Goal: Task Accomplishment & Management: Complete application form

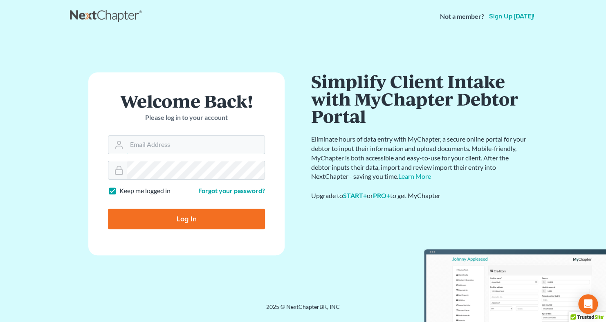
type input "[EMAIL_ADDRESS][DOMAIN_NAME]"
click at [163, 221] on input "Log In" at bounding box center [186, 219] width 157 height 20
type input "Thinking..."
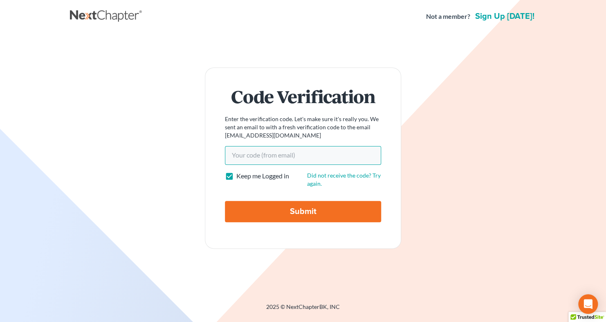
click at [277, 158] on input "Your code(from email)" at bounding box center [303, 155] width 156 height 19
paste input "808208"
type input "808208"
click at [292, 210] on input "Submit" at bounding box center [303, 211] width 156 height 21
type input "Thinking..."
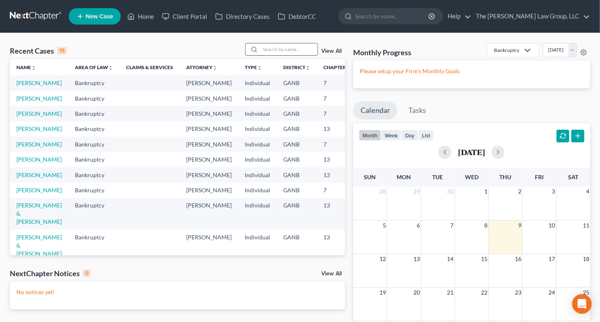
click at [272, 52] on input "search" at bounding box center [288, 49] width 57 height 12
click at [266, 45] on input "search" at bounding box center [288, 49] width 57 height 12
type input "holmes"
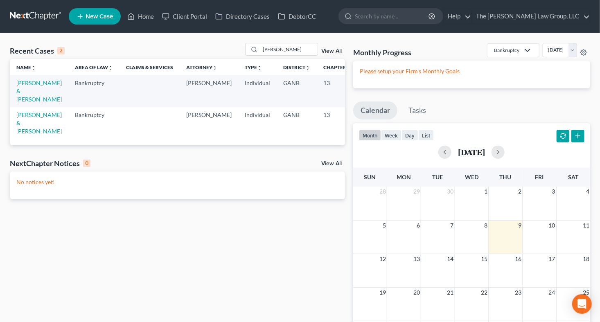
click at [20, 86] on td "Holmes, Andrea & Derrick" at bounding box center [39, 90] width 58 height 31
click at [27, 85] on link "Holmes, Andrea & Derrick" at bounding box center [38, 90] width 45 height 23
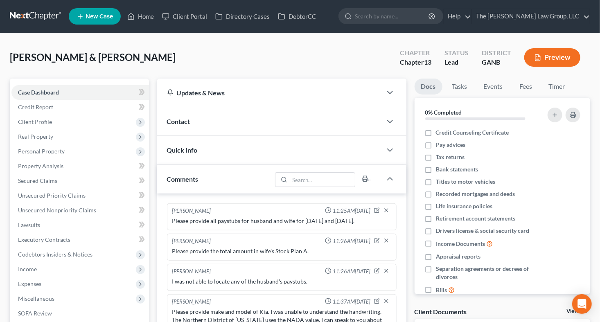
scroll to position [41, 0]
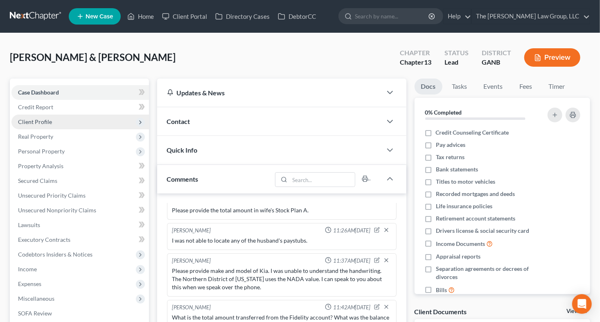
click at [46, 118] on span "Client Profile" at bounding box center [35, 121] width 34 height 7
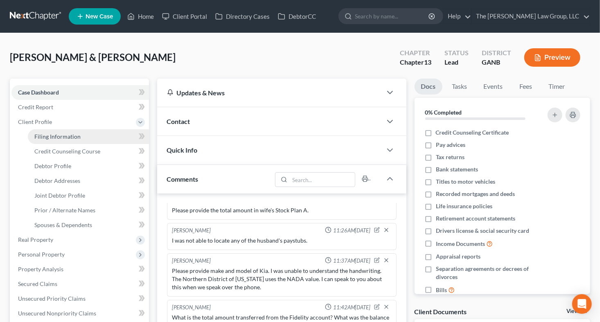
click at [51, 137] on span "Filing Information" at bounding box center [57, 136] width 46 height 7
select select "1"
select select "3"
select select "19"
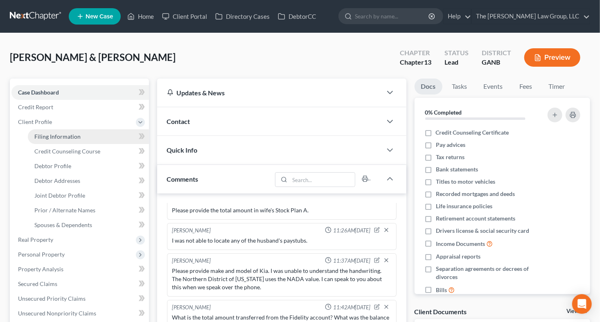
select select "0"
select select "10"
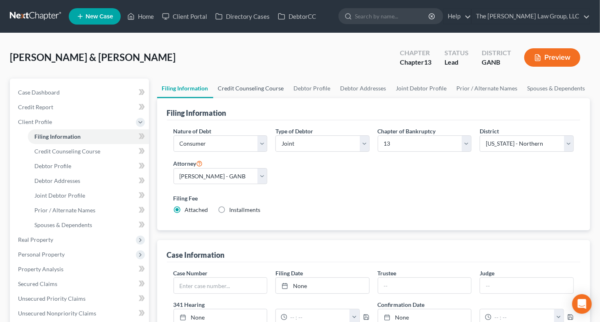
click at [266, 88] on link "Credit Counseling Course" at bounding box center [251, 89] width 76 height 20
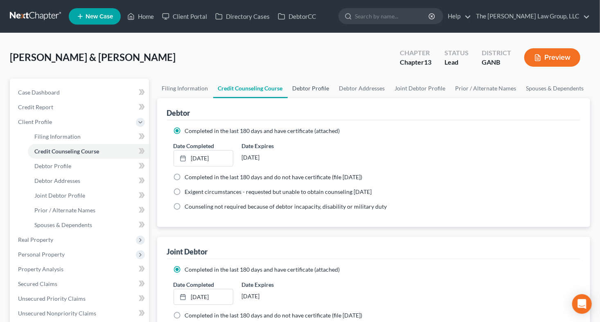
click at [305, 84] on link "Debtor Profile" at bounding box center [311, 89] width 47 height 20
select select "1"
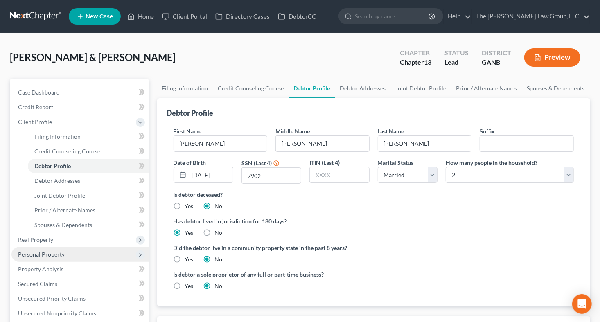
click at [57, 258] on span "Personal Property" at bounding box center [79, 254] width 137 height 15
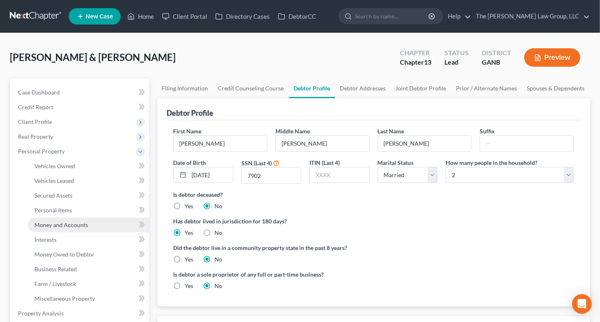
click at [52, 227] on span "Money and Accounts" at bounding box center [61, 224] width 54 height 7
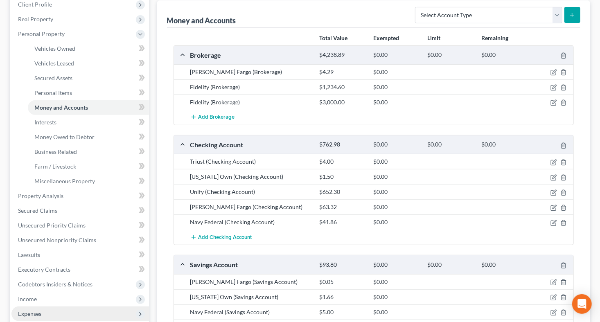
scroll to position [289, 0]
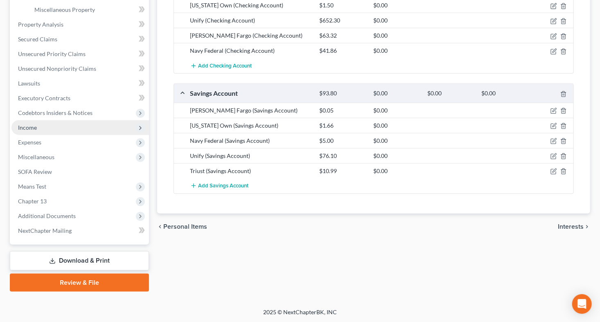
click at [47, 125] on span "Income" at bounding box center [79, 127] width 137 height 15
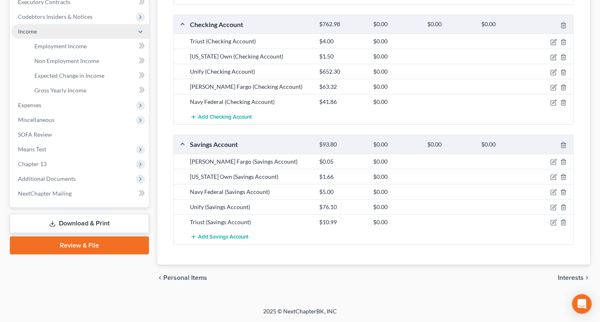
scroll to position [200, 0]
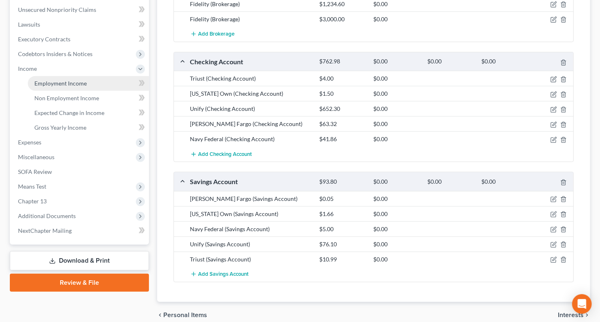
click at [70, 83] on span "Employment Income" at bounding box center [60, 83] width 52 height 7
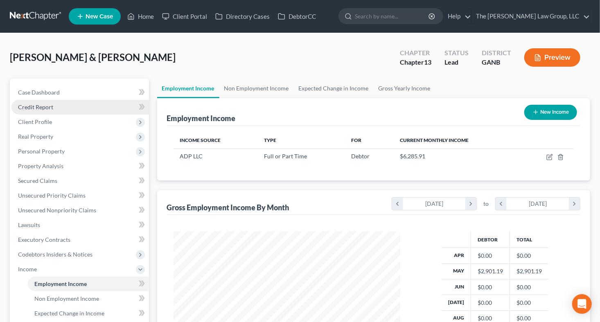
scroll to position [146, 243]
click at [271, 88] on link "Non Employment Income" at bounding box center [256, 89] width 74 height 20
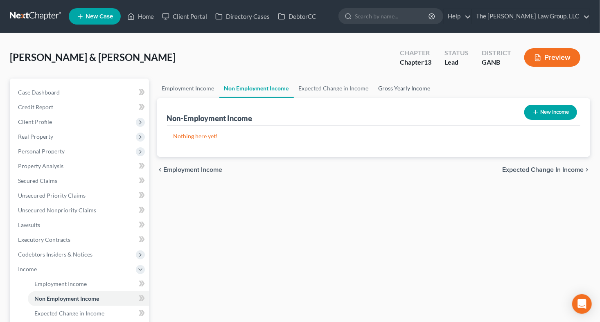
click at [384, 87] on link "Gross Yearly Income" at bounding box center [404, 89] width 62 height 20
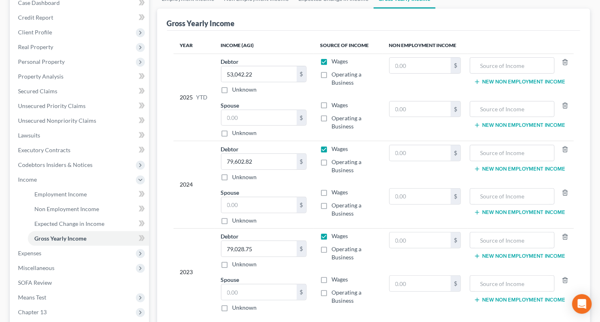
scroll to position [59, 0]
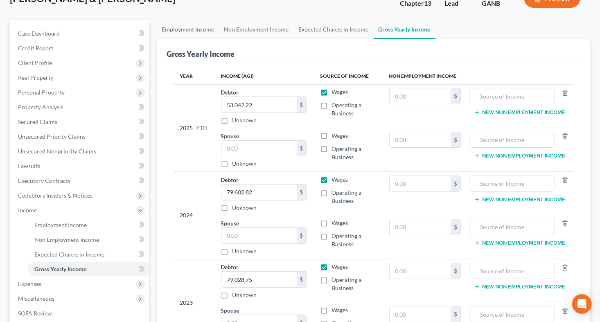
click at [591, 184] on div "Employment Income Non Employment Income Expected Change in Income Gross Yearly …" at bounding box center [373, 227] width 441 height 414
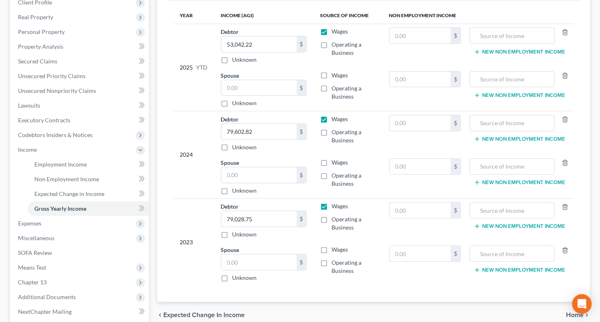
scroll to position [129, 0]
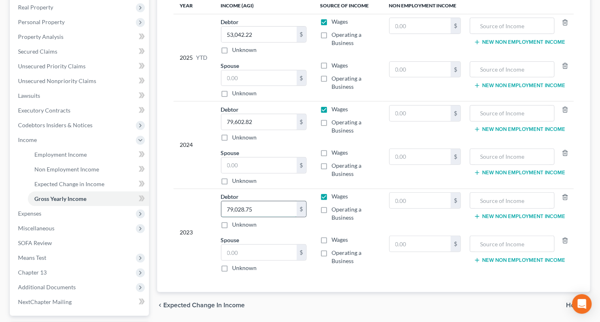
paste input "92984.03"
type input "92984.03"
paste input "94061.95"
type input "94061.95"
paste input "$62296.14"
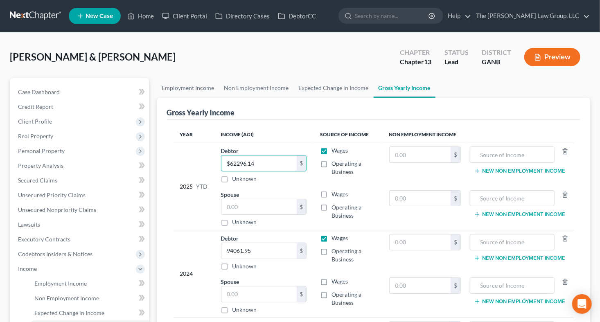
scroll to position [0, 0]
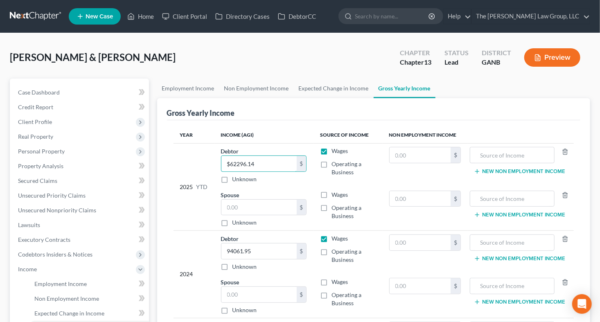
type input "$62296.14"
click at [53, 164] on span "Property Analysis" at bounding box center [40, 165] width 45 height 7
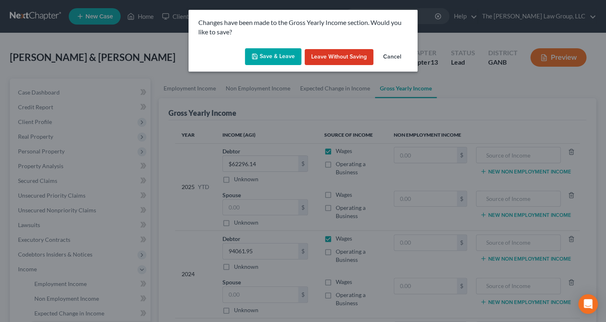
click at [264, 57] on button "Save & Leave" at bounding box center [273, 56] width 56 height 17
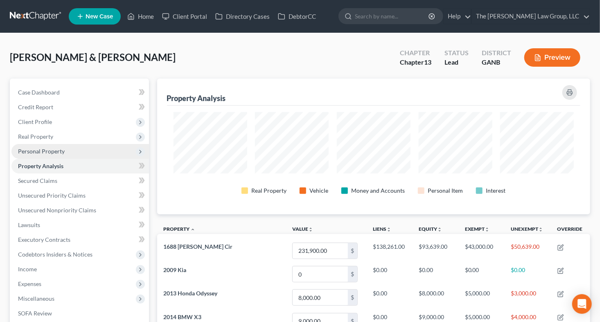
click at [61, 149] on span "Personal Property" at bounding box center [41, 151] width 47 height 7
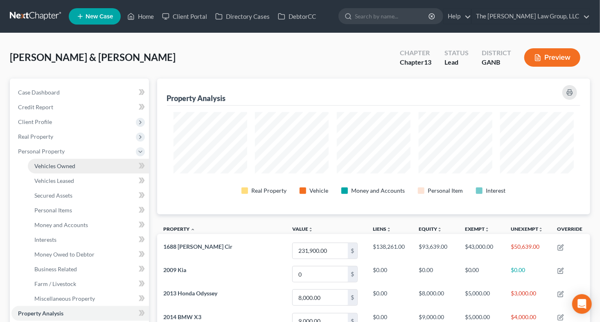
click at [59, 167] on span "Vehicles Owned" at bounding box center [54, 165] width 41 height 7
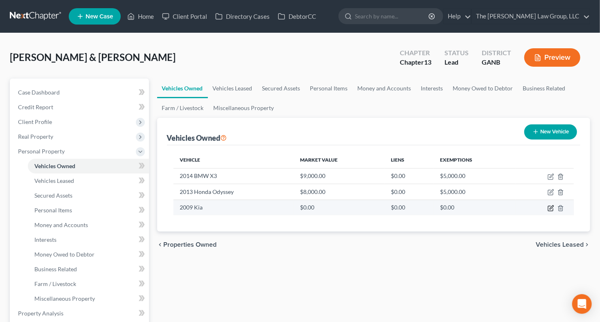
click at [549, 207] on icon "button" at bounding box center [550, 208] width 7 height 7
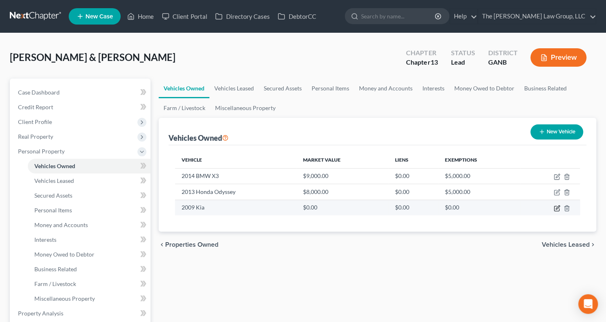
select select "0"
select select "17"
select select "4"
select select "2"
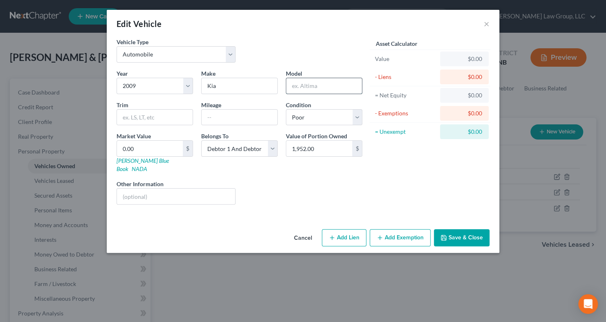
click at [304, 87] on input "text" at bounding box center [324, 86] width 76 height 16
click at [305, 232] on button "Cancel" at bounding box center [303, 238] width 31 height 16
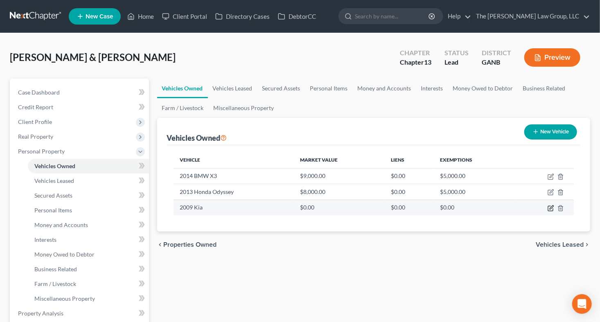
click at [550, 207] on icon "button" at bounding box center [551, 207] width 4 height 4
select select "0"
select select "17"
select select "4"
select select "2"
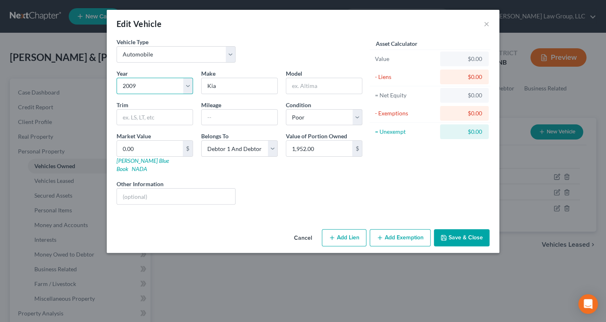
click at [148, 81] on select "Select 2026 2025 2024 2023 2022 2021 2020 2019 2018 2017 2016 2015 2014 2013 20…" at bounding box center [155, 86] width 76 height 16
select select "18"
click at [117, 78] on select "Select 2026 2025 2024 2023 2022 2021 2020 2019 2018 2017 2016 2015 2014 2013 20…" at bounding box center [155, 86] width 76 height 16
drag, startPoint x: 226, startPoint y: 86, endPoint x: 166, endPoint y: 76, distance: 60.5
click at [166, 76] on div "Year Select 2026 2025 2024 2023 2022 2021 2020 2019 2018 2017 2016 2015 2014 20…" at bounding box center [239, 140] width 254 height 142
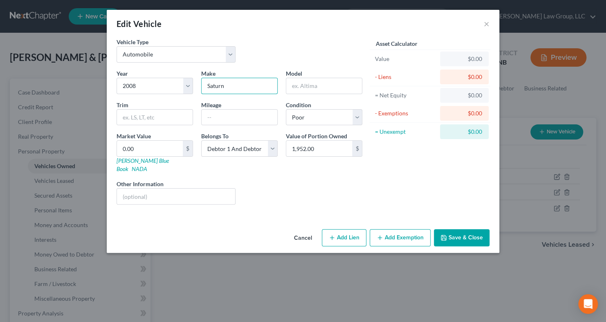
type input "Saturn"
type input "Vue"
click at [218, 295] on div "Edit Vehicle × Vehicle Type Select Automobile Truck Trailer Watercraft Aircraft…" at bounding box center [303, 161] width 606 height 322
click at [218, 117] on input "text" at bounding box center [240, 118] width 76 height 16
paste input "129928"
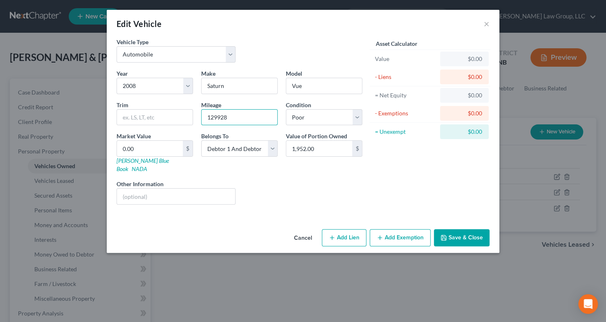
type input "129928"
click at [463, 232] on button "Save & Close" at bounding box center [462, 237] width 56 height 17
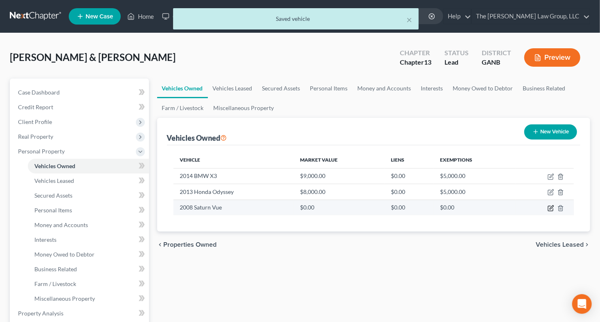
click at [550, 205] on icon "button" at bounding box center [550, 208] width 7 height 7
select select "0"
select select "18"
select select "4"
select select "2"
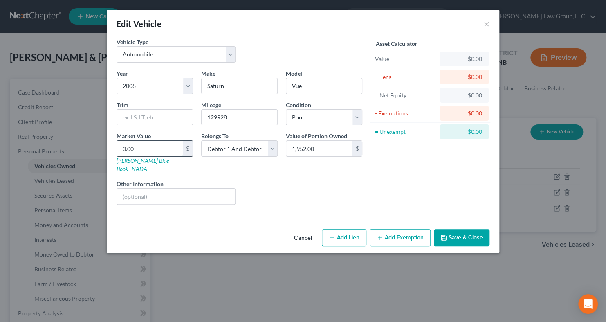
click at [150, 154] on input "0.00" at bounding box center [150, 149] width 66 height 16
click at [147, 165] on link "NADA" at bounding box center [140, 168] width 16 height 7
click at [463, 229] on button "Save & Close" at bounding box center [462, 237] width 56 height 17
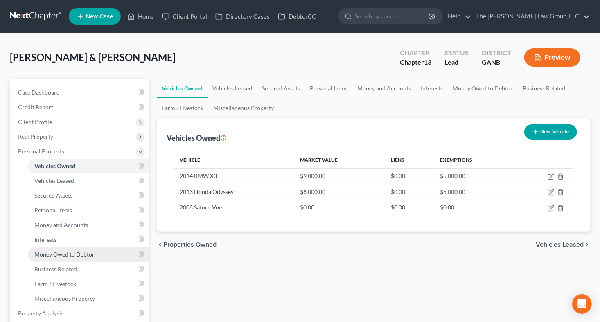
click at [59, 251] on span "Money Owed to Debtor" at bounding box center [64, 254] width 60 height 7
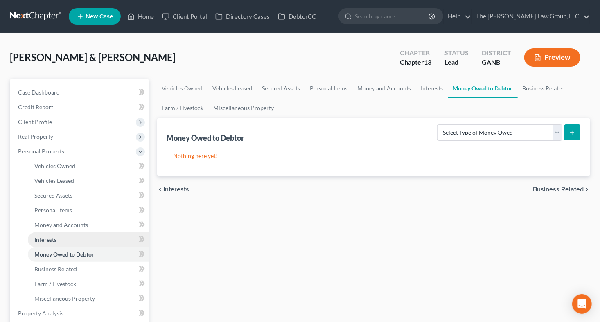
click at [38, 235] on link "Interests" at bounding box center [88, 239] width 121 height 15
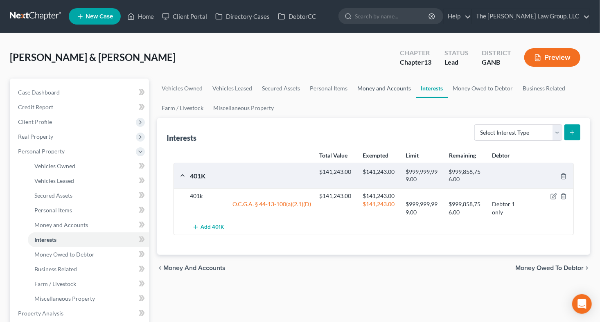
click at [375, 92] on link "Money and Accounts" at bounding box center [384, 89] width 63 height 20
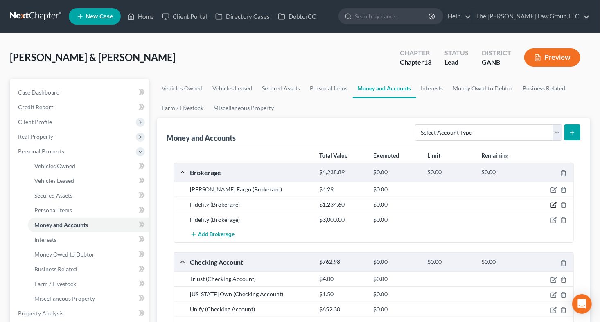
click at [553, 206] on icon "button" at bounding box center [553, 205] width 7 height 7
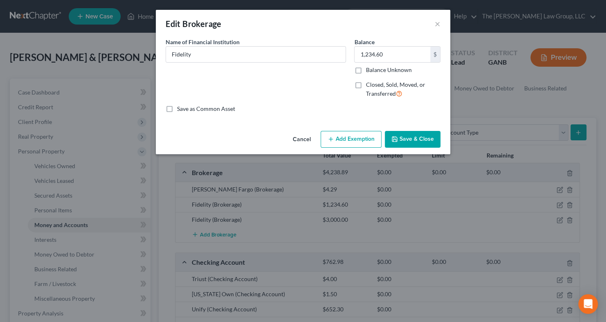
click at [297, 137] on button "Cancel" at bounding box center [301, 140] width 31 height 16
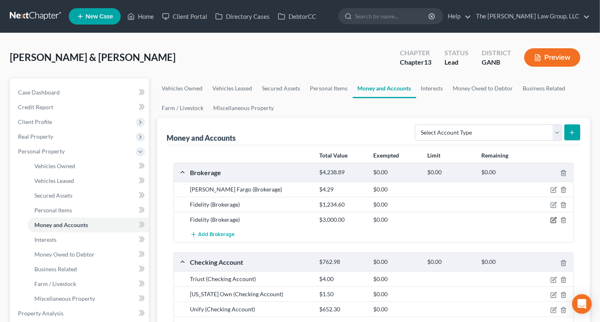
click at [552, 220] on icon "button" at bounding box center [553, 220] width 7 height 7
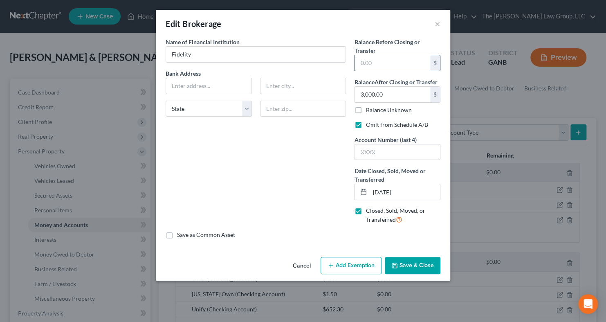
click at [374, 62] on input "text" at bounding box center [393, 63] width 76 height 16
type input "6,129"
type input "5,934"
click at [284, 149] on div "Name of Financial Institution * Fidelity Bank Address State AL AK AR AZ CA CO C…" at bounding box center [256, 134] width 189 height 193
click at [388, 189] on input "07/01/2025" at bounding box center [405, 192] width 70 height 16
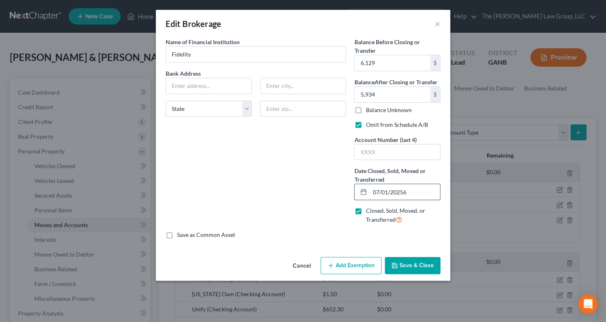
drag, startPoint x: 413, startPoint y: 189, endPoint x: 366, endPoint y: 191, distance: 47.5
click at [366, 191] on div "07/01/20256" at bounding box center [397, 192] width 86 height 16
type input "07/16/2025"
click at [247, 108] on select "State AL AK AR AZ CA CO CT DE DC FL GA GU HI ID IL IN IA KS KY LA ME MD MA MI M…" at bounding box center [209, 109] width 86 height 16
select select "10"
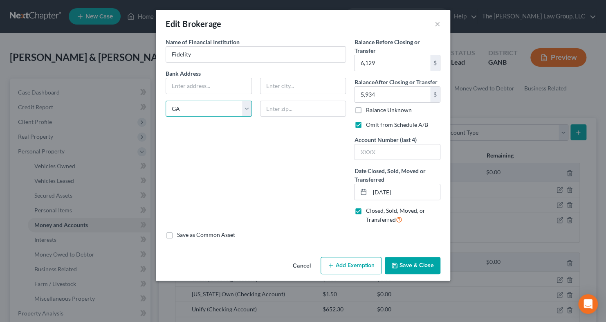
click at [166, 101] on select "State AL AK AR AZ CA CO CT DE DC FL GA GU HI ID IL IN IA KS KY LA ME MD MA MI M…" at bounding box center [209, 109] width 86 height 16
click at [401, 264] on button "Save & Close" at bounding box center [413, 265] width 56 height 17
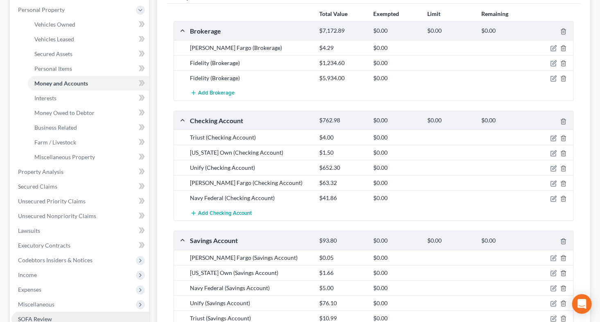
scroll to position [281, 0]
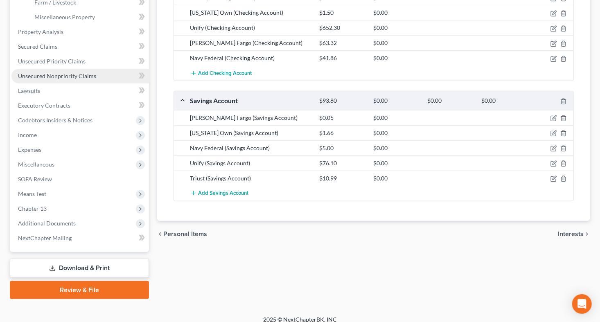
click at [36, 77] on span "Unsecured Nonpriority Claims" at bounding box center [57, 75] width 78 height 7
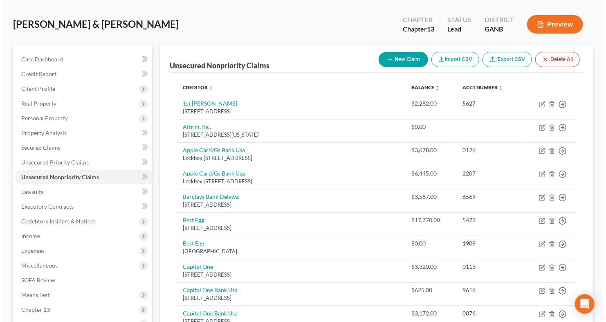
scroll to position [31, 0]
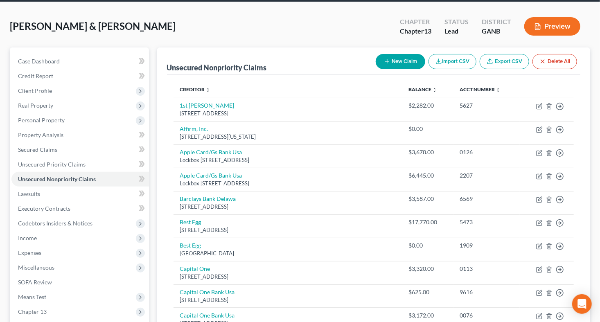
click at [398, 61] on button "New Claim" at bounding box center [400, 61] width 49 height 15
select select "2"
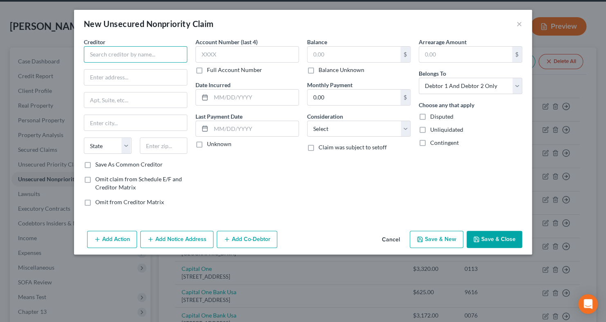
click at [97, 54] on input "text" at bounding box center [135, 54] width 103 height 16
type input "CMS"
click at [518, 84] on select "Select Debtor 1 Only Debtor 2 Only Debtor 1 And Debtor 2 Only At Least One Of T…" at bounding box center [470, 86] width 103 height 16
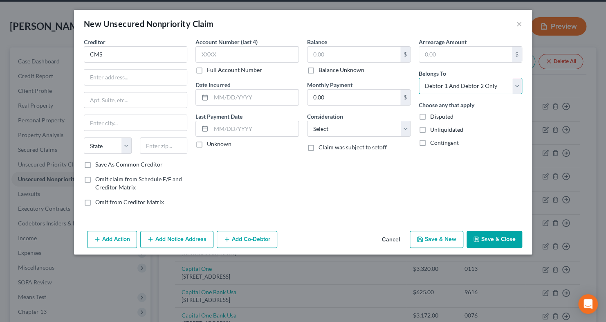
select select "1"
click at [419, 78] on select "Select Debtor 1 Only Debtor 2 Only Debtor 1 And Debtor 2 Only At Least One Of T…" at bounding box center [470, 86] width 103 height 16
click at [432, 56] on input "text" at bounding box center [465, 55] width 93 height 16
click at [443, 53] on input "23" at bounding box center [465, 55] width 93 height 16
drag, startPoint x: 440, startPoint y: 58, endPoint x: 418, endPoint y: 57, distance: 21.3
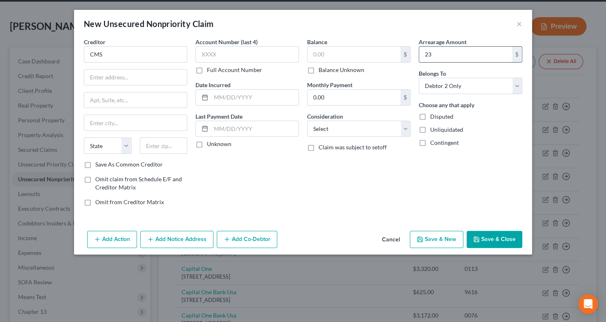
click at [419, 57] on div "23 $" at bounding box center [470, 54] width 103 height 16
type input "235"
click at [403, 126] on select "Select Cable / Satellite Services Collection Agency Credit Card Debt Debt Couns…" at bounding box center [358, 129] width 103 height 16
select select "9"
click at [307, 121] on select "Select Cable / Satellite Services Collection Agency Credit Card Debt Debt Couns…" at bounding box center [358, 129] width 103 height 16
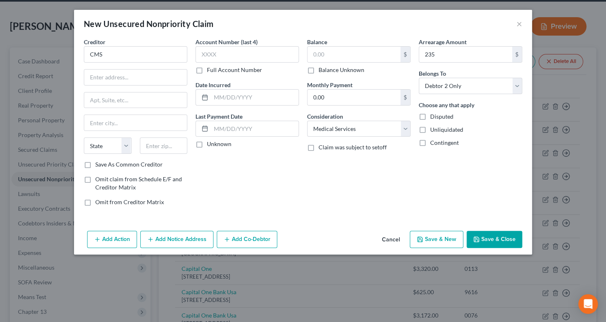
click at [487, 238] on button "Save & Close" at bounding box center [495, 239] width 56 height 17
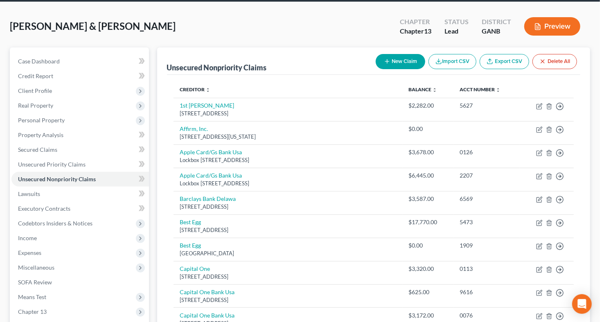
click at [391, 60] on button "New Claim" at bounding box center [400, 61] width 49 height 15
select select "2"
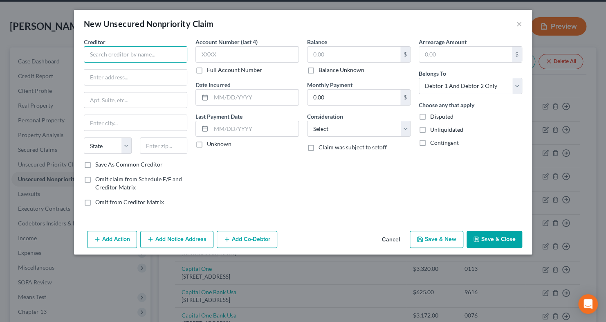
click at [145, 62] on input "text" at bounding box center [135, 54] width 103 height 16
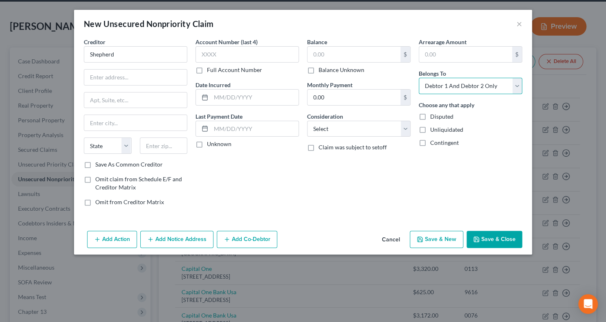
click at [520, 83] on select "Select Debtor 1 Only Debtor 2 Only Debtor 1 And Debtor 2 Only At Least One Of T…" at bounding box center [470, 86] width 103 height 16
type input "Shepherd"
select select "1"
click at [419, 78] on select "Select Debtor 1 Only Debtor 2 Only Debtor 1 And Debtor 2 Only At Least One Of T…" at bounding box center [470, 86] width 103 height 16
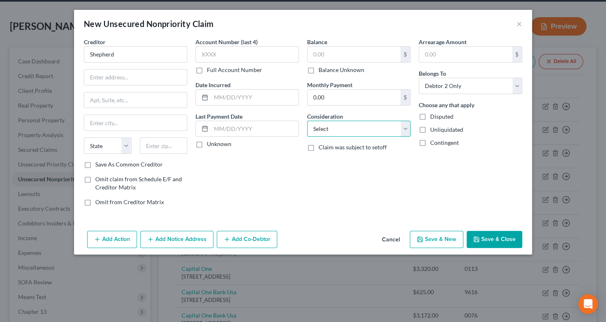
click at [406, 129] on select "Select Cable / Satellite Services Collection Agency Credit Card Debt Debt Couns…" at bounding box center [358, 129] width 103 height 16
select select "9"
click at [307, 121] on select "Select Cable / Satellite Services Collection Agency Credit Card Debt Debt Couns…" at bounding box center [358, 129] width 103 height 16
click at [148, 52] on input "Shepherd" at bounding box center [135, 54] width 103 height 16
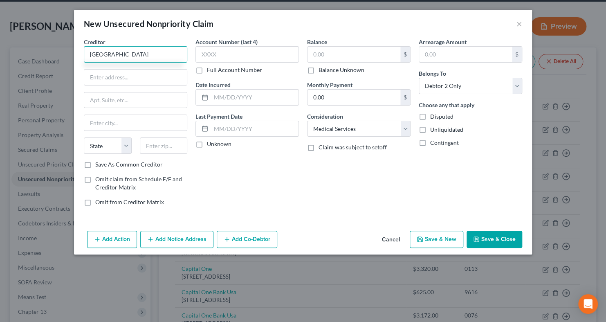
type input "Shepherd Center"
click at [149, 56] on input "Shepherd Center" at bounding box center [135, 54] width 103 height 16
click at [347, 94] on input "0.00" at bounding box center [354, 98] width 93 height 16
type input "1,069"
click at [126, 145] on select "State AL AK AR AZ CA CO CT DE DC FL GA GU HI ID IL IN IA KS KY LA ME MD MA MI M…" at bounding box center [108, 145] width 48 height 16
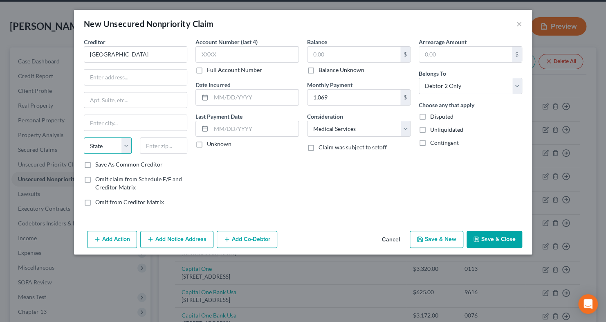
select select "10"
click at [84, 137] on select "State AL AK AR AZ CA CO CT DE DC FL GA GU HI ID IL IN IA KS KY LA ME MD MA MI M…" at bounding box center [108, 145] width 48 height 16
click at [494, 236] on button "Save & Close" at bounding box center [495, 239] width 56 height 17
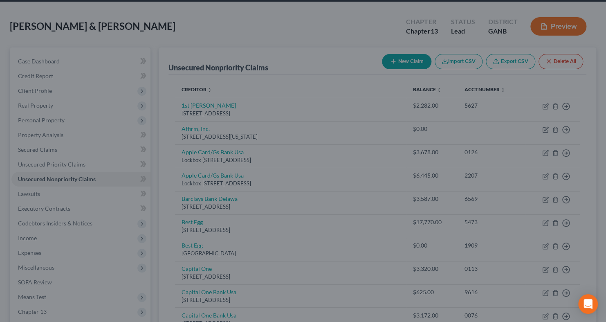
type input "0.00"
type input "1,069.00"
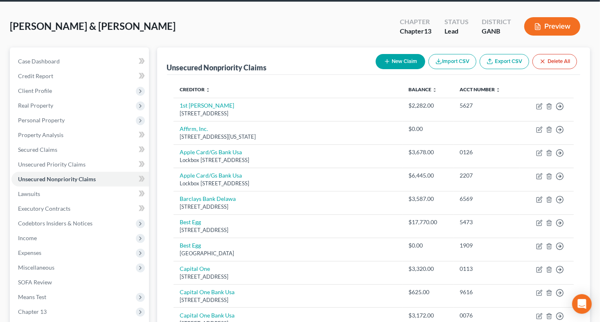
click at [392, 60] on button "New Claim" at bounding box center [400, 61] width 49 height 15
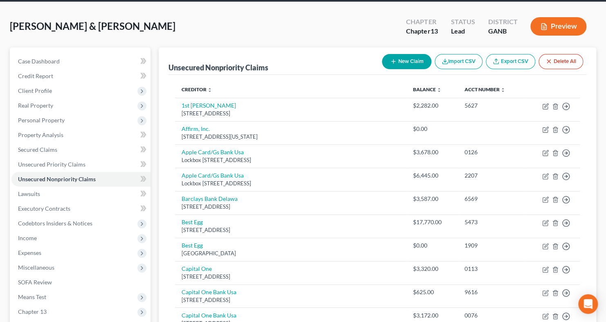
select select "2"
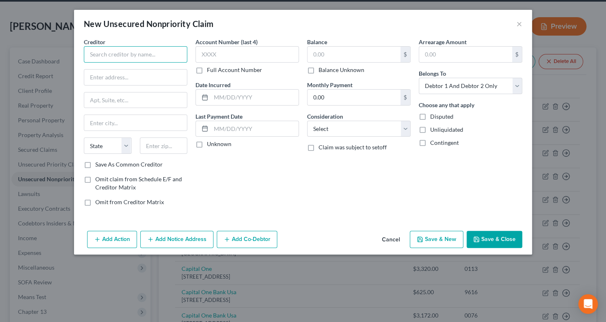
paste input "Atlanta Center for Gastroenterology"
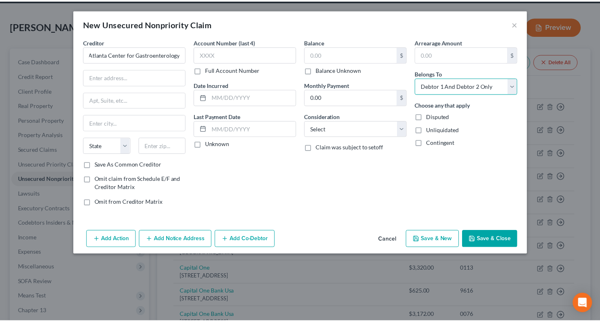
scroll to position [0, 0]
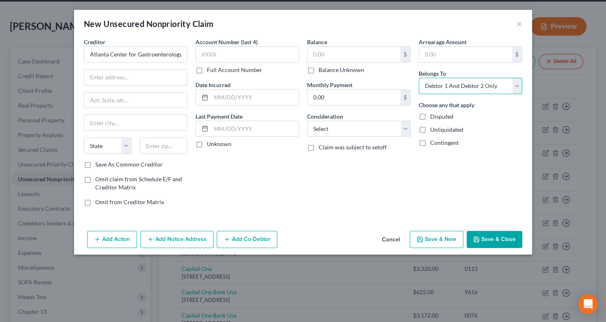
click at [517, 83] on select "Select Debtor 1 Only Debtor 2 Only Debtor 1 And Debtor 2 Only At Least One Of T…" at bounding box center [470, 86] width 103 height 16
type input "Atlanta Center for Gastroenterology"
select select "0"
click at [419, 78] on select "Select Debtor 1 Only Debtor 2 Only Debtor 1 And Debtor 2 Only At Least One Of T…" at bounding box center [470, 86] width 103 height 16
click at [125, 144] on select "State AL AK AR AZ CA CO CT DE DC FL GA GU HI ID IL IN IA KS KY LA ME MD MA MI M…" at bounding box center [108, 145] width 48 height 16
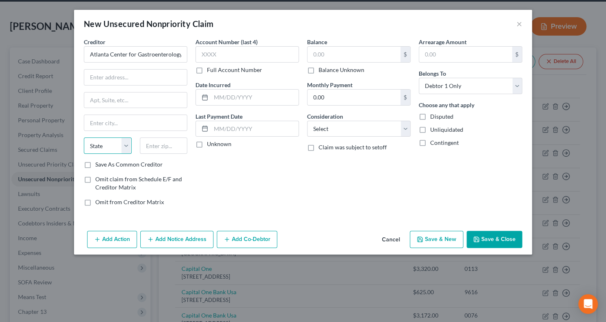
select select "10"
click at [84, 137] on select "State AL AK AR AZ CA CO CT DE DC FL GA GU HI ID IL IN IA KS KY LA ME MD MA MI M…" at bounding box center [108, 145] width 48 height 16
click at [290, 173] on div "Account Number (last 4) Full Account Number Date Incurred Last Payment Date Unk…" at bounding box center [247, 125] width 112 height 175
click at [331, 49] on input "text" at bounding box center [354, 55] width 93 height 16
type input "633"
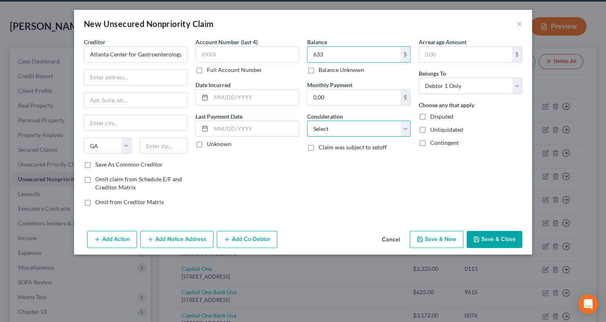
click at [402, 128] on select "Select Cable / Satellite Services Collection Agency Credit Card Debt Debt Couns…" at bounding box center [358, 129] width 103 height 16
select select "9"
click at [307, 121] on select "Select Cable / Satellite Services Collection Agency Credit Card Debt Debt Couns…" at bounding box center [358, 129] width 103 height 16
click at [485, 241] on button "Save & Close" at bounding box center [495, 239] width 56 height 17
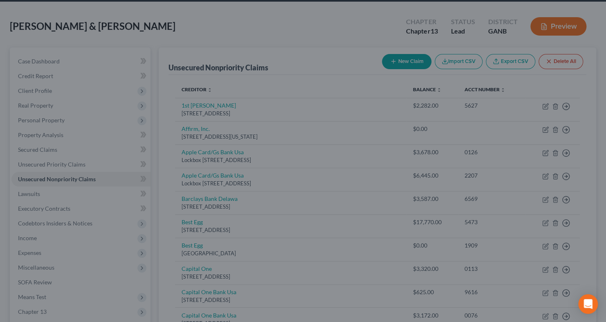
type input "633.00"
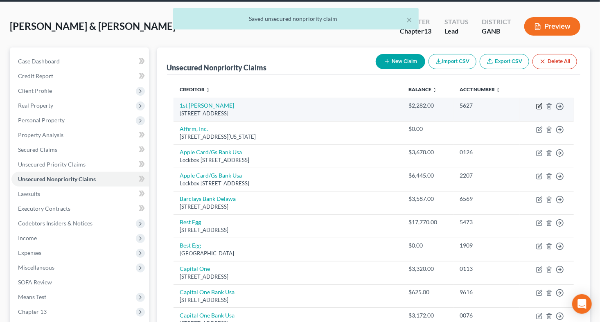
click at [541, 104] on icon "button" at bounding box center [540, 105] width 4 height 4
select select "10"
select select "0"
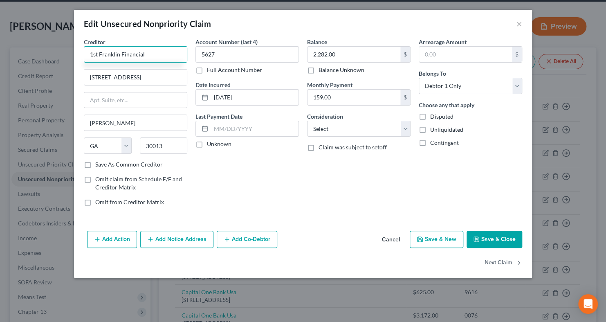
click at [97, 54] on input "1st Franklin Financial" at bounding box center [135, 54] width 103 height 16
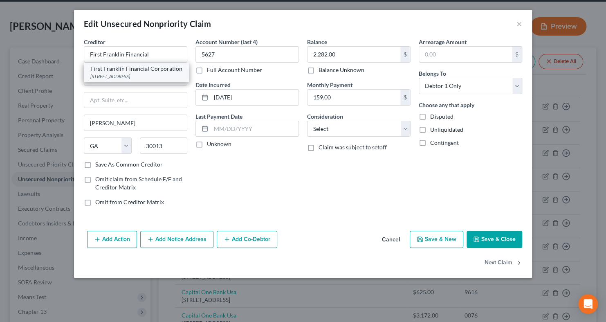
click at [135, 72] on div "First Franklin Financial Corporation" at bounding box center [136, 69] width 92 height 8
type input "First Franklin Financial Corporation"
type input "PO BOX 568"
type input "Lawrenceville"
type input "30046"
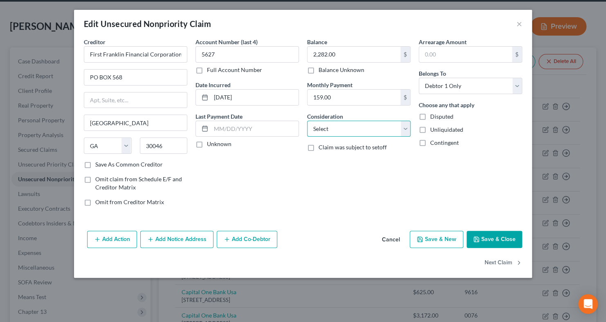
click at [406, 129] on select "Select Cable / Satellite Services Collection Agency Credit Card Debt Debt Couns…" at bounding box center [358, 129] width 103 height 16
select select "10"
click at [307, 121] on select "Select Cable / Satellite Services Collection Agency Credit Card Debt Debt Couns…" at bounding box center [358, 129] width 103 height 16
click at [490, 238] on button "Save & Close" at bounding box center [495, 239] width 56 height 17
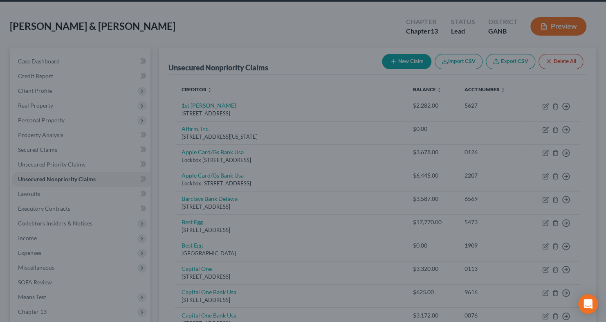
type input "0"
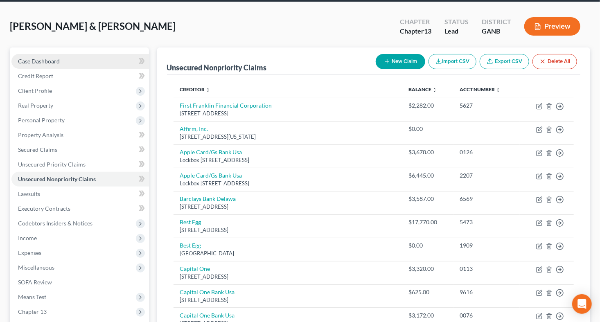
click at [72, 59] on link "Case Dashboard" at bounding box center [79, 61] width 137 height 15
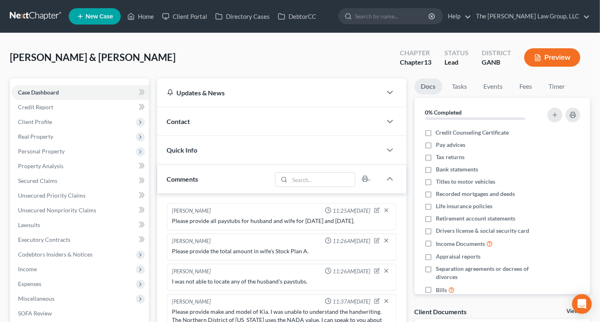
scroll to position [41, 0]
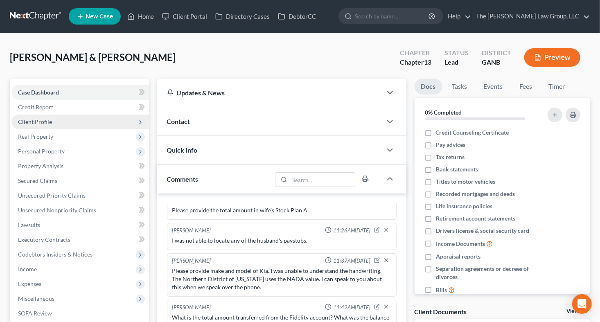
click at [47, 121] on span "Client Profile" at bounding box center [35, 121] width 34 height 7
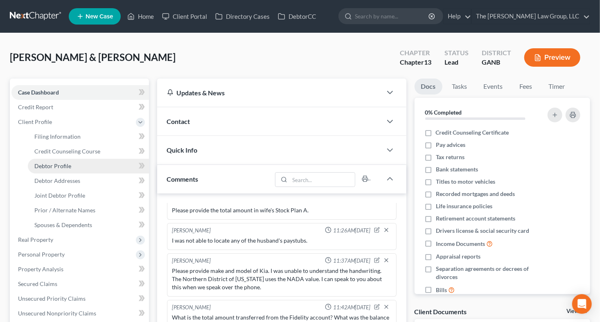
click at [61, 166] on span "Debtor Profile" at bounding box center [52, 165] width 37 height 7
select select "1"
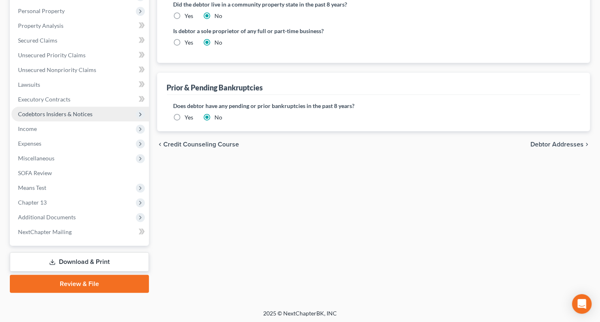
scroll to position [245, 0]
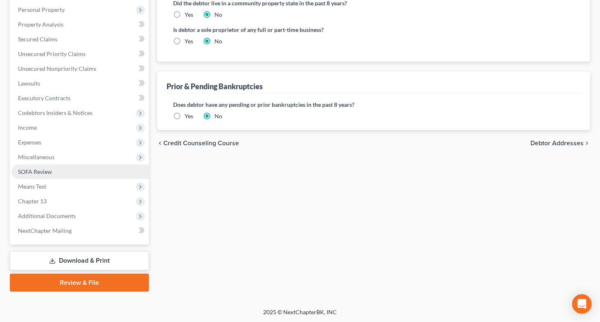
click at [53, 170] on link "SOFA Review" at bounding box center [79, 171] width 137 height 15
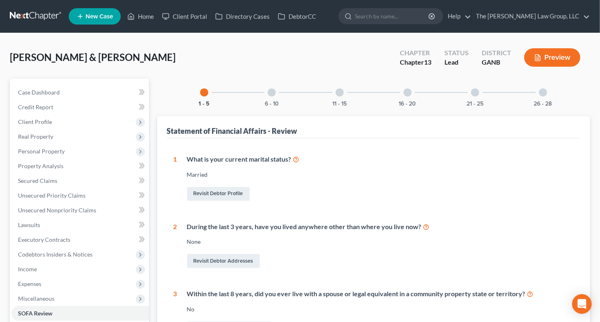
click at [542, 93] on div at bounding box center [543, 92] width 8 height 8
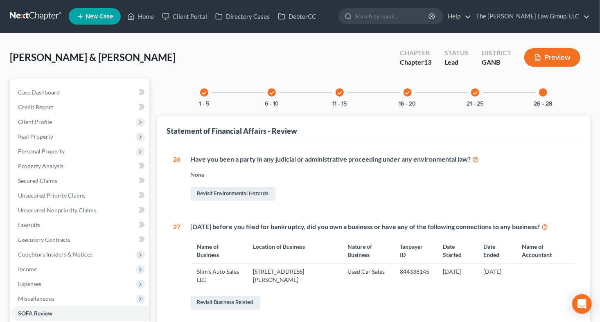
click at [473, 93] on icon "check" at bounding box center [475, 93] width 6 height 6
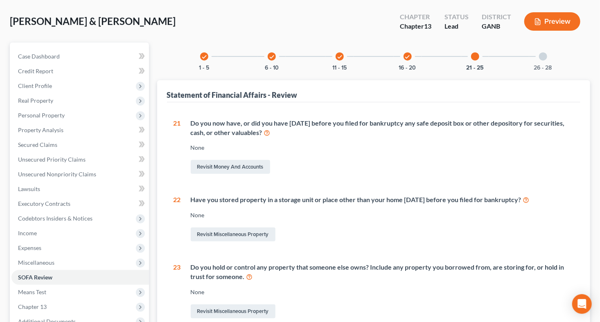
scroll to position [36, 0]
click at [407, 56] on icon "check" at bounding box center [408, 57] width 6 height 6
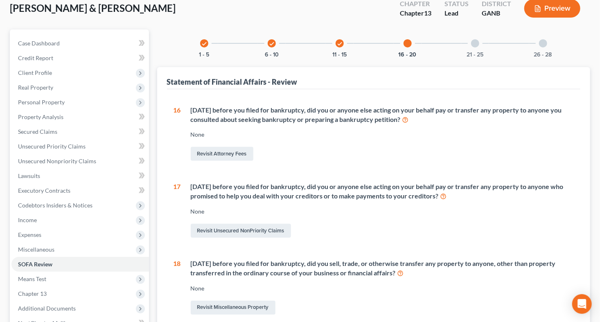
scroll to position [26, 0]
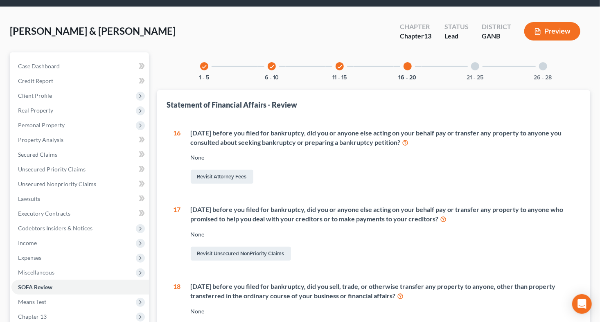
click at [339, 69] on div "check" at bounding box center [339, 66] width 8 height 8
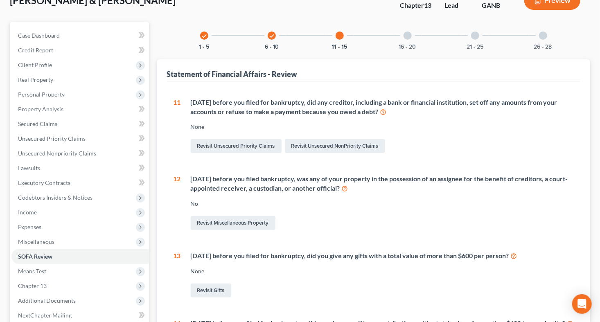
scroll to position [49, 0]
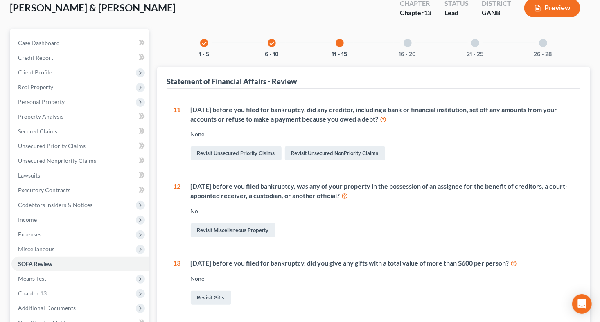
click at [543, 43] on div at bounding box center [543, 43] width 8 height 8
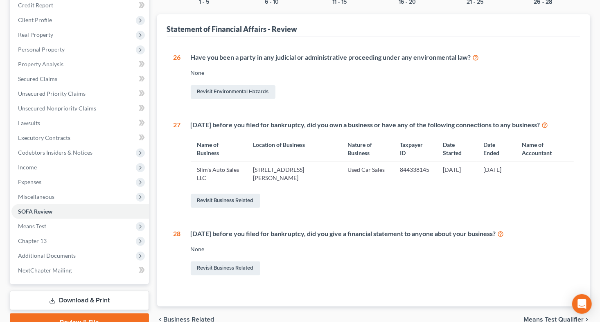
scroll to position [102, 0]
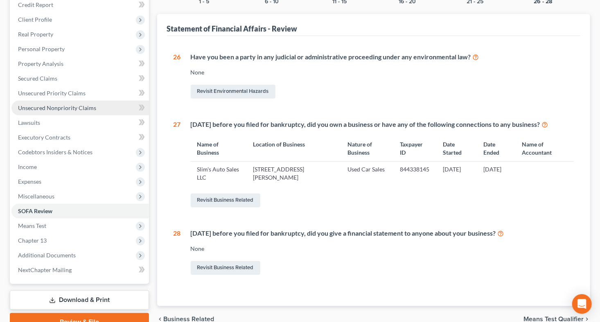
click at [68, 109] on span "Unsecured Nonpriority Claims" at bounding box center [57, 107] width 78 height 7
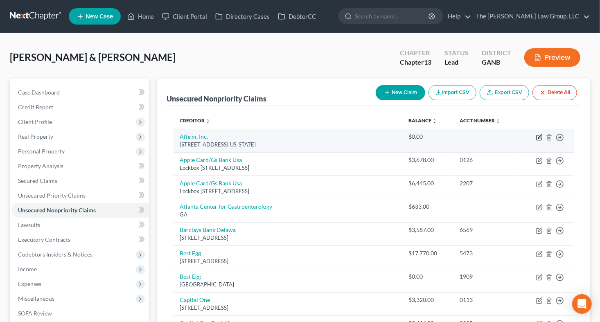
click at [540, 137] on icon "button" at bounding box center [539, 137] width 7 height 7
select select "4"
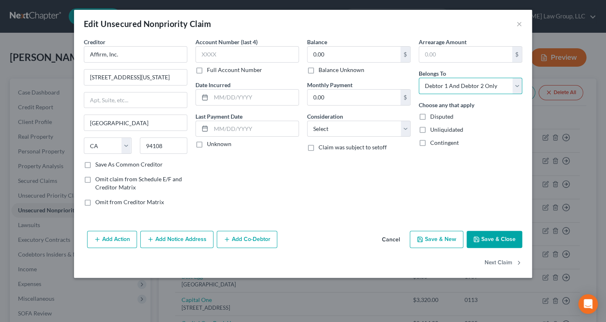
click at [515, 83] on select "Select Debtor 1 Only Debtor 2 Only Debtor 1 And Debtor 2 Only At Least One Of T…" at bounding box center [470, 86] width 103 height 16
select select "0"
click at [419, 78] on select "Select Debtor 1 Only Debtor 2 Only Debtor 1 And Debtor 2 Only At Least One Of T…" at bounding box center [470, 86] width 103 height 16
click at [494, 238] on button "Save & Close" at bounding box center [495, 239] width 56 height 17
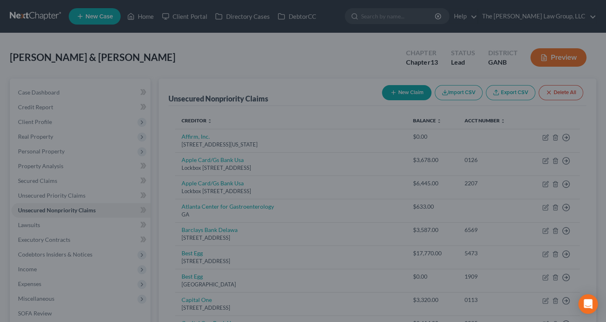
type input "0"
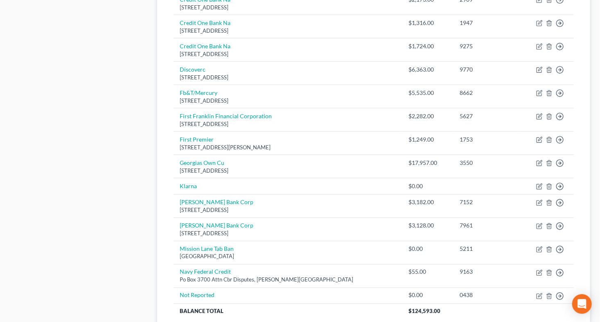
scroll to position [497, 0]
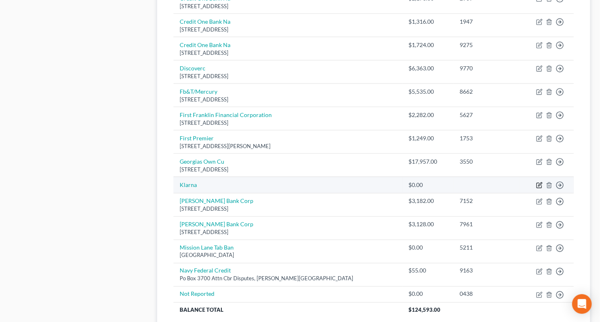
click at [538, 184] on icon "button" at bounding box center [540, 184] width 4 height 4
select select "2"
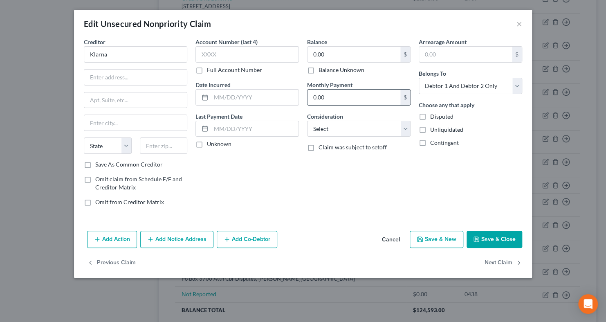
click at [344, 100] on input "0.00" at bounding box center [354, 98] width 93 height 16
type input "255"
click at [350, 175] on div "Balance 0.00 $ Balance Unknown Balance Undetermined 0.00 $ Balance Unknown Mont…" at bounding box center [359, 125] width 112 height 175
click at [407, 128] on select "Select Cable / Satellite Services Collection Agency Credit Card Debt Debt Couns…" at bounding box center [358, 129] width 103 height 16
select select "10"
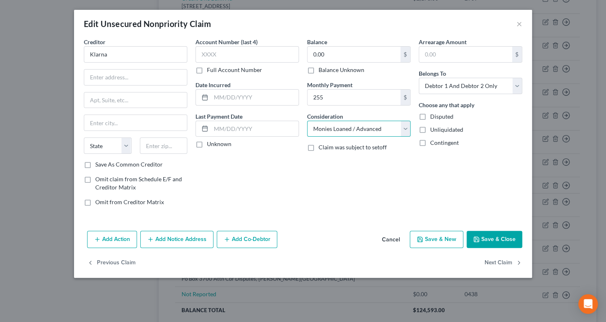
click at [307, 121] on select "Select Cable / Satellite Services Collection Agency Credit Card Debt Debt Couns…" at bounding box center [358, 129] width 103 height 16
click at [518, 84] on select "Select Debtor 1 Only Debtor 2 Only Debtor 1 And Debtor 2 Only At Least One Of T…" at bounding box center [470, 86] width 103 height 16
select select "0"
click at [419, 78] on select "Select Debtor 1 Only Debtor 2 Only Debtor 1 And Debtor 2 Only At Least One Of T…" at bounding box center [470, 86] width 103 height 16
click at [128, 145] on select "State AL AK AR AZ CA CO CT DE DC FL GA GU HI ID IL IN IA KS KY LA ME MD MA MI M…" at bounding box center [108, 145] width 48 height 16
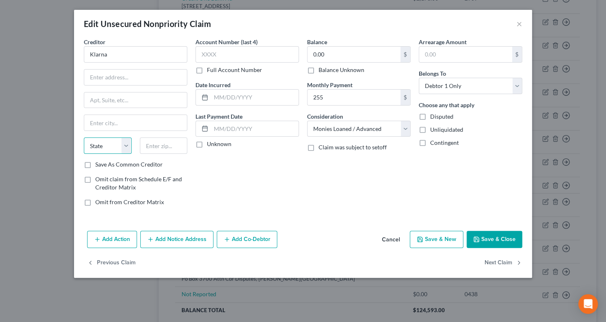
select select "10"
click at [84, 137] on select "State AL AK AR AZ CA CO CT DE DC FL GA GU HI ID IL IN IA KS KY LA ME MD MA MI M…" at bounding box center [108, 145] width 48 height 16
click at [485, 234] on button "Save & Close" at bounding box center [495, 239] width 56 height 17
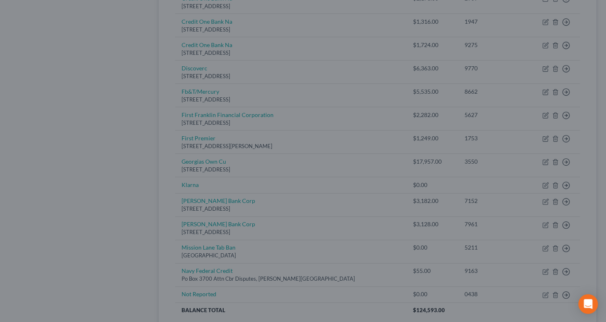
type input "255.00"
type input "0"
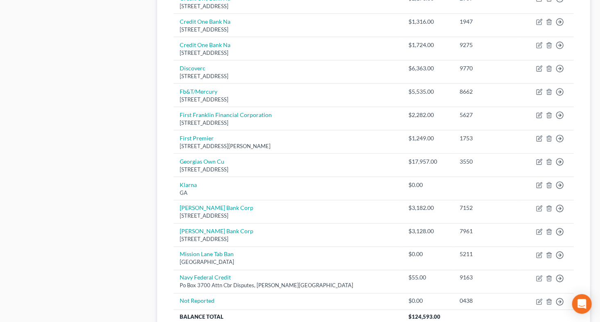
scroll to position [0, 0]
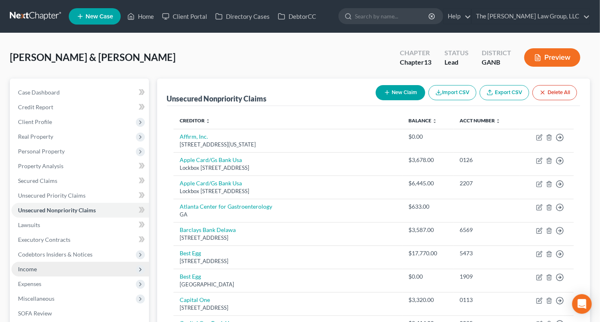
click at [40, 269] on span "Income" at bounding box center [79, 269] width 137 height 15
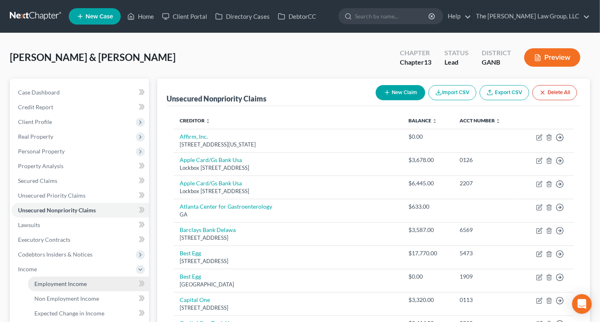
click at [65, 281] on span "Employment Income" at bounding box center [60, 283] width 52 height 7
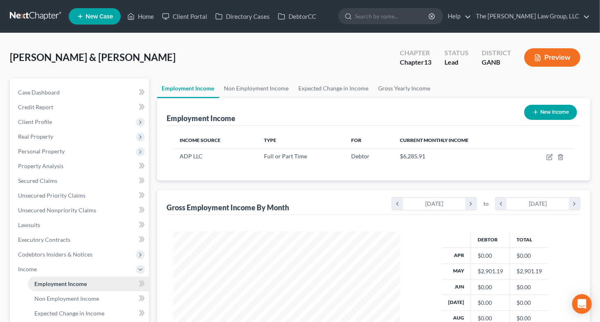
scroll to position [146, 243]
click at [259, 88] on link "Non Employment Income" at bounding box center [256, 89] width 74 height 20
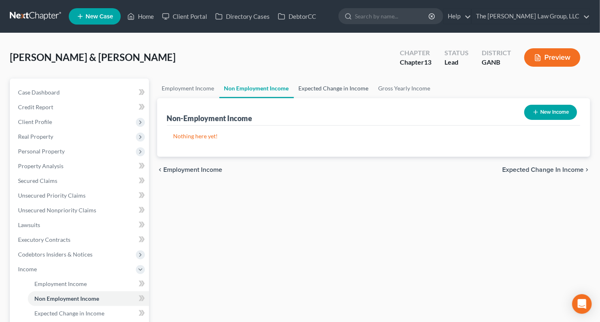
click at [314, 88] on link "Expected Change in Income" at bounding box center [334, 89] width 80 height 20
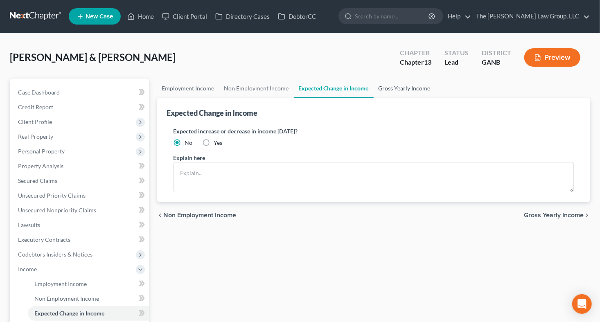
click at [411, 89] on link "Gross Yearly Income" at bounding box center [404, 89] width 62 height 20
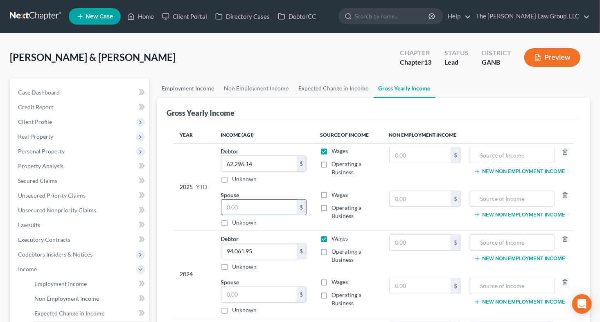
click at [262, 211] on input "text" at bounding box center [258, 208] width 75 height 16
type input "0.00"
click at [411, 157] on input "text" at bounding box center [419, 155] width 61 height 16
type input "0.00"
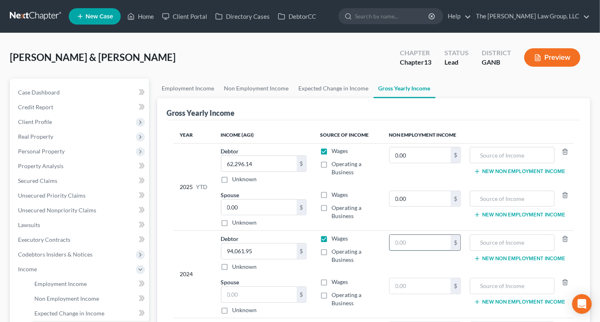
click at [408, 238] on input "text" at bounding box center [419, 243] width 61 height 16
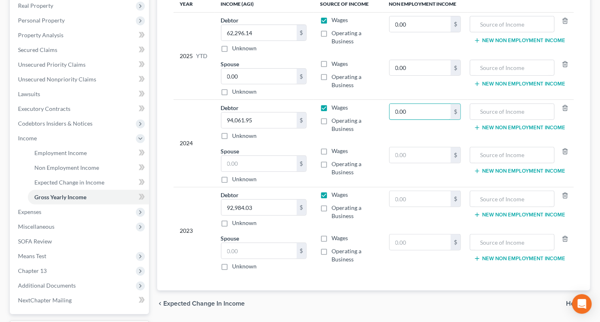
scroll to position [134, 0]
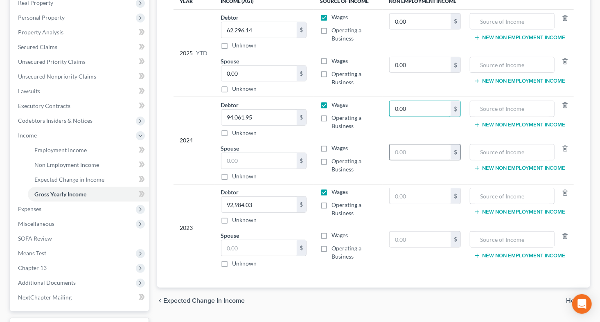
type input "0.00"
click at [394, 155] on input "text" at bounding box center [419, 152] width 61 height 16
type input "0.0"
click at [394, 198] on input "text" at bounding box center [419, 196] width 61 height 16
type input "0.00"
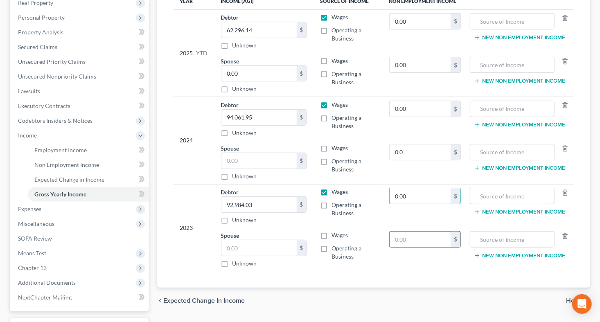
click at [395, 235] on input "text" at bounding box center [419, 240] width 61 height 16
type input "0.00"
click at [236, 160] on input "text" at bounding box center [258, 161] width 75 height 16
type input "0.00"
click at [237, 249] on input "text" at bounding box center [258, 248] width 75 height 16
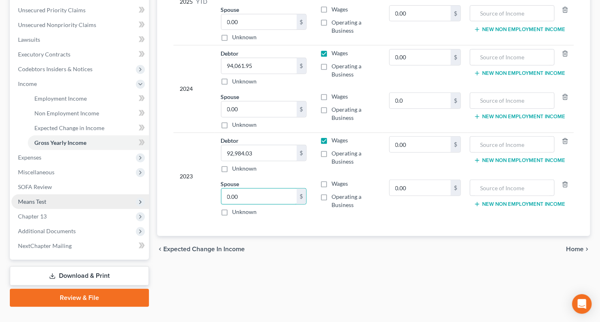
scroll to position [0, 0]
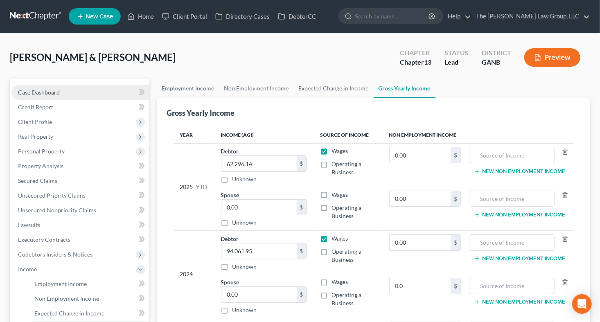
type input "0.00"
click at [43, 93] on span "Case Dashboard" at bounding box center [39, 92] width 42 height 7
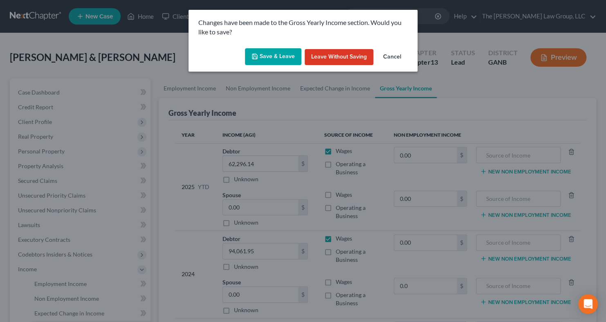
click at [270, 55] on button "Save & Leave" at bounding box center [273, 56] width 56 height 17
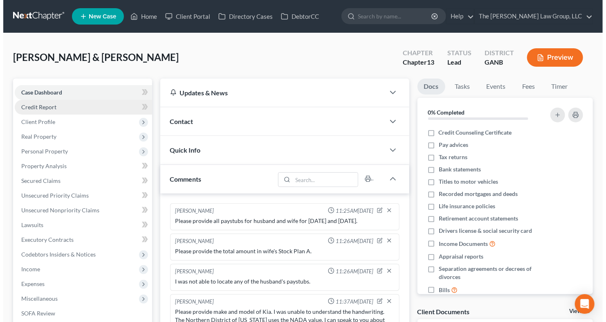
scroll to position [41, 0]
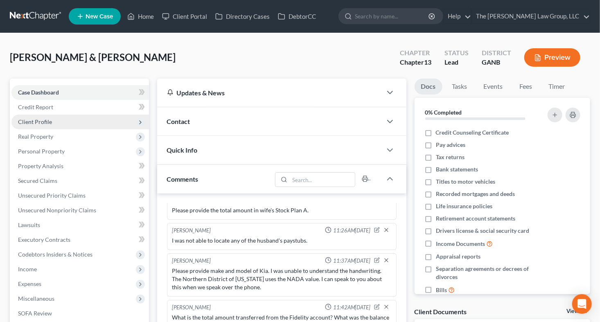
click at [31, 121] on span "Client Profile" at bounding box center [35, 121] width 34 height 7
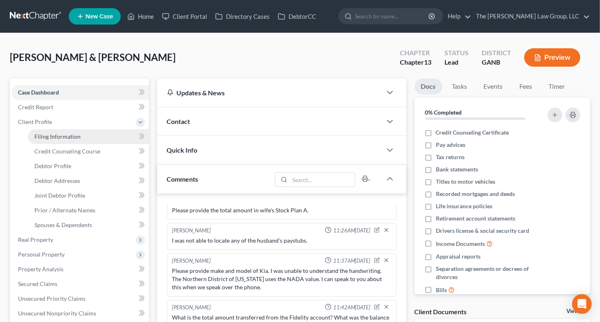
click at [50, 140] on link "Filing Information" at bounding box center [88, 136] width 121 height 15
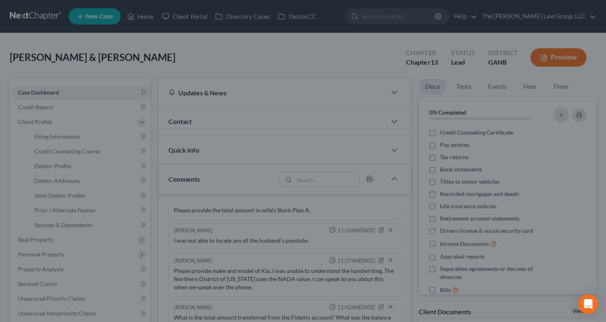
click at [197, 65] on div at bounding box center [303, 161] width 606 height 322
click at [159, 70] on div at bounding box center [303, 161] width 606 height 322
click at [151, 78] on div at bounding box center [303, 161] width 606 height 322
click at [100, 210] on div at bounding box center [303, 161] width 606 height 322
click at [328, 61] on div at bounding box center [303, 161] width 606 height 322
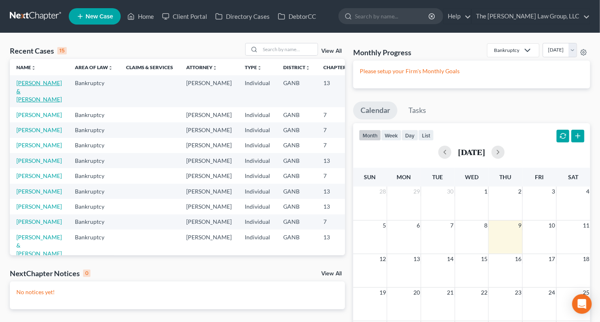
click at [24, 85] on link "[PERSON_NAME] & [PERSON_NAME]" at bounding box center [38, 90] width 45 height 23
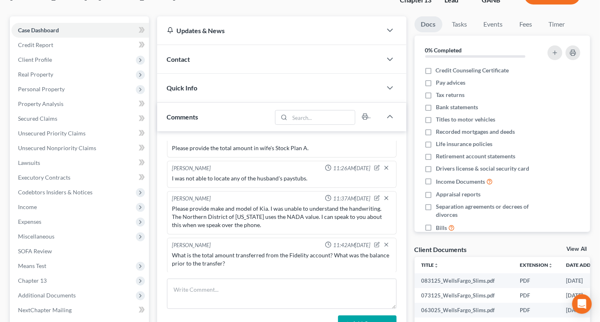
scroll to position [68, 0]
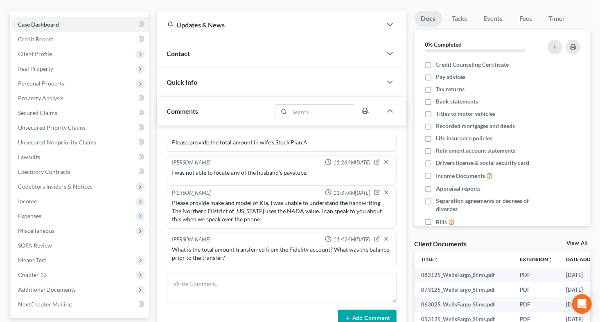
click at [596, 199] on div "Holmes, Andrea & Derrick Upgraded Chapter Chapter 13 Status Lead District GANB …" at bounding box center [300, 242] width 600 height 554
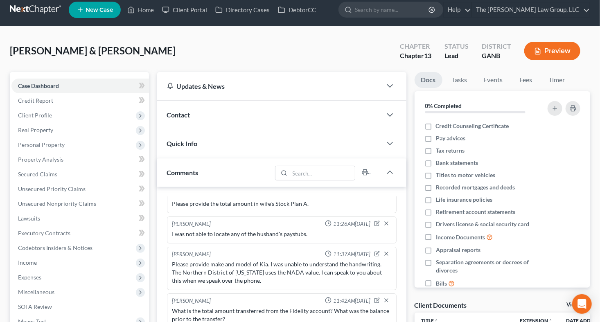
scroll to position [0, 0]
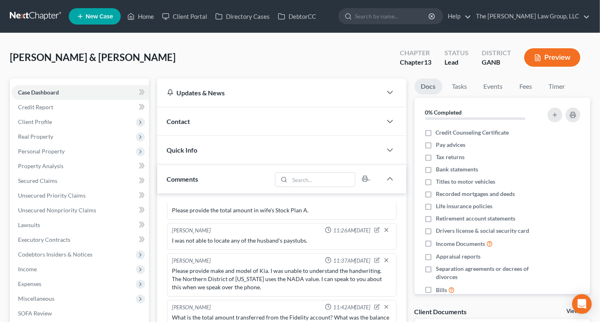
click at [598, 152] on div "Holmes, Andrea & Derrick Upgraded Chapter Chapter 13 Status Lead District GANB …" at bounding box center [300, 310] width 600 height 554
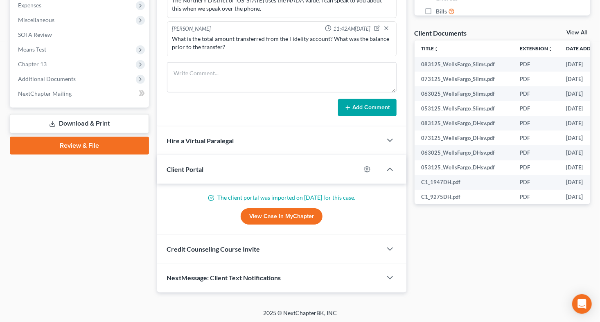
click at [109, 117] on link "Download & Print" at bounding box center [79, 123] width 139 height 19
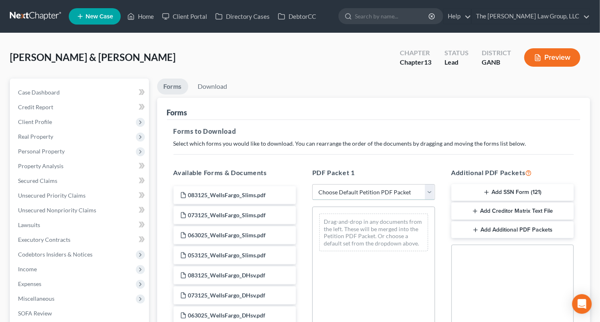
click at [431, 191] on select "Choose Default Petition PDF Packet Complete Bankruptcy Petition (all forms and …" at bounding box center [373, 192] width 123 height 16
select select "0"
click at [312, 184] on select "Choose Default Petition PDF Packet Complete Bankruptcy Petition (all forms and …" at bounding box center [373, 192] width 123 height 16
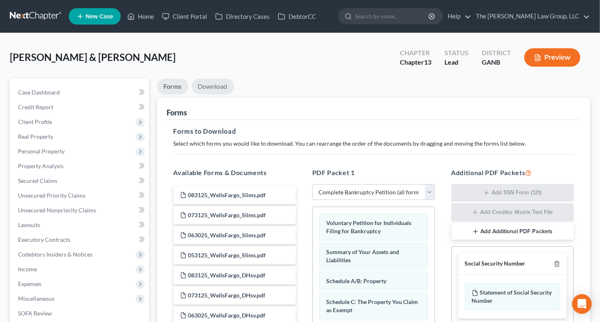
click at [209, 83] on link "Download" at bounding box center [212, 87] width 43 height 16
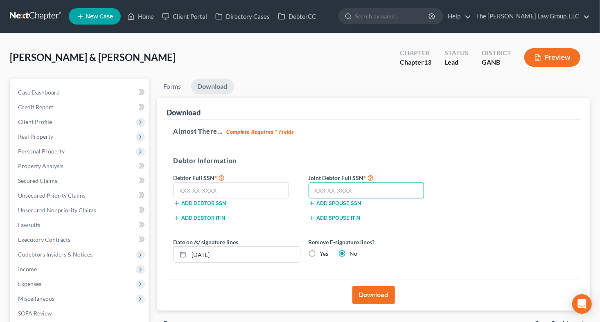
click at [316, 189] on input "text" at bounding box center [366, 190] width 116 height 16
type input "251-21-3824"
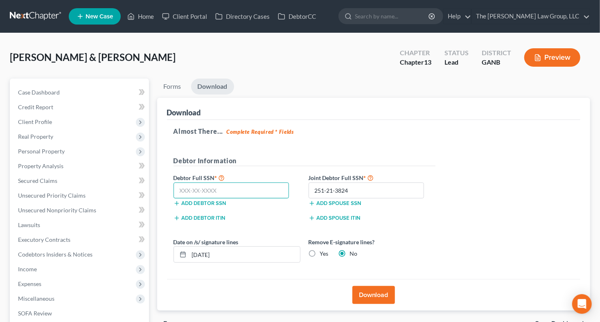
click at [193, 190] on input "text" at bounding box center [231, 190] width 116 height 16
click at [189, 193] on input "text" at bounding box center [231, 190] width 116 height 16
click at [216, 196] on input "076-70" at bounding box center [231, 190] width 116 height 16
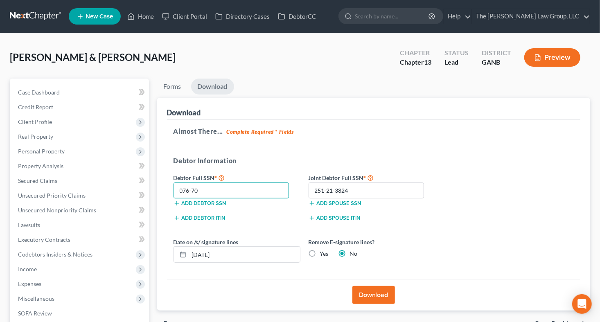
click at [216, 196] on input "076-70" at bounding box center [231, 190] width 116 height 16
type input "076-70-7902"
click at [384, 299] on button "Download" at bounding box center [373, 295] width 43 height 18
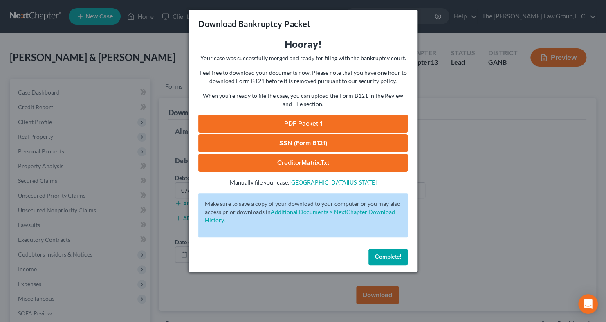
click at [388, 260] on button "Complete!" at bounding box center [388, 257] width 39 height 16
click at [395, 254] on span "Complete!" at bounding box center [388, 256] width 26 height 7
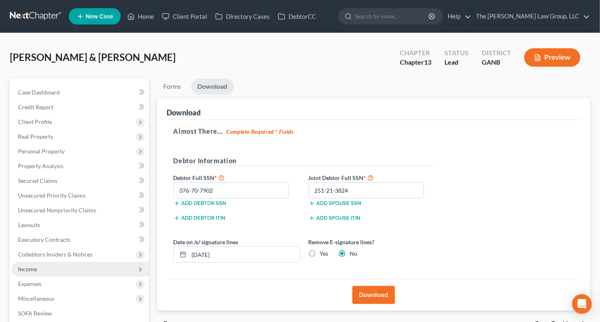
click at [37, 272] on span "Income" at bounding box center [79, 269] width 137 height 15
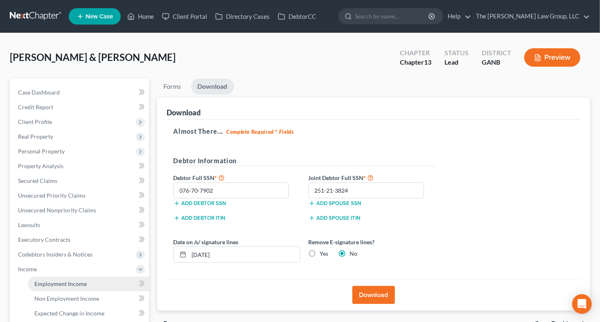
click at [59, 283] on span "Employment Income" at bounding box center [60, 283] width 52 height 7
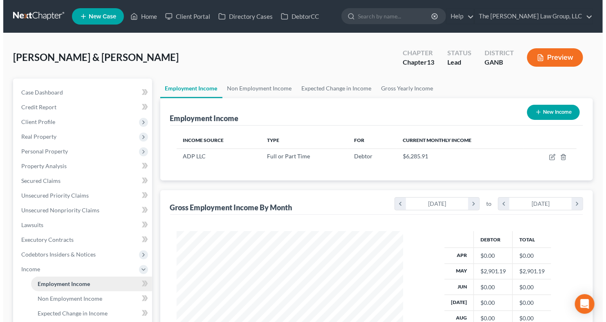
scroll to position [146, 243]
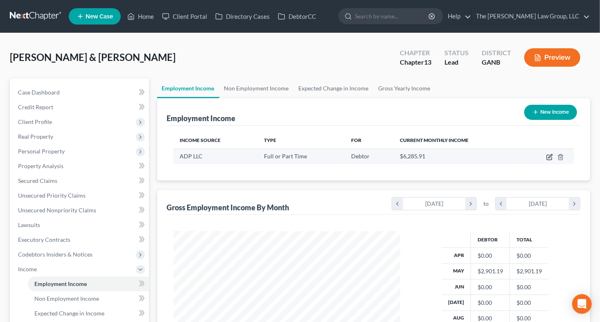
click at [549, 158] on icon "button" at bounding box center [549, 157] width 7 height 7
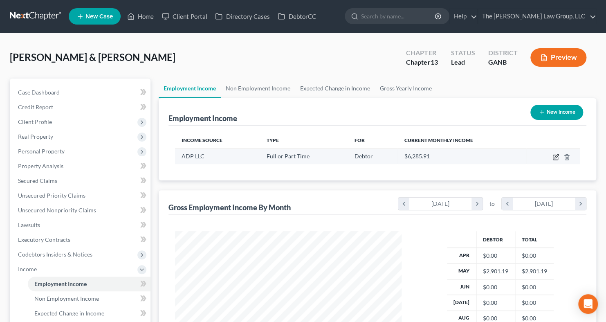
scroll to position [146, 245]
select select "0"
select select "10"
select select "2"
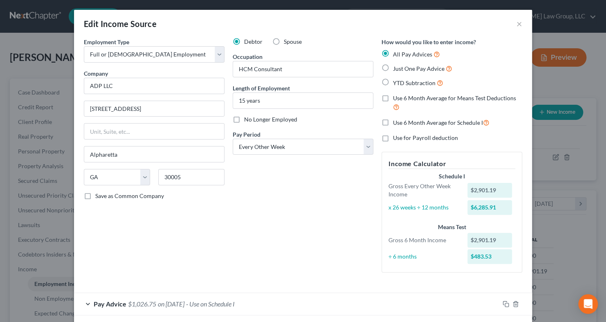
click at [508, 278] on div "How would you like to enter income? All Pay Advices Just One Pay Advice YTD Sub…" at bounding box center [452, 158] width 149 height 241
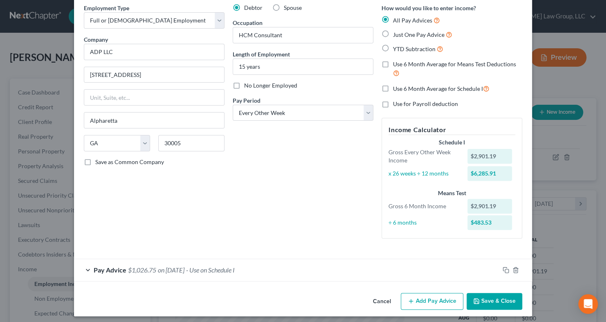
scroll to position [38, 0]
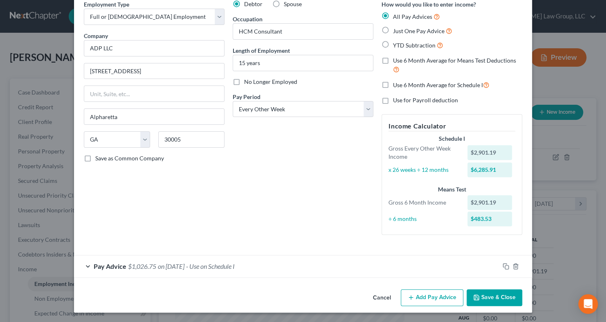
click at [203, 266] on span "- Use on Schedule I" at bounding box center [210, 266] width 49 height 8
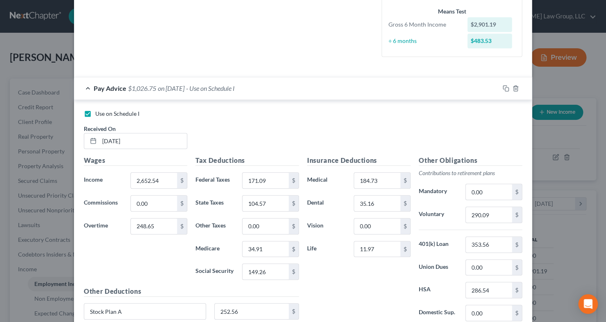
scroll to position [218, 0]
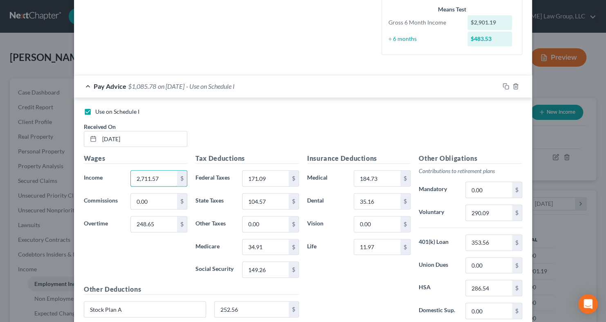
type input "2,711.57"
click at [323, 130] on div "Use on Schedule I Received On * 05/25/2025" at bounding box center [303, 131] width 447 height 46
type input "488.43"
type input "295.31"
type input "166.33"
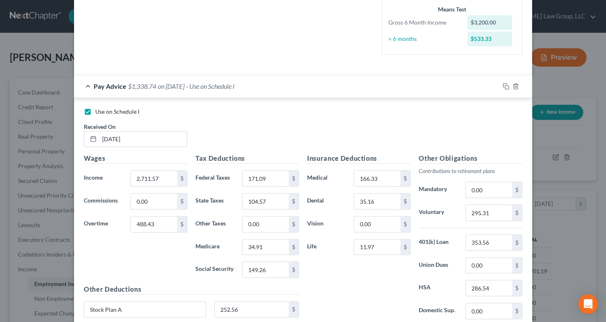
click at [596, 248] on div "Edit Income Source × Employment Type * Select Full or Part Time Employment Self…" at bounding box center [303, 161] width 606 height 322
drag, startPoint x: 596, startPoint y: 248, endPoint x: 591, endPoint y: 255, distance: 8.8
click at [591, 255] on div "Edit Income Source × Employment Type * Select Full or Part Time Employment Self…" at bounding box center [303, 161] width 606 height 322
type input "271.16"
click at [362, 277] on div "Insurance Deductions Medical 166.33 $ Dental 35.16 $ Vision 0.00 $ Life 11.97 $" at bounding box center [359, 239] width 112 height 172
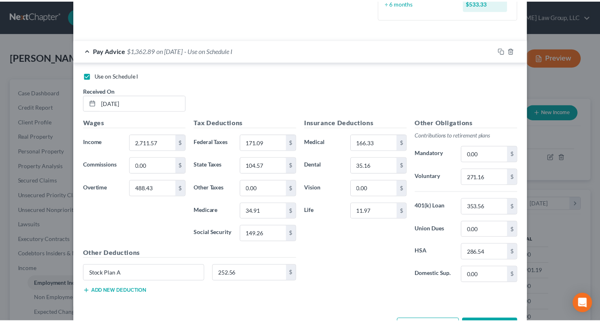
scroll to position [268, 0]
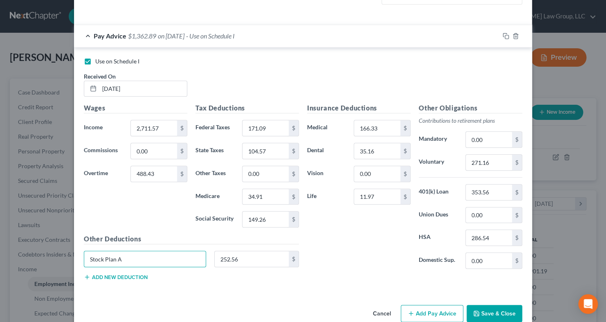
drag, startPoint x: 175, startPoint y: 260, endPoint x: 43, endPoint y: 238, distance: 134.3
click at [43, 238] on div "Edit Income Source × Employment Type * Select Full or Part Time Employment Self…" at bounding box center [303, 161] width 606 height 322
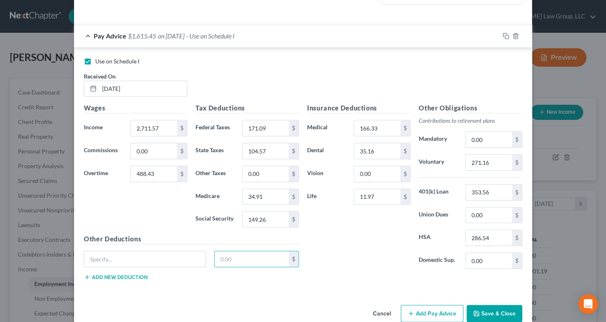
click at [490, 312] on button "Save & Close" at bounding box center [495, 313] width 56 height 17
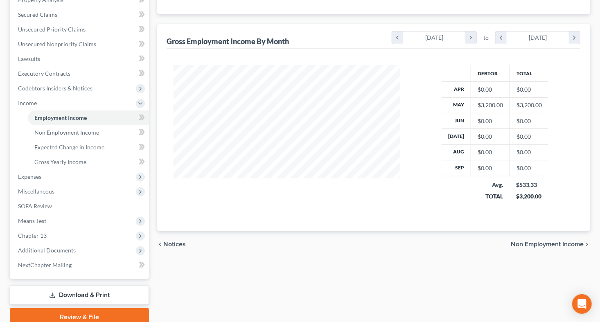
scroll to position [200, 0]
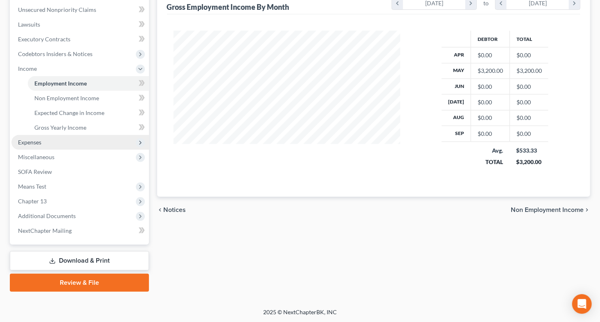
click at [52, 142] on span "Expenses" at bounding box center [79, 142] width 137 height 15
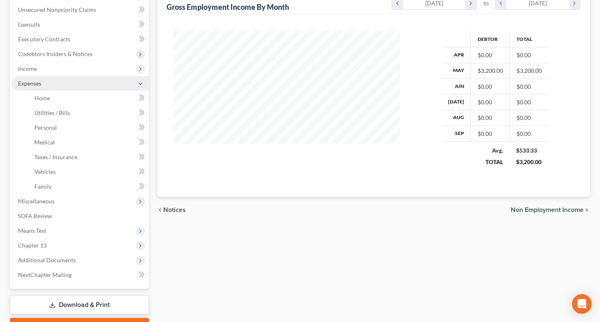
click at [37, 86] on span "Expenses" at bounding box center [29, 83] width 23 height 7
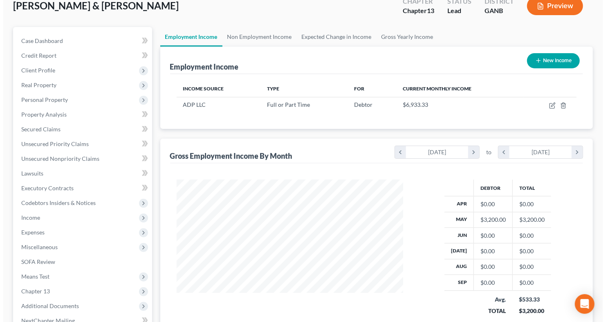
scroll to position [35, 0]
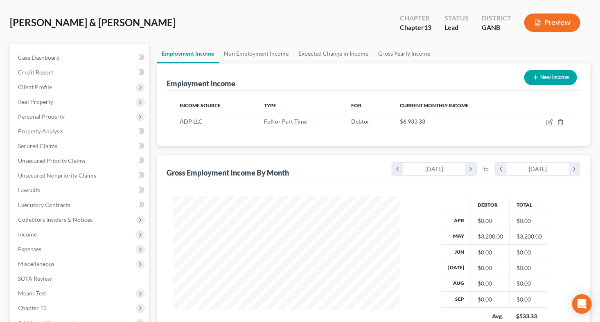
click at [548, 24] on button "Preview" at bounding box center [552, 22] width 56 height 18
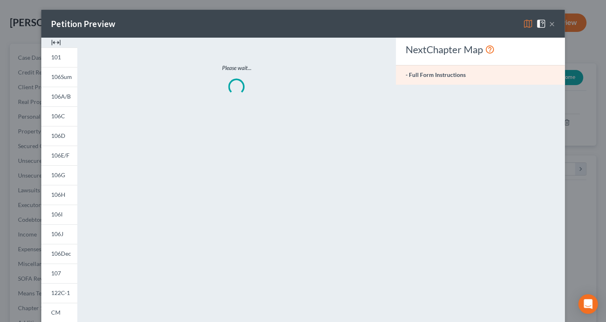
scroll to position [146, 245]
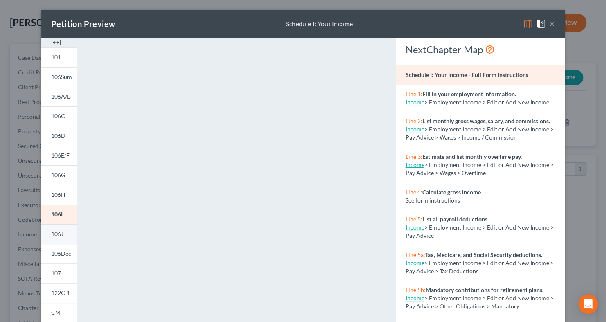
click at [62, 233] on link "106J" at bounding box center [59, 234] width 36 height 20
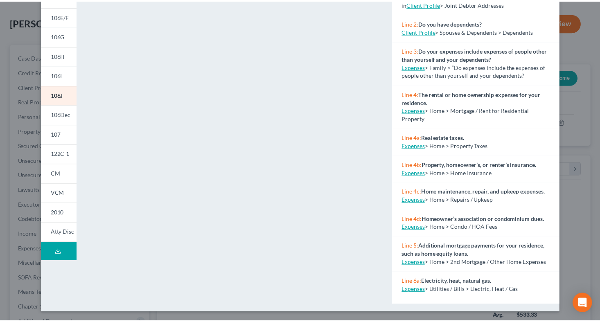
scroll to position [0, 0]
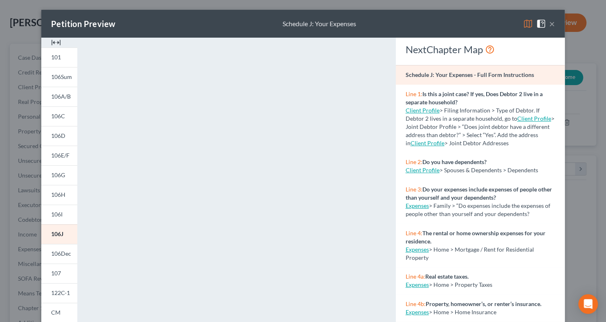
click at [549, 21] on button "×" at bounding box center [552, 24] width 6 height 10
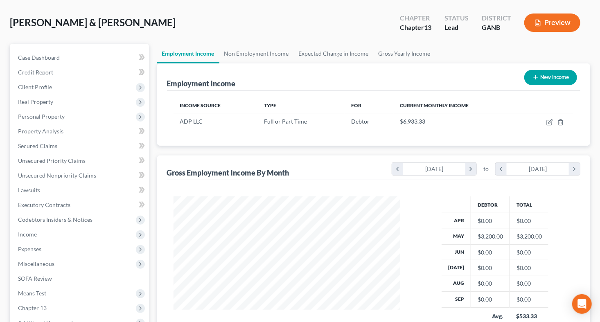
scroll to position [142, 0]
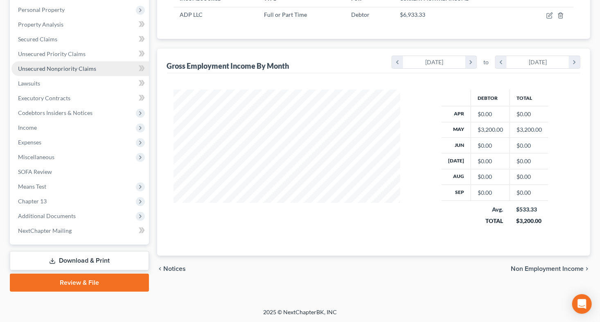
click at [54, 70] on span "Unsecured Nonpriority Claims" at bounding box center [57, 68] width 78 height 7
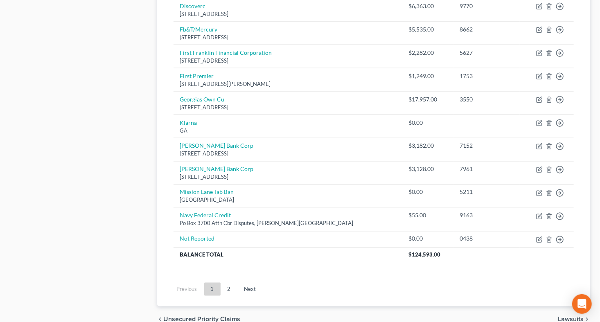
scroll to position [564, 0]
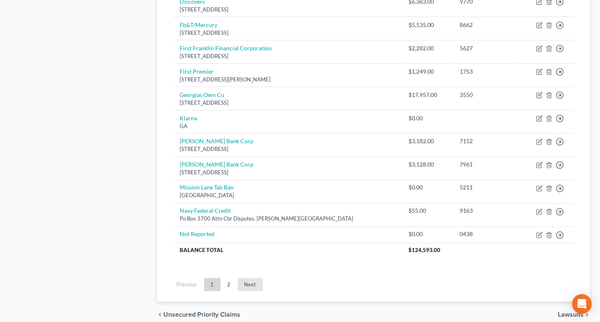
click at [247, 281] on link "Next" at bounding box center [250, 284] width 25 height 13
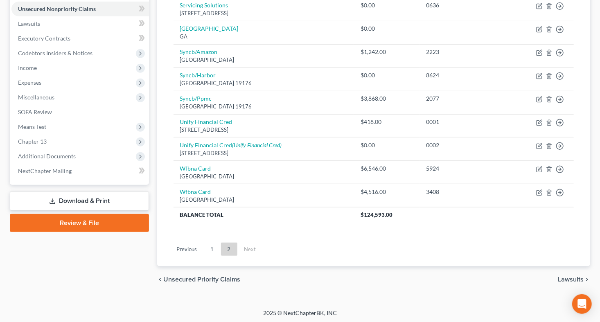
scroll to position [0, 0]
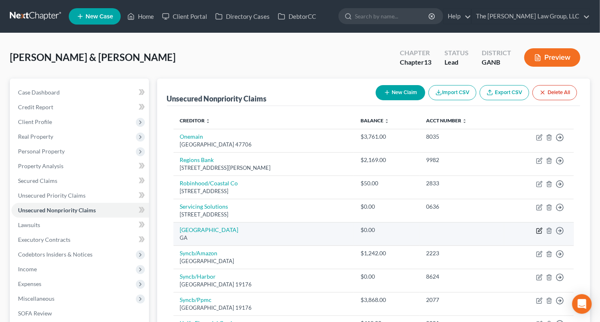
click at [539, 230] on icon "button" at bounding box center [539, 230] width 7 height 7
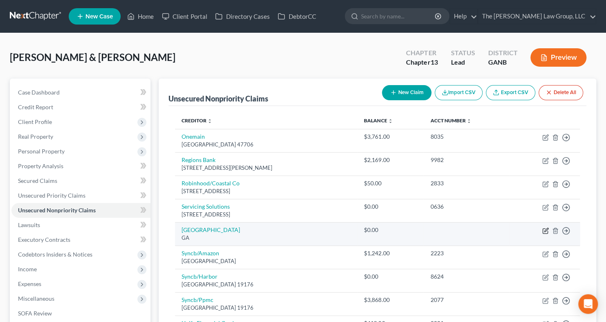
select select "10"
select select "9"
select select "1"
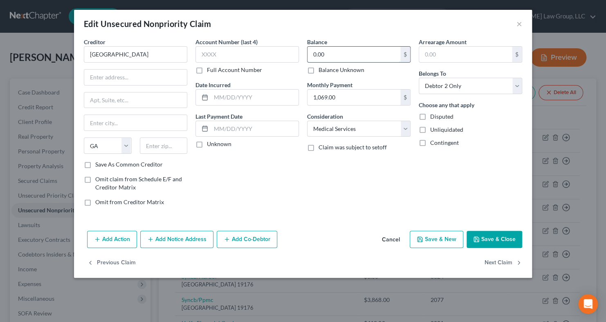
click at [327, 56] on input "0.00" at bounding box center [354, 55] width 93 height 16
type input "1,069"
click at [339, 210] on div "Balance 1,069.00 $ Balance Unknown Balance Undetermined 1,069 $ Balance Unknown…" at bounding box center [359, 125] width 112 height 175
click at [488, 236] on button "Save & Close" at bounding box center [495, 239] width 56 height 17
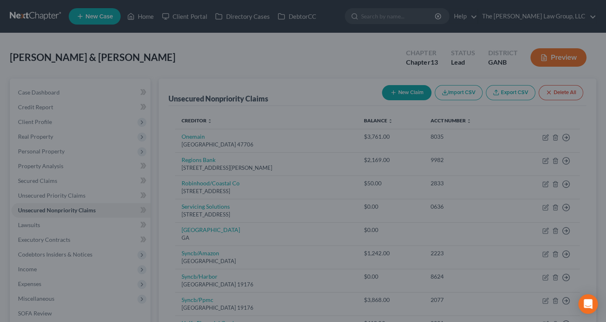
type input "1,069.00"
type input "0"
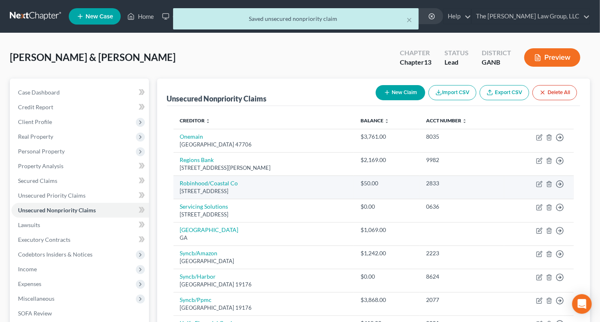
scroll to position [201, 0]
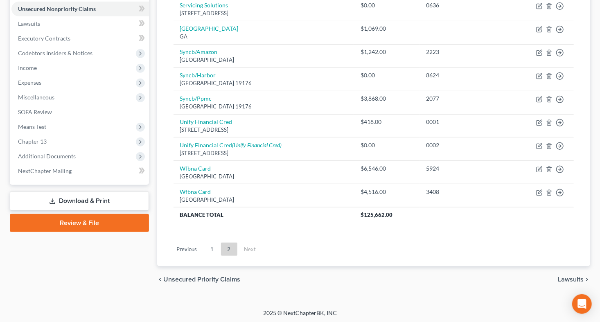
click at [130, 194] on link "Download & Print" at bounding box center [79, 200] width 139 height 19
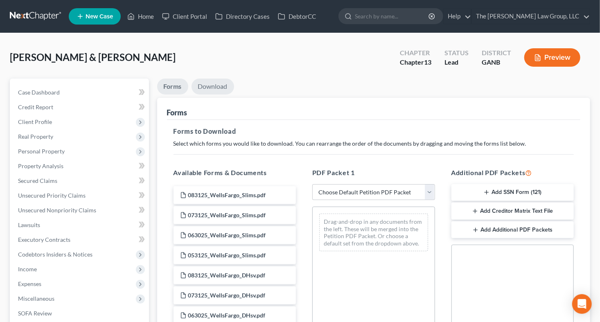
click at [208, 82] on link "Download" at bounding box center [212, 87] width 43 height 16
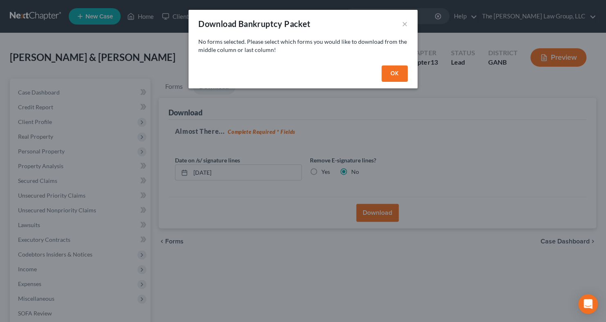
click at [383, 74] on button "OK" at bounding box center [395, 73] width 26 height 16
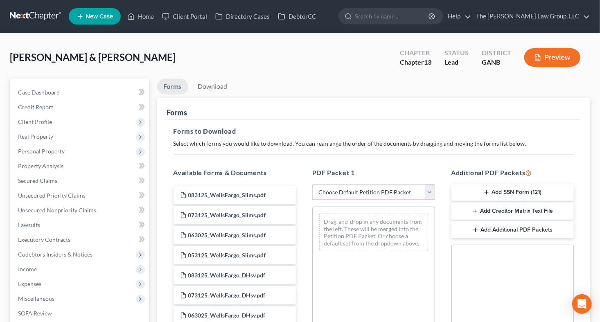
click at [430, 188] on select "Choose Default Petition PDF Packet Complete Bankruptcy Petition (all forms and …" at bounding box center [373, 192] width 123 height 16
select select "0"
click at [312, 184] on select "Choose Default Petition PDF Packet Complete Bankruptcy Petition (all forms and …" at bounding box center [373, 192] width 123 height 16
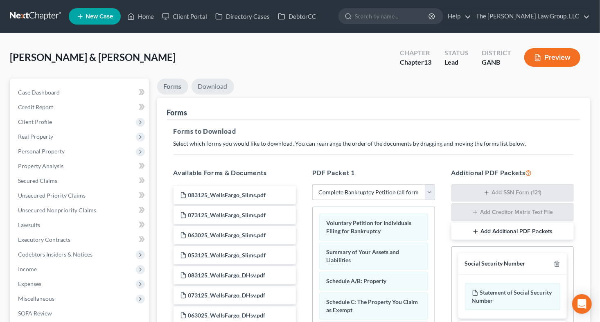
click at [207, 87] on link "Download" at bounding box center [212, 87] width 43 height 16
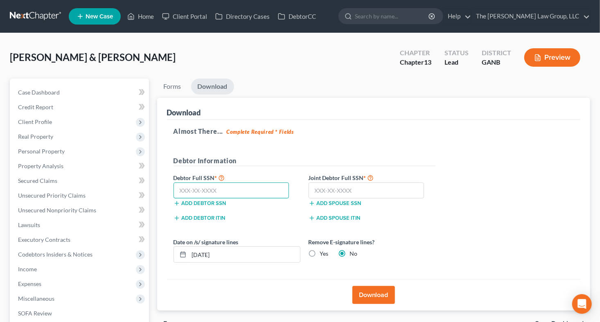
click at [218, 187] on input "text" at bounding box center [231, 190] width 116 height 16
type input "076-70-7902"
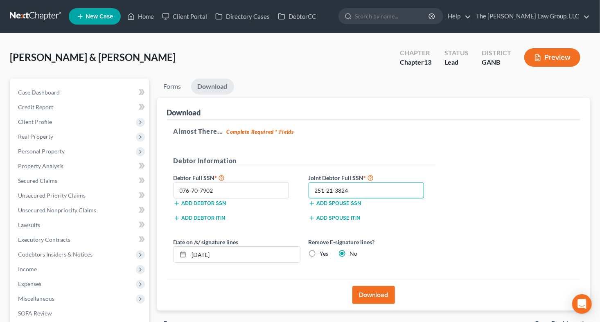
type input "251-21-3824"
click at [381, 293] on button "Download" at bounding box center [373, 295] width 43 height 18
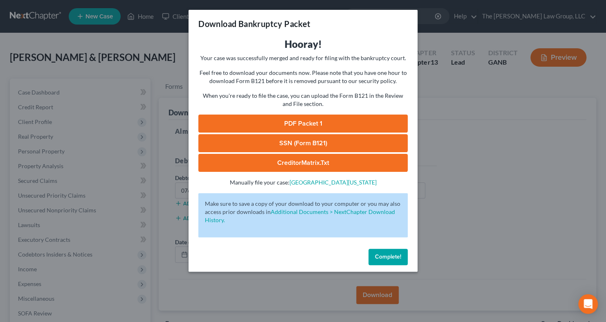
click at [324, 120] on link "PDF Packet 1" at bounding box center [302, 124] width 209 height 18
click at [397, 257] on span "Complete!" at bounding box center [388, 256] width 26 height 7
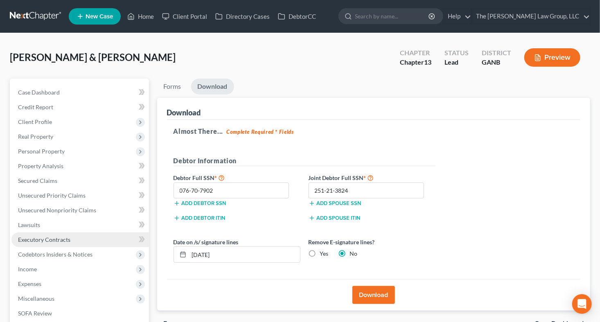
scroll to position [142, 0]
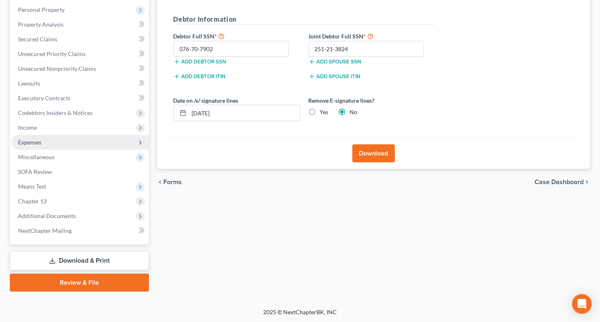
click at [64, 144] on span "Expenses" at bounding box center [79, 142] width 137 height 15
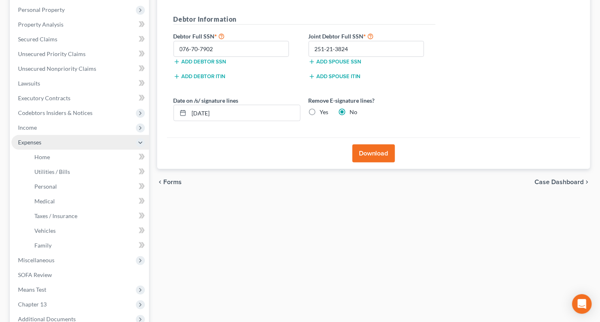
click at [38, 140] on span "Expenses" at bounding box center [29, 142] width 23 height 7
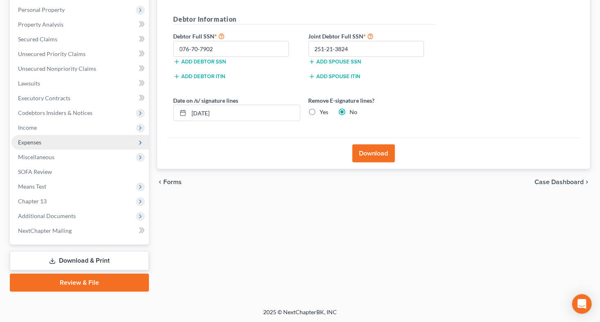
click at [38, 142] on span "Expenses" at bounding box center [29, 142] width 23 height 7
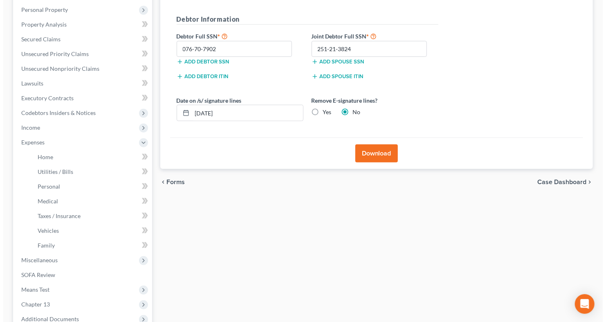
scroll to position [0, 0]
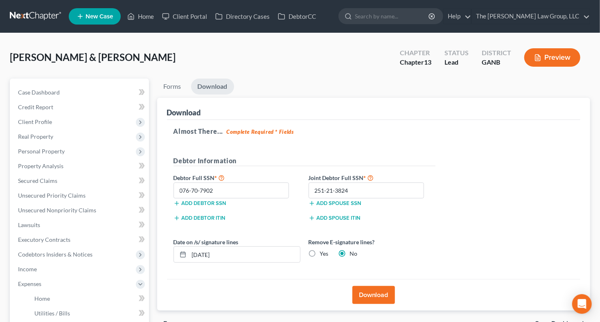
click at [553, 56] on button "Preview" at bounding box center [552, 57] width 56 height 18
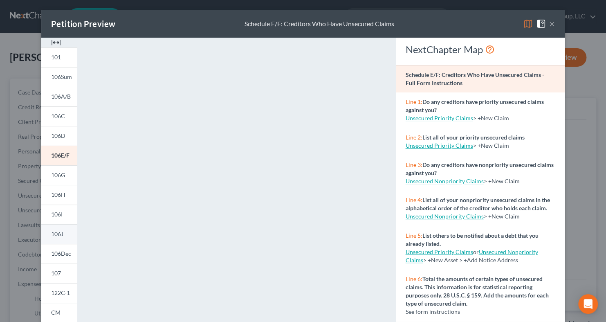
click at [53, 235] on span "106J" at bounding box center [57, 233] width 12 height 7
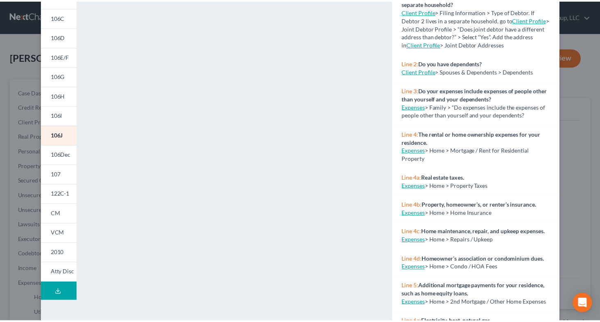
scroll to position [110, 0]
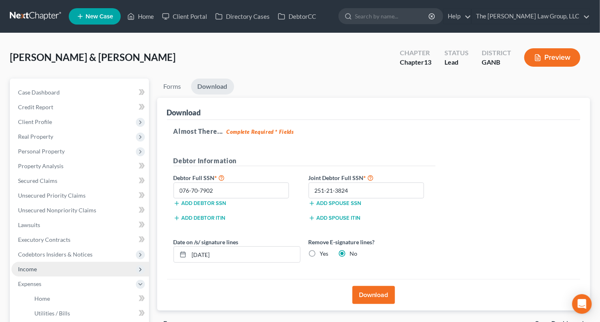
click at [28, 265] on span "Income" at bounding box center [27, 268] width 19 height 7
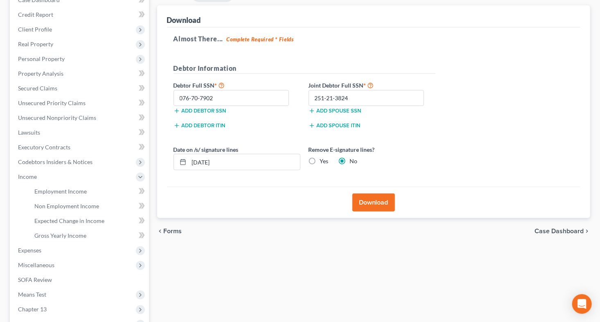
scroll to position [94, 0]
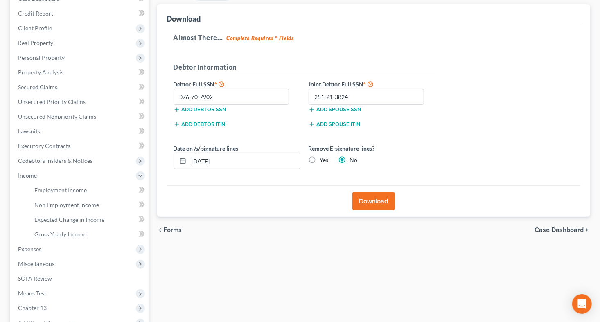
click at [598, 224] on div "Holmes, Andrea & Derrick Upgraded Chapter Chapter 13 Status Lead District GANB …" at bounding box center [300, 176] width 600 height 475
click at [65, 188] on span "Employment Income" at bounding box center [60, 190] width 52 height 7
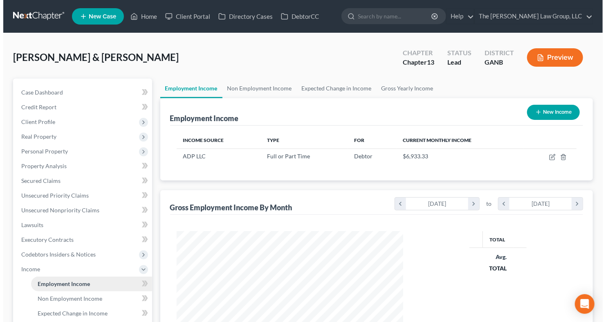
scroll to position [146, 243]
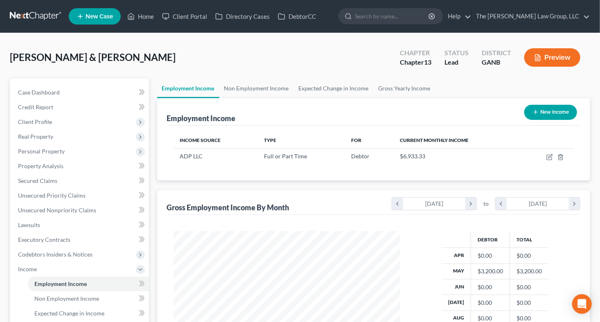
click at [546, 113] on button "New Income" at bounding box center [550, 112] width 53 height 15
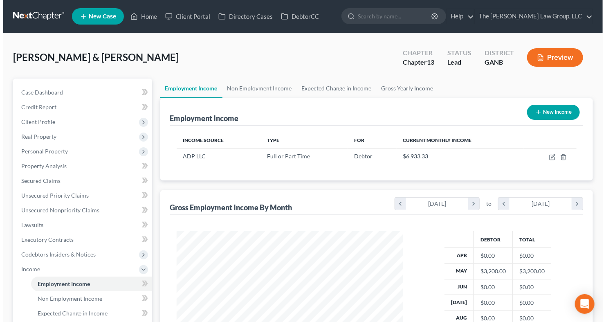
scroll to position [146, 245]
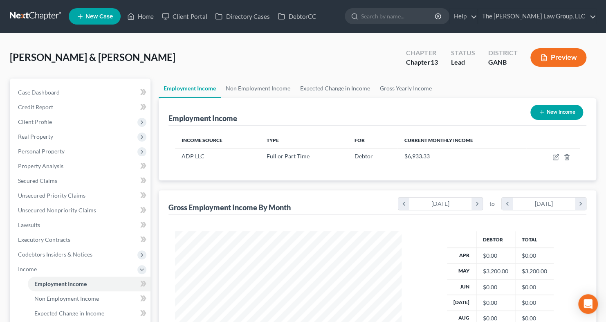
select select "0"
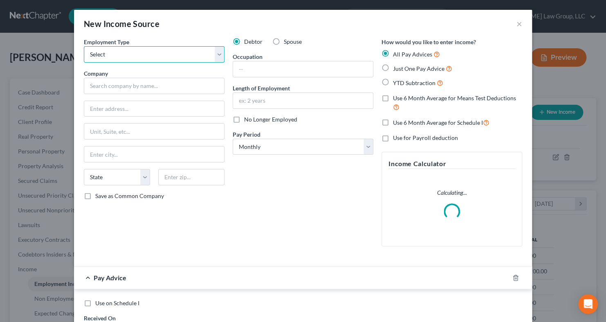
click at [214, 53] on select "Select Full or Part Time Employment Self Employment" at bounding box center [154, 54] width 141 height 16
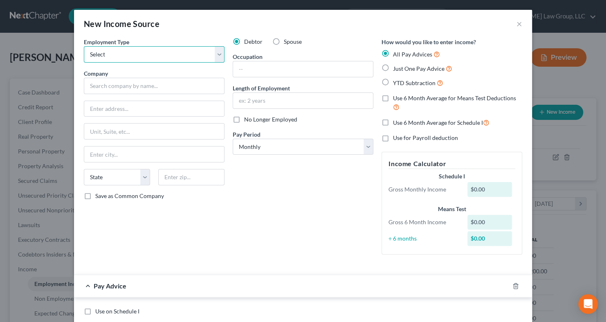
select select "0"
click at [84, 46] on select "Select Full or Part Time Employment Self Employment" at bounding box center [154, 54] width 141 height 16
click at [252, 71] on input "text" at bounding box center [303, 69] width 140 height 16
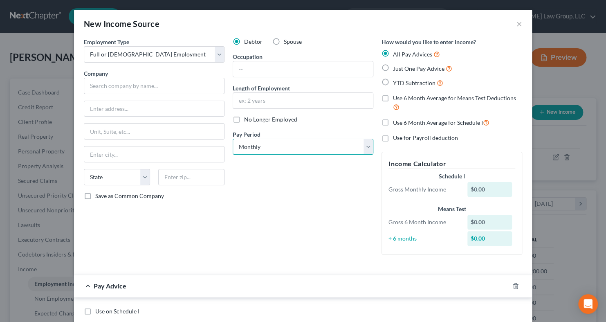
click at [364, 151] on select "Select Monthly Twice Monthly Every Other Week Weekly" at bounding box center [303, 147] width 141 height 16
select select "3"
click at [233, 139] on select "Select Monthly Twice Monthly Every Other Week Weekly" at bounding box center [303, 147] width 141 height 16
click at [267, 67] on input "text" at bounding box center [303, 69] width 140 height 16
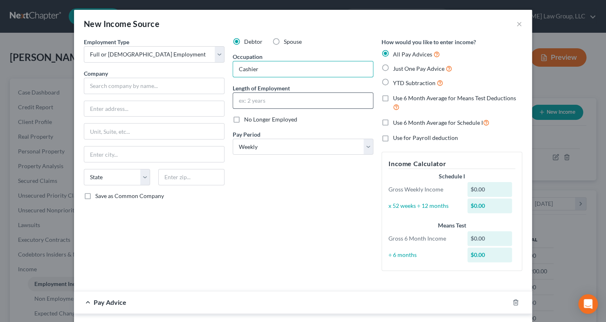
type input "Cashier"
click at [268, 103] on input "text" at bounding box center [303, 101] width 140 height 16
type input "2025"
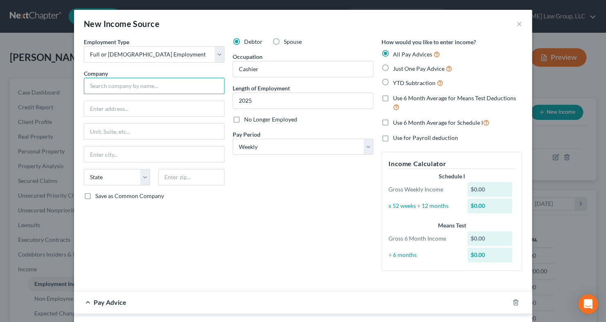
click at [117, 83] on input "text" at bounding box center [154, 86] width 141 height 16
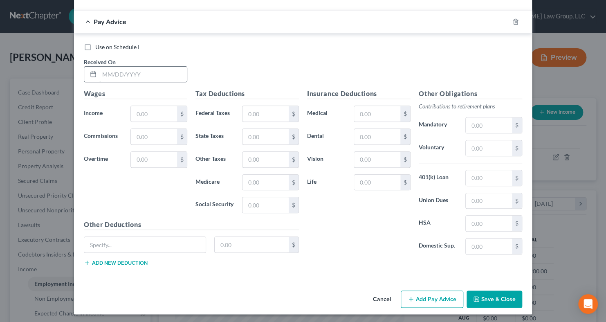
type input "Burlington Coat Factory"
click at [115, 75] on input "text" at bounding box center [143, 75] width 88 height 16
type input "10/15/2025"
click at [160, 111] on input "text" at bounding box center [154, 114] width 46 height 16
type input "290"
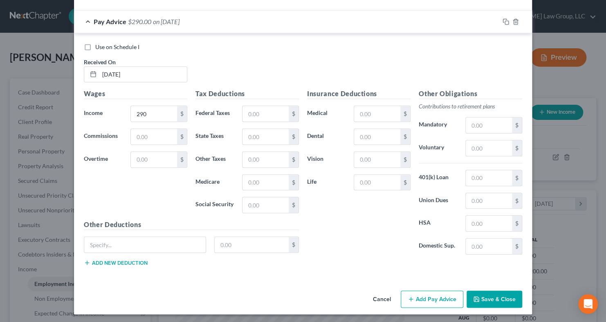
click at [499, 300] on button "Save & Close" at bounding box center [495, 298] width 56 height 17
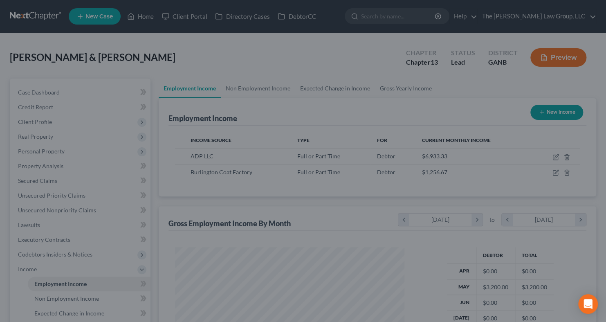
scroll to position [408905, 408808]
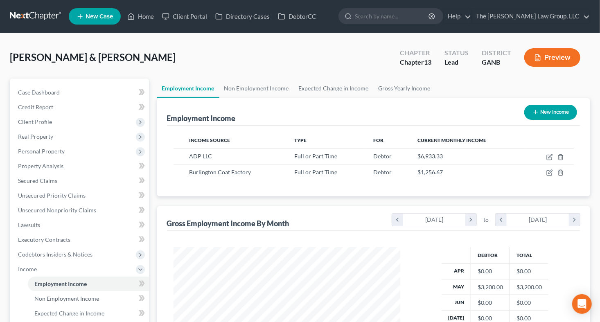
click at [549, 108] on button "New Income" at bounding box center [550, 112] width 53 height 15
select select "0"
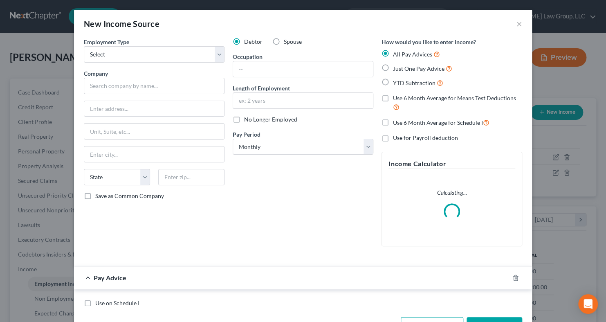
scroll to position [146, 245]
click at [284, 45] on label "Spouse" at bounding box center [293, 42] width 18 height 8
click at [287, 43] on input "Spouse" at bounding box center [289, 40] width 5 height 5
radio input "true"
click at [221, 54] on div "Employment Type * Select Full or Part Time Employment Self Employment Company *…" at bounding box center [154, 145] width 149 height 215
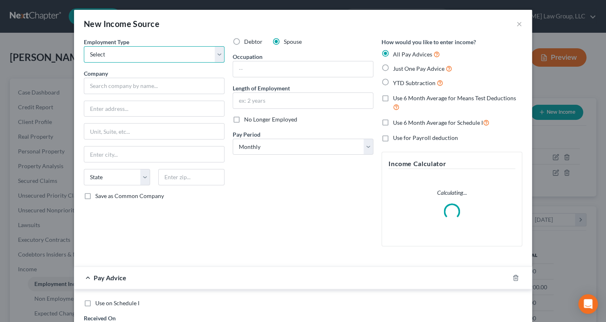
click at [218, 55] on select "Select Full or Part Time Employment Self Employment" at bounding box center [154, 54] width 141 height 16
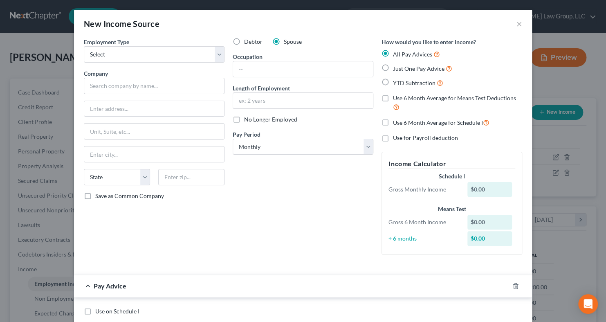
click at [310, 46] on div "Debtor Spouse Occupation Length of Employment No Longer Employed Pay Period * S…" at bounding box center [303, 149] width 149 height 223
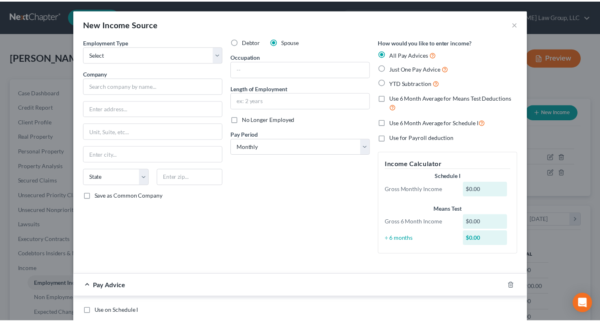
scroll to position [264, 0]
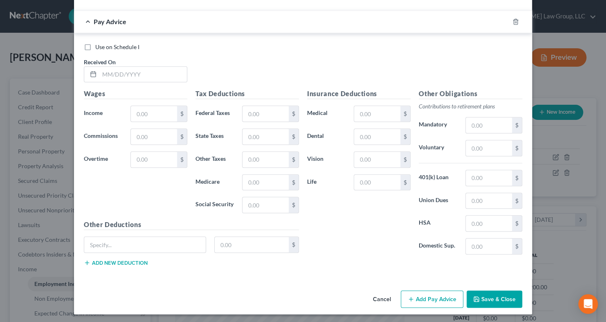
click at [373, 298] on button "Cancel" at bounding box center [382, 299] width 31 height 16
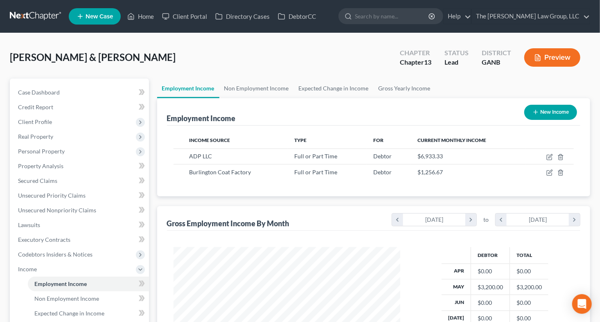
scroll to position [200, 0]
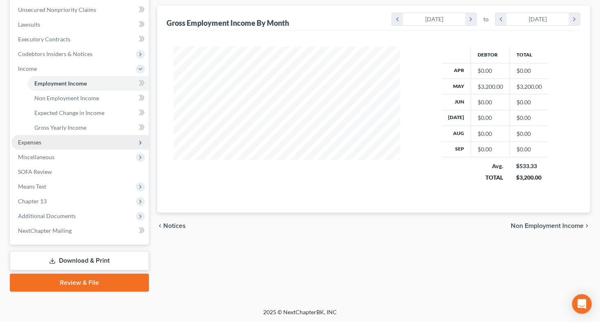
click at [33, 140] on span "Expenses" at bounding box center [29, 142] width 23 height 7
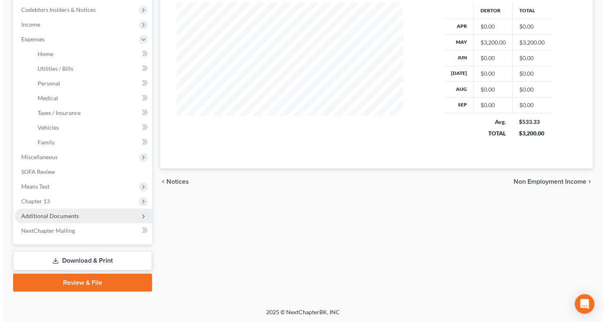
scroll to position [0, 0]
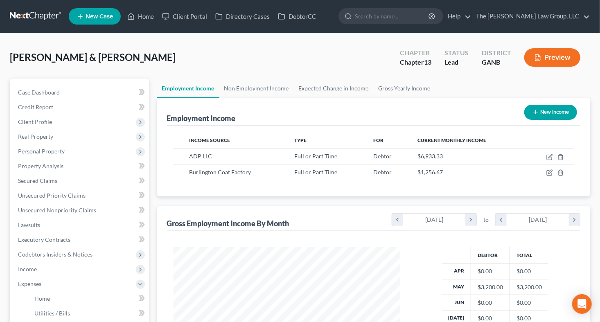
click at [554, 54] on button "Preview" at bounding box center [552, 57] width 56 height 18
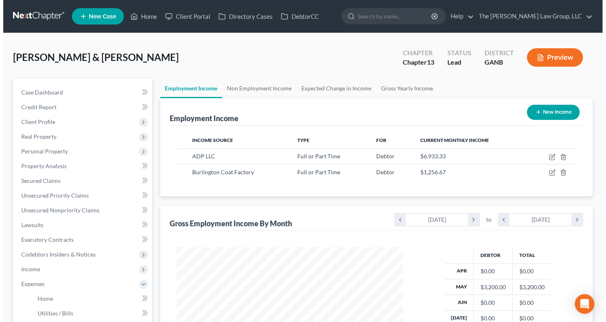
scroll to position [146, 245]
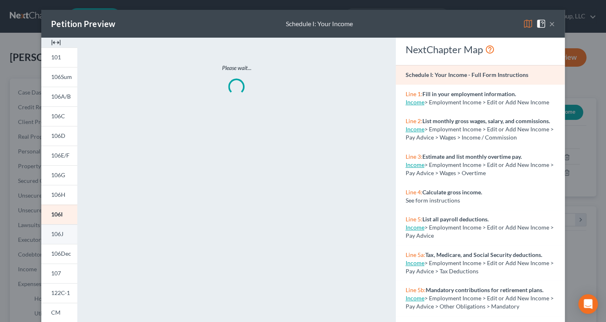
click at [51, 233] on span "106J" at bounding box center [57, 233] width 12 height 7
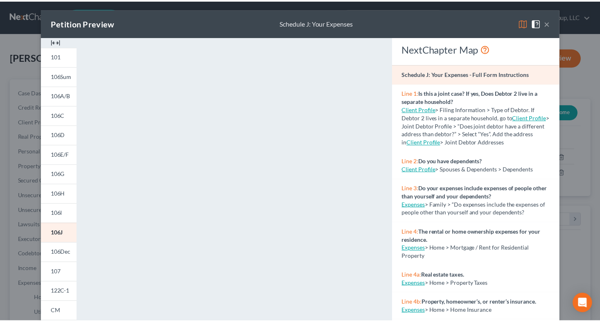
scroll to position [0, 0]
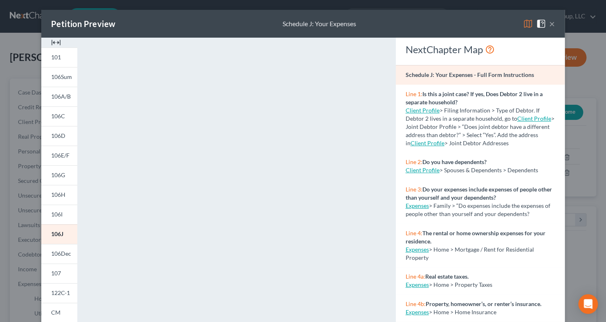
click at [549, 23] on button "×" at bounding box center [552, 24] width 6 height 10
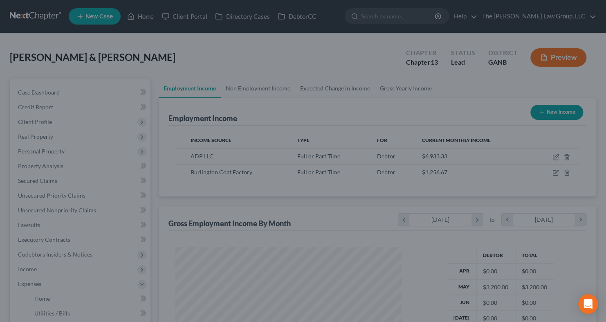
scroll to position [408905, 408808]
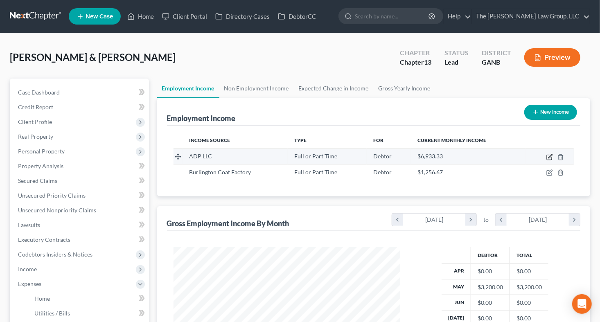
click at [549, 155] on icon "button" at bounding box center [549, 157] width 7 height 7
select select "0"
select select "10"
select select "2"
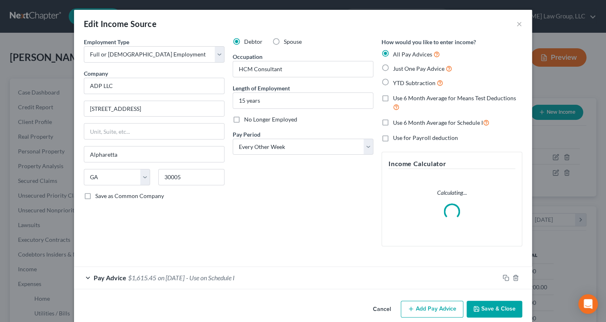
scroll to position [11, 0]
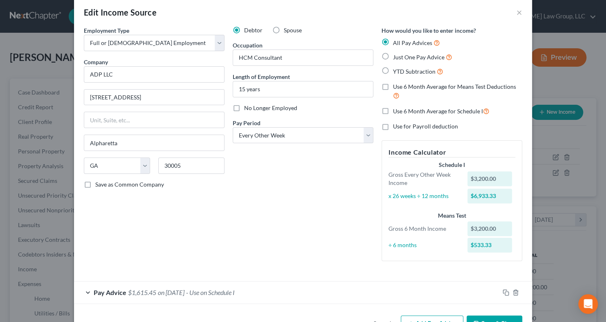
click at [184, 291] on span "on 05/25/2025" at bounding box center [171, 292] width 27 height 8
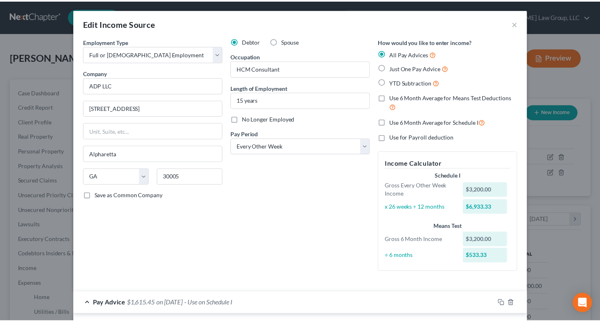
scroll to position [0, 0]
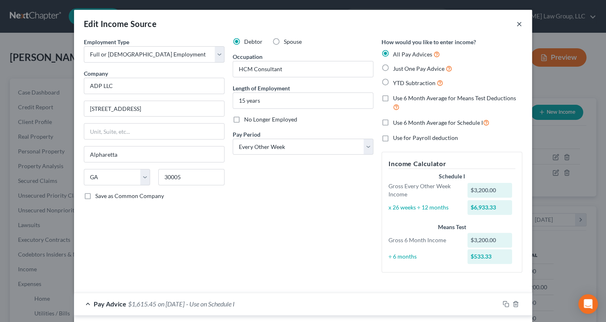
click at [517, 23] on button "×" at bounding box center [520, 24] width 6 height 10
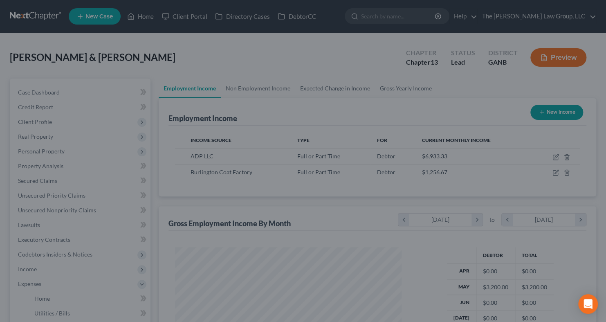
scroll to position [408905, 408808]
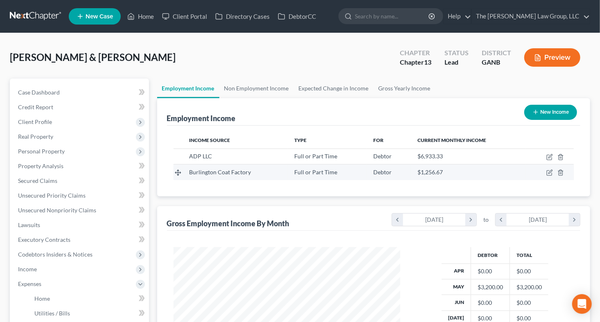
click at [204, 178] on td "Burlington Coat Factory" at bounding box center [234, 172] width 105 height 16
click at [551, 170] on icon "button" at bounding box center [549, 172] width 7 height 7
select select "0"
select select "3"
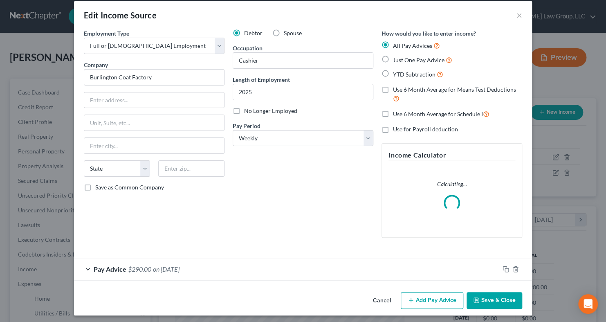
scroll to position [11, 0]
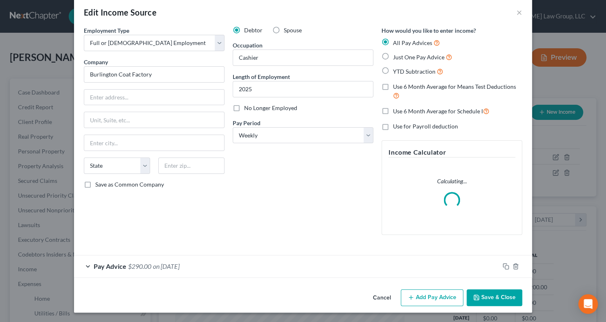
drag, startPoint x: 323, startPoint y: 273, endPoint x: 224, endPoint y: 265, distance: 99.3
click at [323, 273] on form "Employment Type * Select Full or Part Time Employment Self Employment Company *…" at bounding box center [303, 152] width 439 height 252
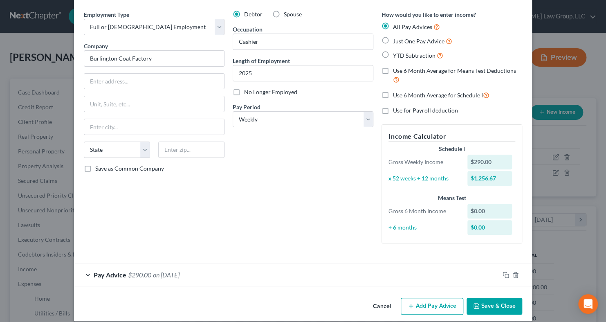
scroll to position [36, 0]
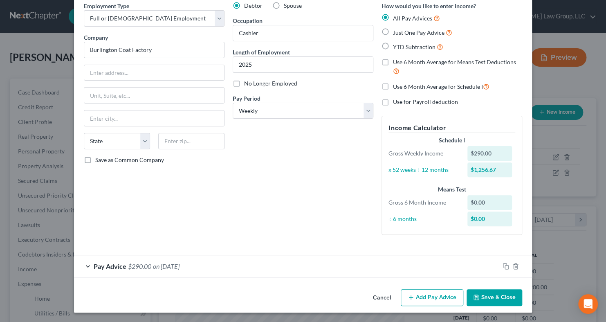
click at [160, 266] on span "on 10/15/2025" at bounding box center [166, 266] width 27 height 8
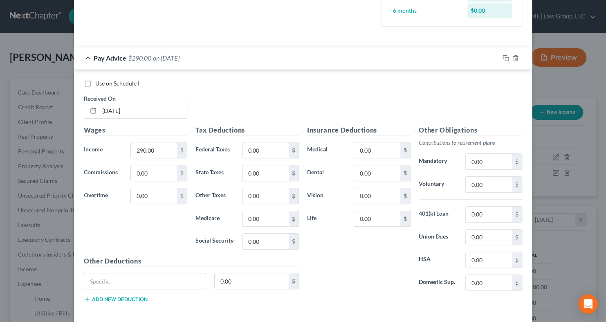
scroll to position [244, 0]
click at [260, 150] on input "0.00" at bounding box center [266, 151] width 46 height 16
type input "175"
click at [261, 241] on input "0.00" at bounding box center [266, 242] width 46 height 16
type input "100"
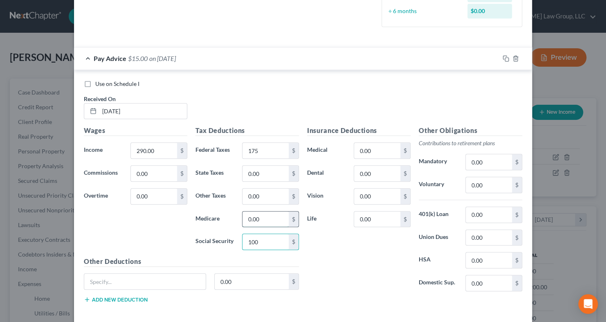
click at [249, 219] on input "0.00" at bounding box center [266, 219] width 46 height 16
type input "23"
click at [261, 175] on input "0.00" at bounding box center [266, 174] width 46 height 16
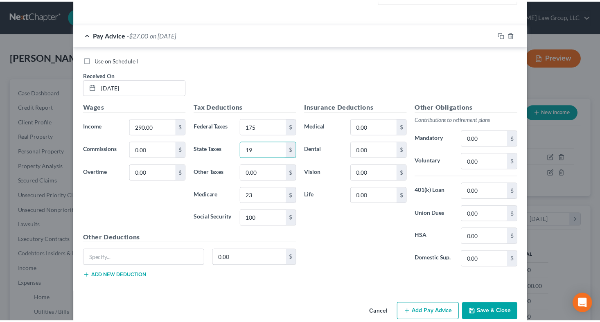
scroll to position [281, 0]
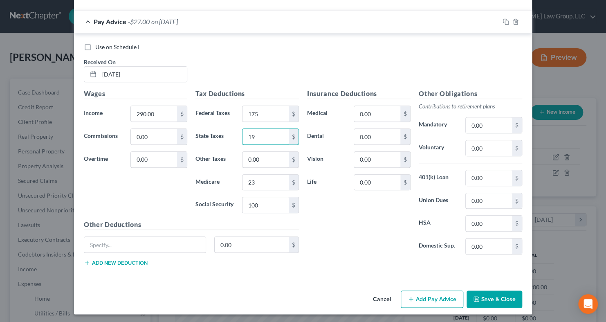
type input "19"
click at [503, 290] on button "Save & Close" at bounding box center [495, 298] width 56 height 17
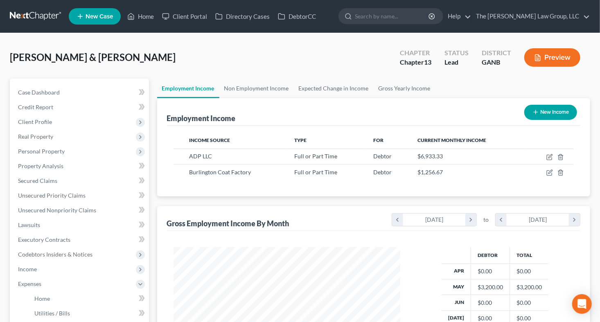
scroll to position [245, 0]
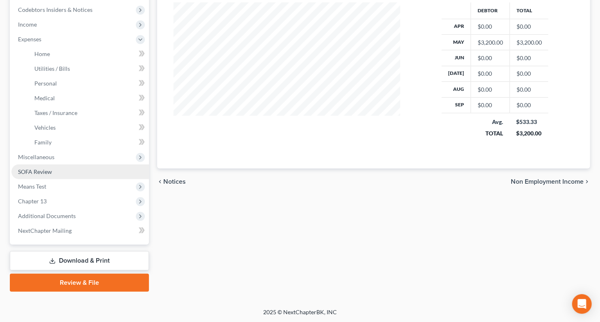
click at [81, 168] on link "SOFA Review" at bounding box center [79, 171] width 137 height 15
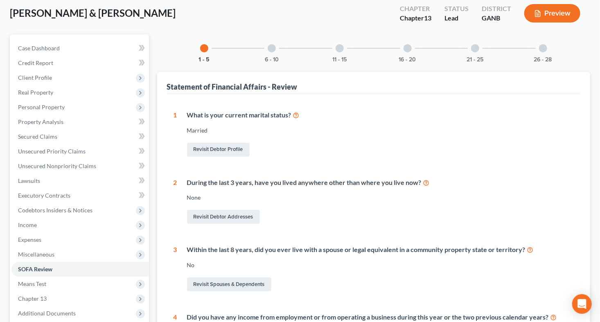
scroll to position [18, 0]
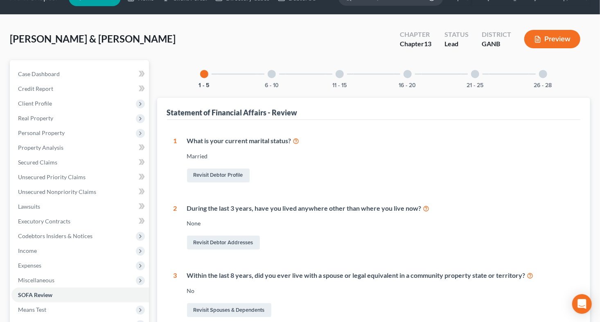
click at [271, 77] on div at bounding box center [272, 74] width 8 height 8
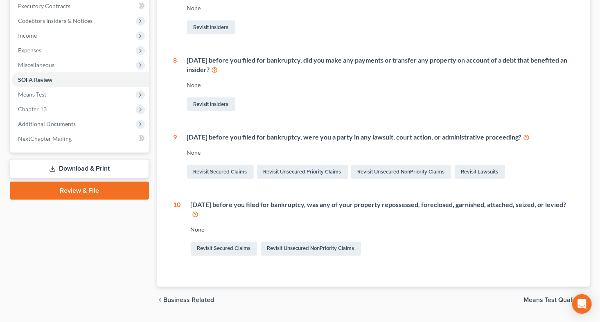
scroll to position [242, 0]
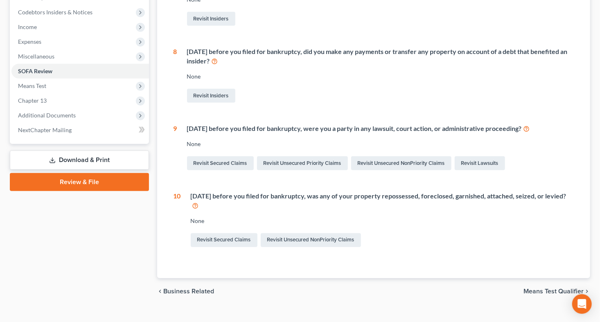
click at [584, 196] on div "Statement of Financial Affairs - Review 1 What is your current marital status? …" at bounding box center [373, 76] width 433 height 404
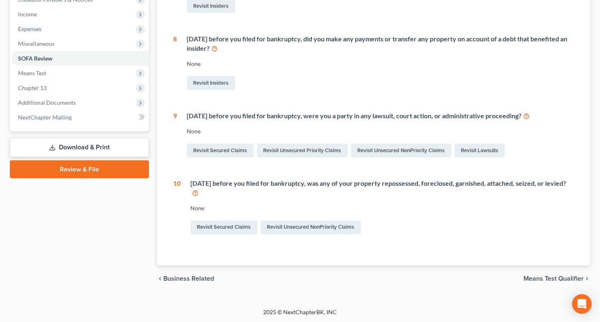
scroll to position [0, 0]
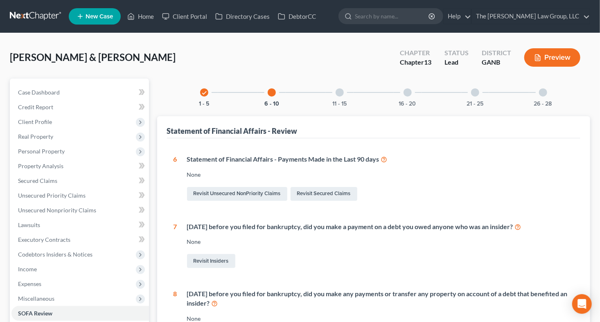
click at [339, 95] on div at bounding box center [339, 92] width 8 height 8
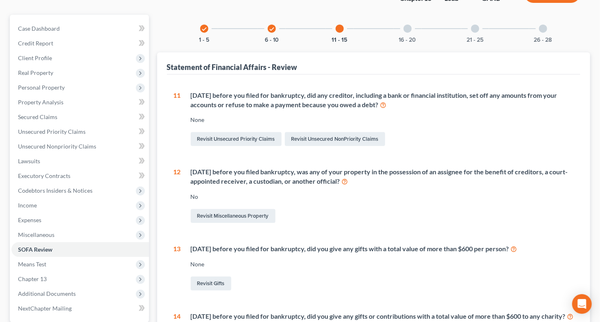
scroll to position [74, 0]
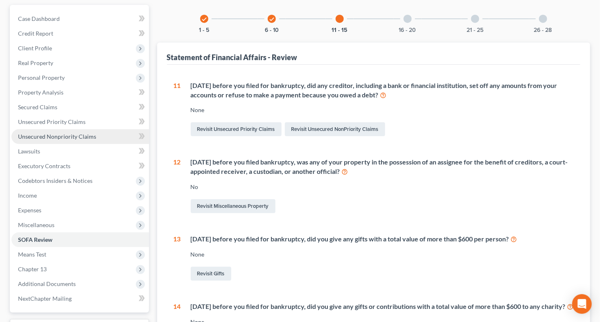
click at [75, 134] on span "Unsecured Nonpriority Claims" at bounding box center [57, 136] width 78 height 7
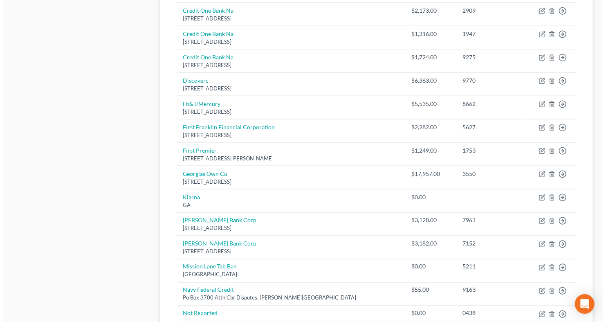
scroll to position [486, 0]
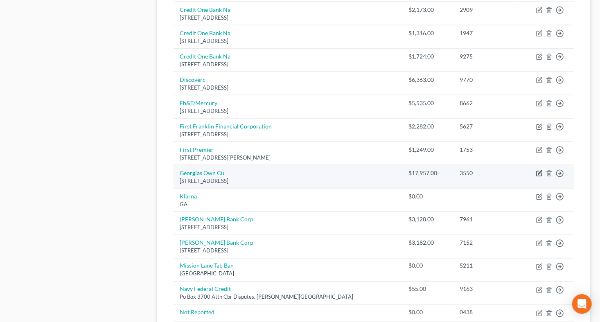
click at [537, 170] on icon "button" at bounding box center [539, 173] width 7 height 7
select select "10"
select select "0"
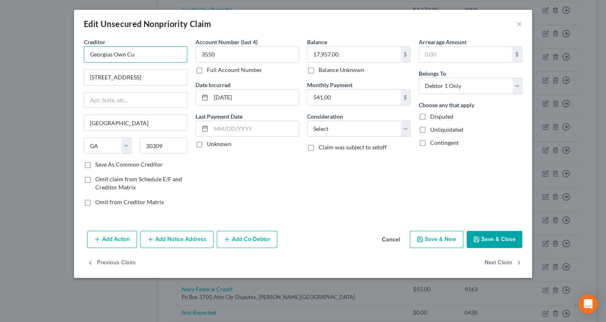
click at [156, 56] on input "Georgias Own Cu" at bounding box center [135, 54] width 103 height 16
click at [406, 130] on select "Select Cable / Satellite Services Collection Agency Credit Card Debt Debt Couns…" at bounding box center [358, 129] width 103 height 16
select select "10"
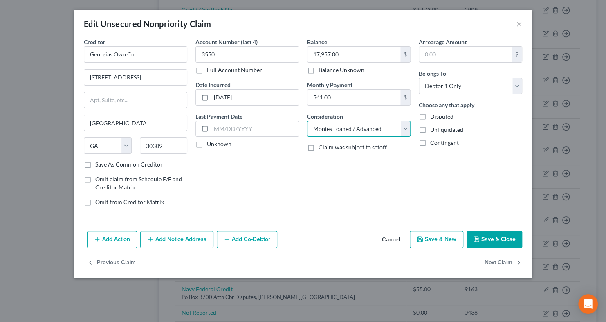
click at [307, 121] on select "Select Cable / Satellite Services Collection Agency Credit Card Debt Debt Couns…" at bounding box center [358, 129] width 103 height 16
click at [142, 56] on input "Georgias Own Cu" at bounding box center [135, 54] width 103 height 16
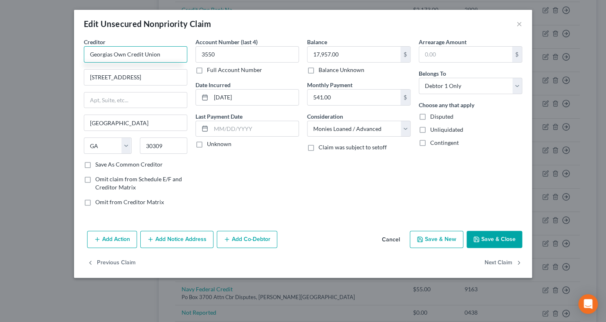
type input "Georgias Own Credit Union"
click at [250, 182] on div "Account Number (last 4) 3550 Full Account Number Date Incurred 12-29-2023 Last …" at bounding box center [247, 125] width 112 height 175
click at [122, 236] on button "Add Action" at bounding box center [112, 239] width 50 height 17
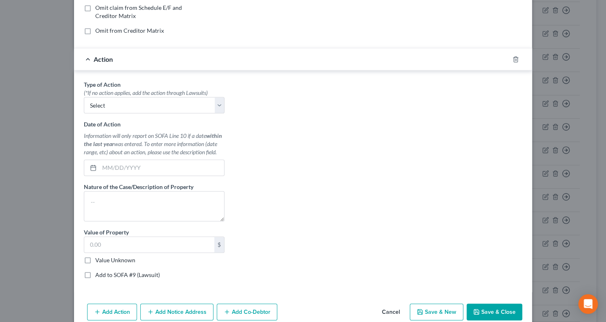
scroll to position [172, 0]
click at [215, 101] on select "Select Repossession Garnishment Foreclosure Personal Injury Attached, Seized, O…" at bounding box center [154, 105] width 141 height 16
select select "4"
click at [84, 97] on select "Select Repossession Garnishment Foreclosure Personal Injury Attached, Seized, O…" at bounding box center [154, 105] width 141 height 16
click at [123, 239] on input "text" at bounding box center [149, 244] width 130 height 16
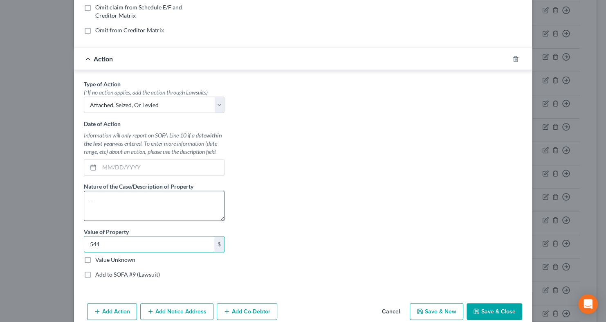
type input "541"
click at [124, 213] on textarea at bounding box center [154, 206] width 141 height 30
type textarea "s"
click at [121, 214] on textarea "Seiz" at bounding box center [154, 206] width 141 height 30
type textarea "Seized"
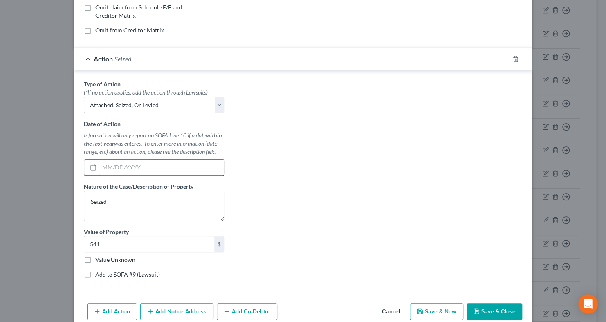
click at [99, 164] on input "text" at bounding box center [161, 168] width 125 height 16
click at [99, 165] on input "text" at bounding box center [161, 168] width 125 height 16
click at [103, 240] on input "541" at bounding box center [149, 244] width 130 height 16
click at [102, 245] on input "541" at bounding box center [149, 244] width 130 height 16
type input "541.00"
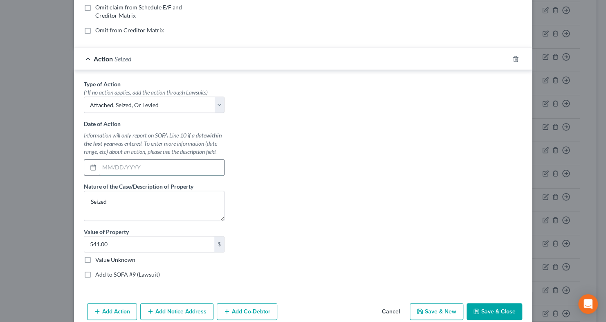
click at [102, 167] on input "text" at bounding box center [161, 168] width 125 height 16
type input "08/01/2025"
click at [484, 308] on button "Save & Close" at bounding box center [495, 311] width 56 height 17
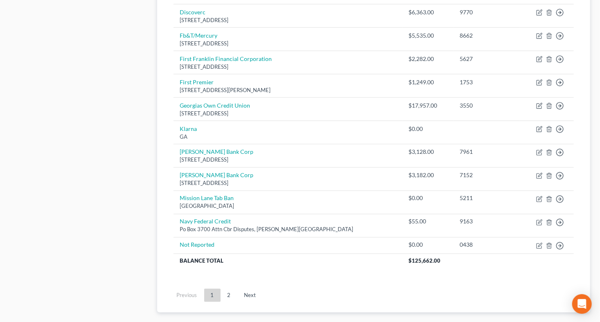
scroll to position [553, 0]
click at [254, 298] on link "Next" at bounding box center [250, 296] width 25 height 13
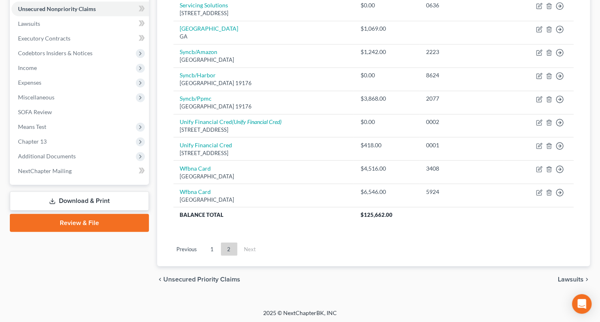
scroll to position [0, 0]
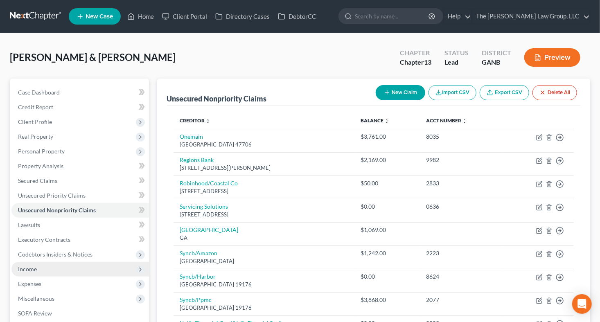
click at [48, 269] on span "Income" at bounding box center [79, 269] width 137 height 15
click at [27, 268] on span "Income" at bounding box center [27, 268] width 19 height 7
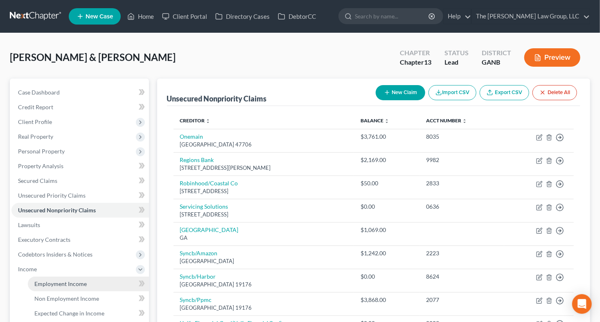
click at [77, 281] on span "Employment Income" at bounding box center [60, 283] width 52 height 7
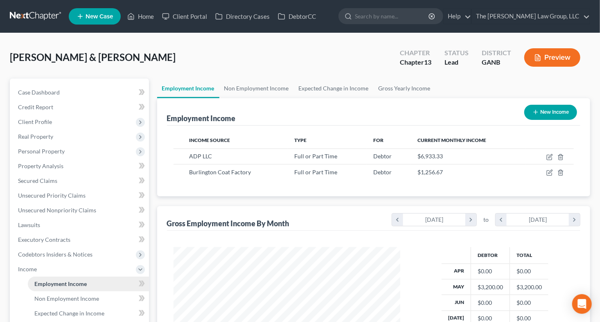
scroll to position [146, 243]
click at [46, 92] on span "Case Dashboard" at bounding box center [39, 92] width 42 height 7
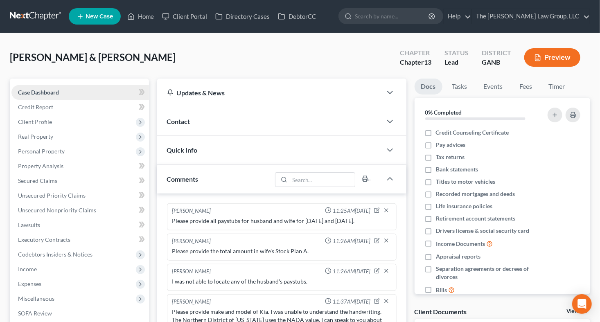
scroll to position [41, 0]
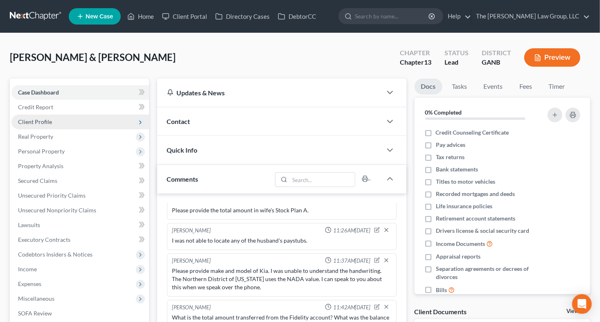
click at [45, 120] on span "Client Profile" at bounding box center [35, 121] width 34 height 7
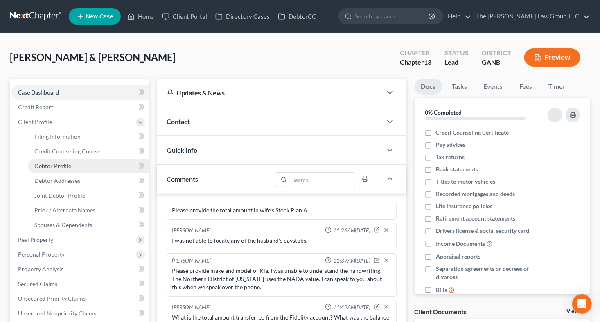
click at [61, 164] on span "Debtor Profile" at bounding box center [52, 165] width 37 height 7
select select "1"
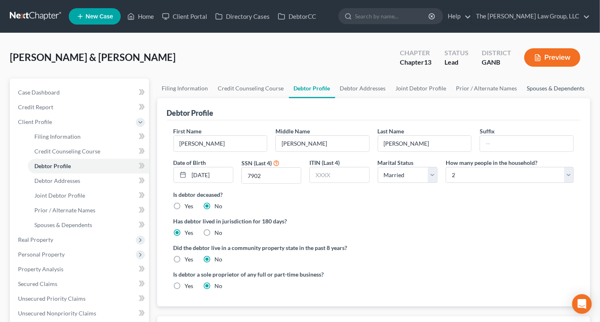
click at [522, 88] on link "Spouses & Dependents" at bounding box center [555, 89] width 67 height 20
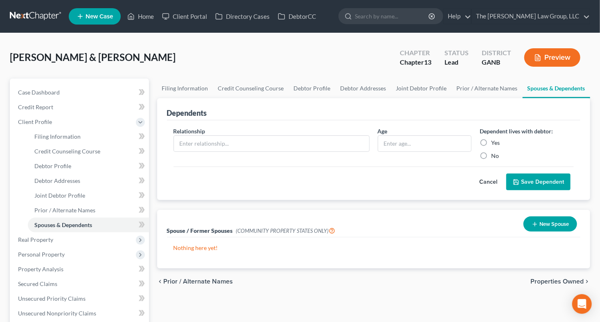
click at [491, 140] on label "Yes" at bounding box center [495, 143] width 9 height 8
click at [494, 140] on input "Yes" at bounding box center [496, 141] width 5 height 5
radio input "true"
click at [224, 143] on input "text" at bounding box center [271, 144] width 195 height 16
type input "d"
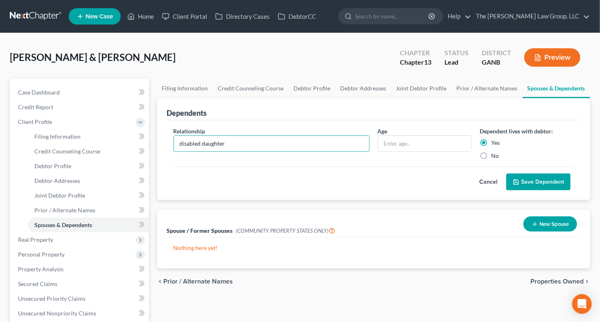
type input "disabled daughter"
type input "30"
click at [534, 180] on button "Save Dependent" at bounding box center [538, 181] width 64 height 17
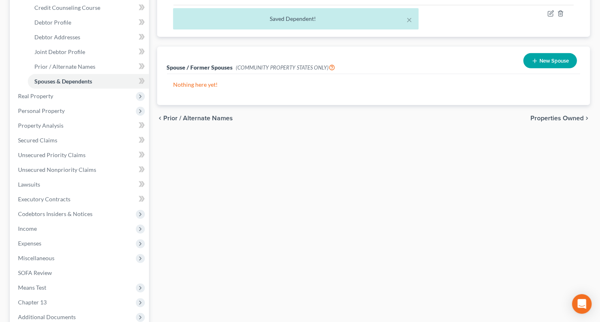
scroll to position [146, 0]
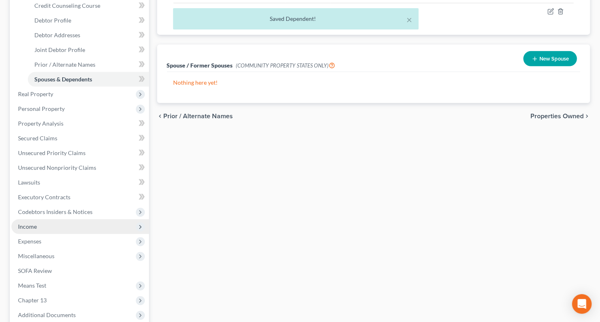
click at [25, 226] on span "Income" at bounding box center [27, 226] width 19 height 7
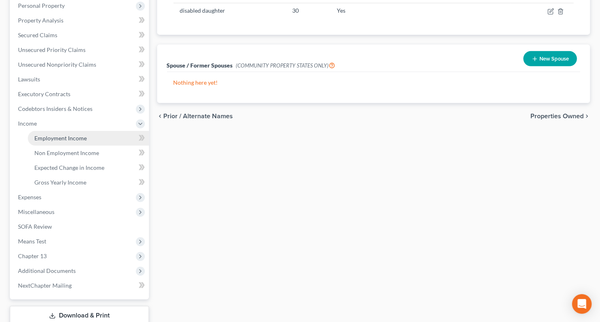
click at [72, 138] on span "Employment Income" at bounding box center [60, 138] width 52 height 7
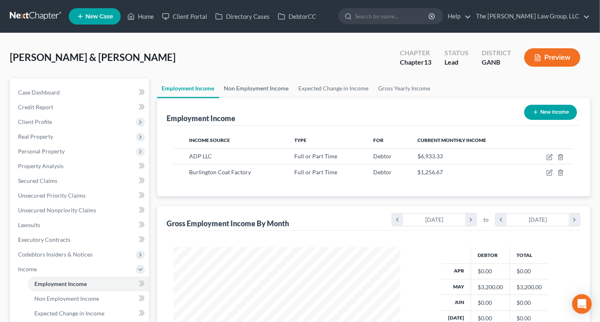
click at [270, 84] on link "Non Employment Income" at bounding box center [256, 89] width 74 height 20
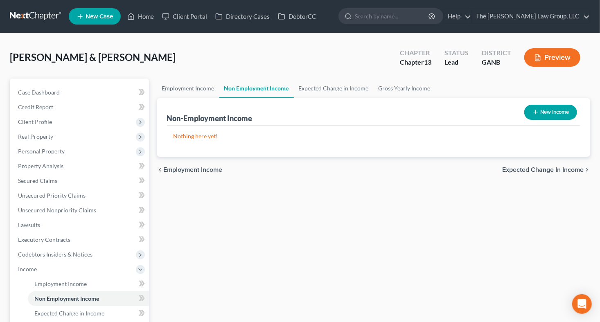
click at [541, 116] on button "New Income" at bounding box center [550, 112] width 53 height 15
select select "0"
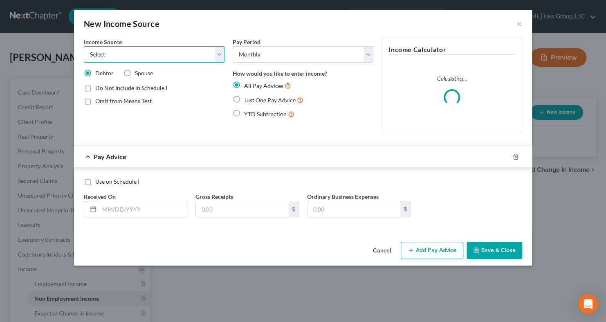
click at [217, 52] on select "Select Unemployment Disability (from employer) Pension Retirement Social Securi…" at bounding box center [154, 54] width 141 height 16
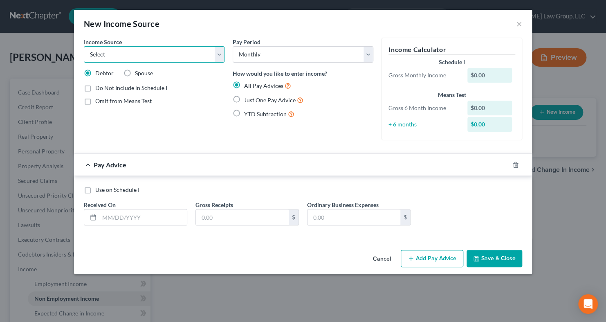
select select "4"
click at [84, 46] on select "Select Unemployment Disability (from employer) Pension Retirement Social Securi…" at bounding box center [154, 54] width 141 height 16
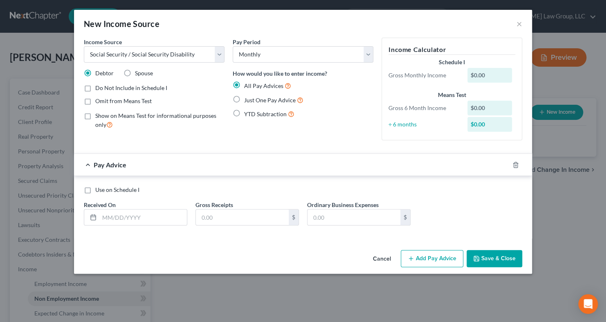
click at [95, 98] on label "Omit from Means Test" at bounding box center [123, 101] width 56 height 8
click at [99, 98] on input "Omit from Means Test" at bounding box center [101, 99] width 5 height 5
checkbox input "true"
click at [145, 216] on input "text" at bounding box center [143, 217] width 88 height 16
click at [243, 214] on input "text" at bounding box center [242, 217] width 93 height 16
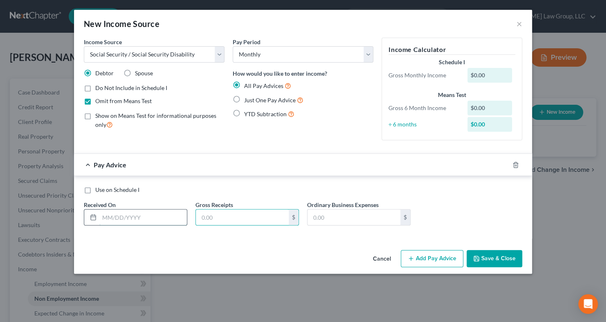
click at [108, 215] on input "text" at bounding box center [143, 217] width 88 height 16
type input "0"
type input "10/03/2025"
type input "987"
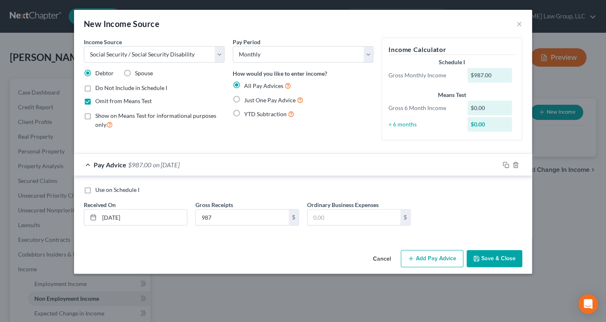
click at [500, 262] on button "Save & Close" at bounding box center [495, 258] width 56 height 17
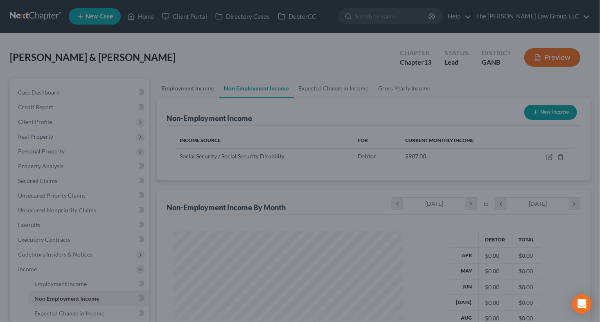
scroll to position [146, 243]
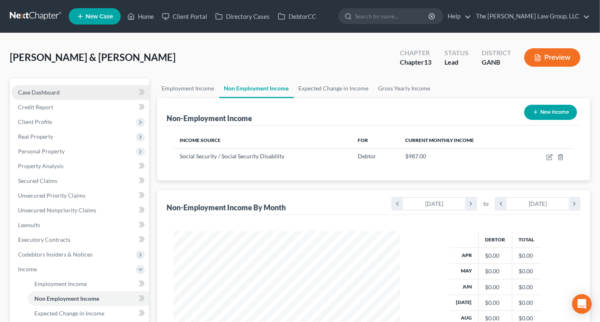
click at [45, 92] on span "Case Dashboard" at bounding box center [39, 92] width 42 height 7
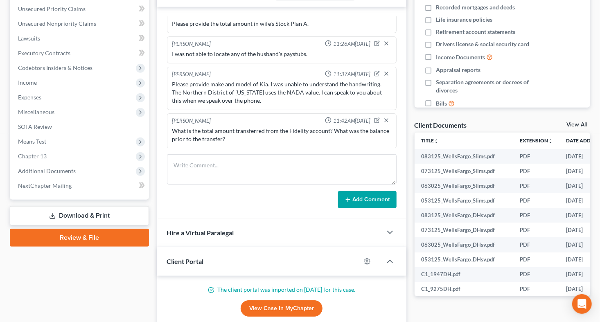
scroll to position [187, 0]
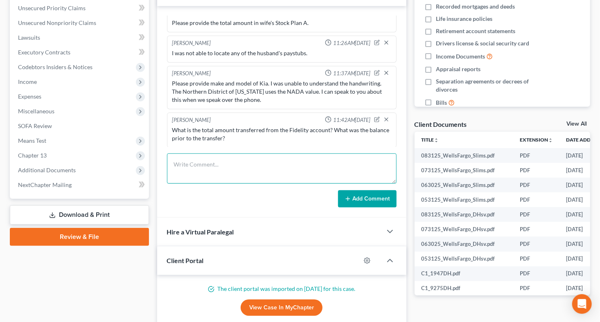
click at [192, 162] on textarea at bounding box center [281, 168] width 229 height 30
type textarea "P"
type textarea "Please provide expenses for disabled daughter."
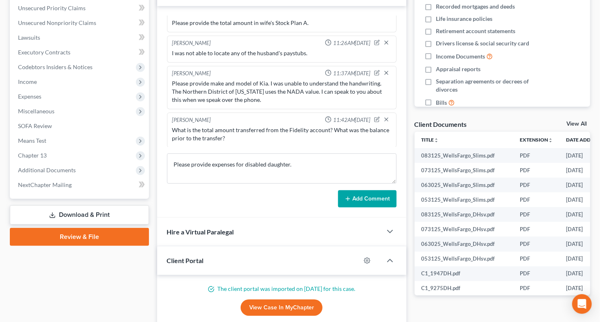
click at [354, 192] on button "Add Comment" at bounding box center [367, 198] width 58 height 17
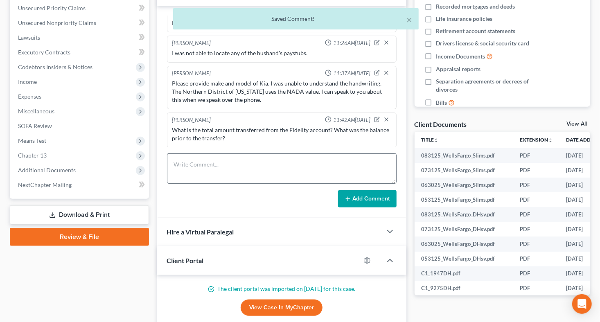
scroll to position [71, 0]
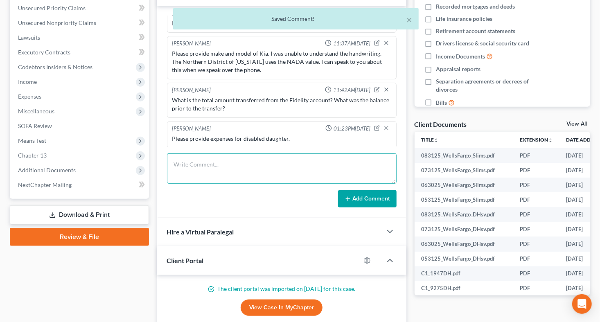
click at [285, 173] on textarea at bounding box center [281, 168] width 229 height 30
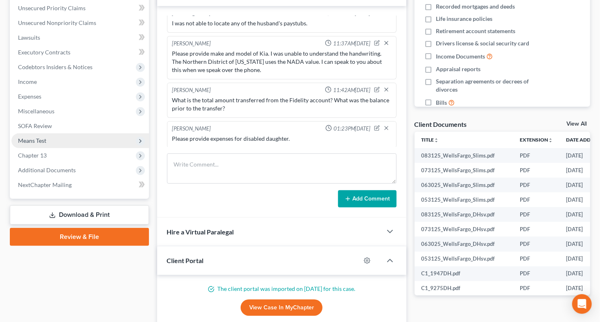
click at [25, 139] on span "Means Test" at bounding box center [32, 140] width 28 height 7
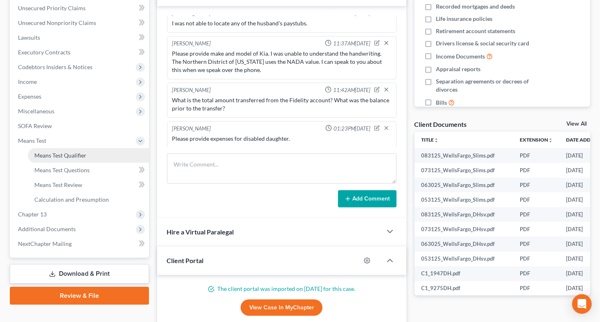
click at [69, 155] on span "Means Test Qualifier" at bounding box center [60, 155] width 52 height 7
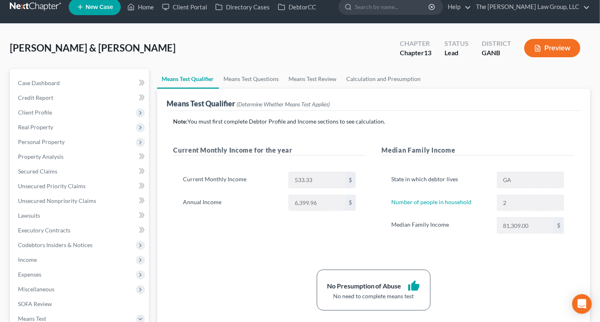
scroll to position [5, 0]
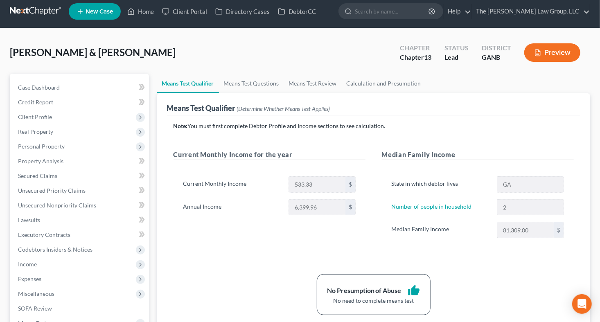
click at [592, 181] on div "Means Test Qualifier Means Test Questions Means Test Review Calculation and Pre…" at bounding box center [373, 281] width 441 height 414
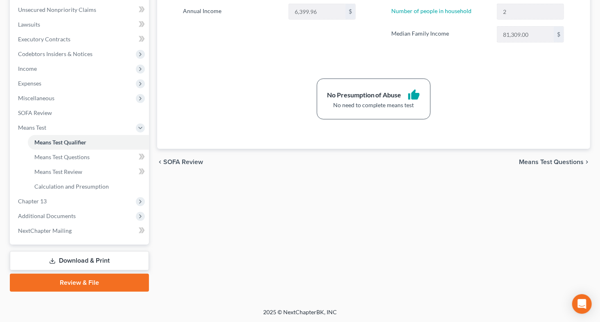
scroll to position [0, 0]
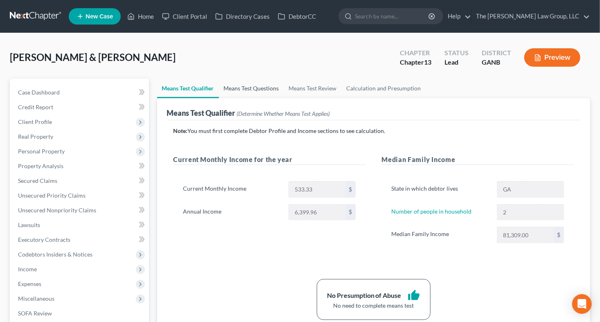
click at [243, 91] on link "Means Test Questions" at bounding box center [251, 89] width 65 height 20
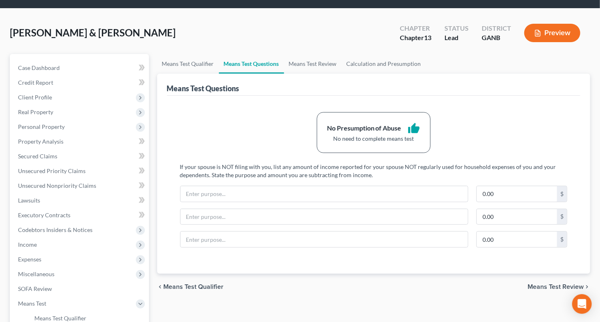
scroll to position [24, 0]
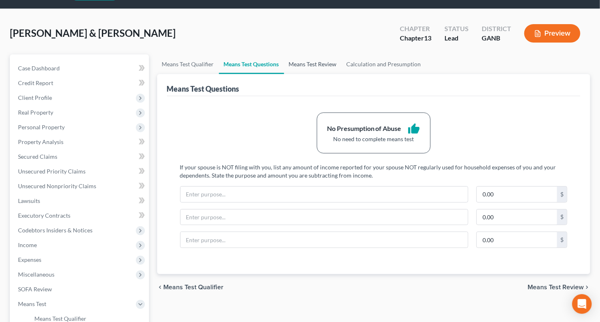
click at [309, 67] on link "Means Test Review" at bounding box center [313, 64] width 58 height 20
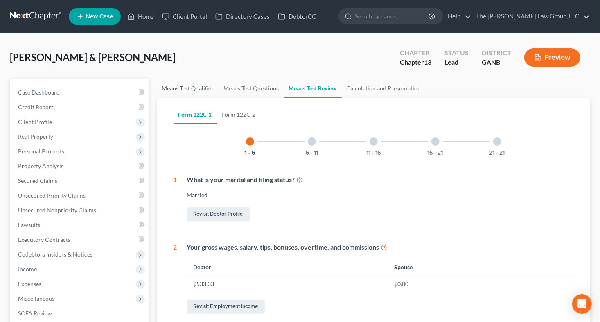
click at [197, 89] on link "Means Test Qualifier" at bounding box center [188, 89] width 62 height 20
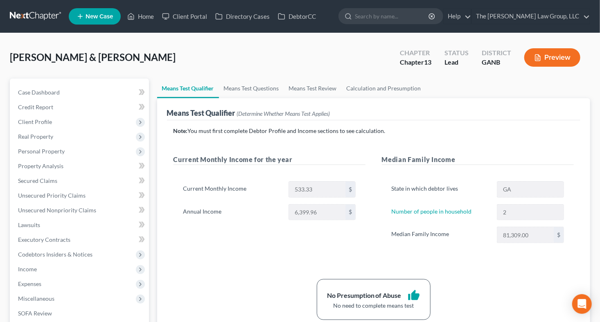
scroll to position [200, 0]
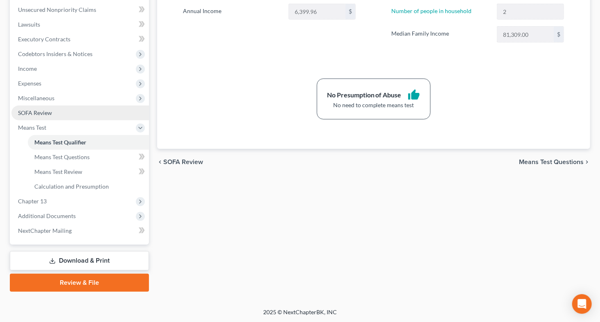
click at [57, 110] on link "SOFA Review" at bounding box center [79, 113] width 137 height 15
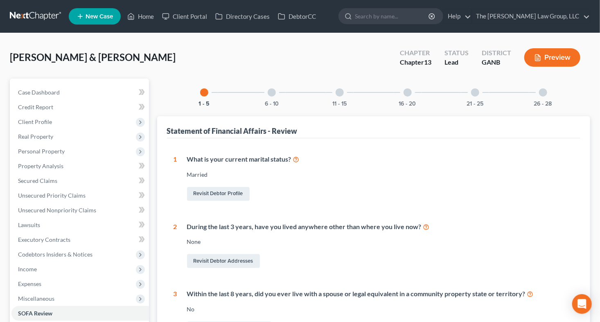
click at [408, 95] on div at bounding box center [407, 92] width 8 height 8
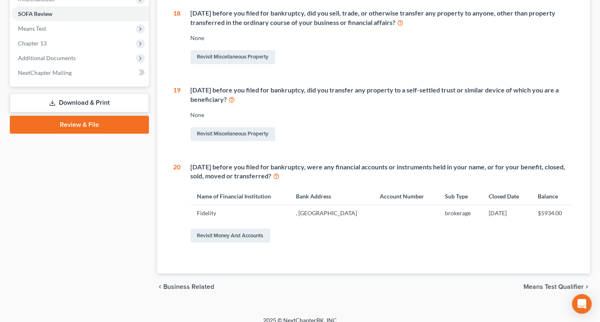
scroll to position [304, 0]
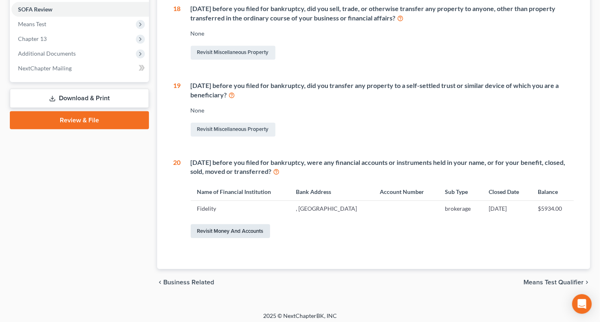
click at [238, 230] on link "Revisit Money and Accounts" at bounding box center [230, 231] width 79 height 14
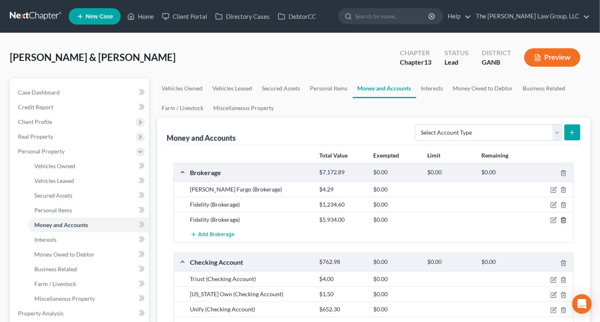
click at [564, 219] on icon "button" at bounding box center [563, 220] width 7 height 7
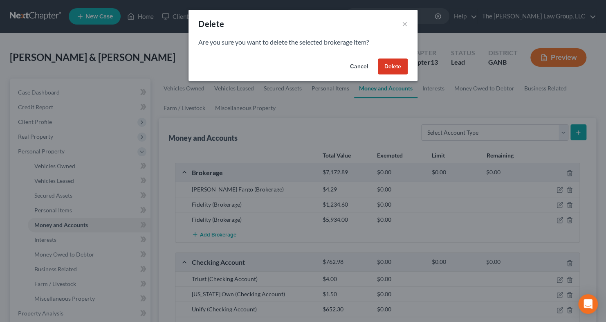
click at [396, 69] on button "Delete" at bounding box center [393, 66] width 30 height 16
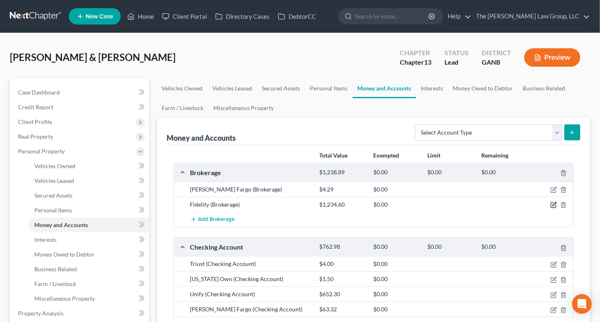
click at [553, 203] on icon "button" at bounding box center [553, 205] width 7 height 7
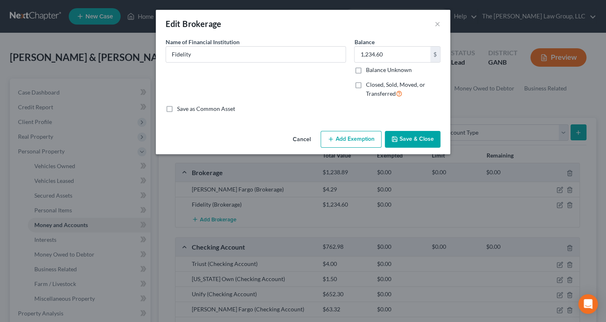
click at [366, 84] on label "Closed, Sold, Moved, or Transferred" at bounding box center [403, 90] width 75 height 18
click at [369, 84] on input "Closed, Sold, Moved, or Transferred" at bounding box center [371, 83] width 5 height 5
checkbox input "true"
select select "1"
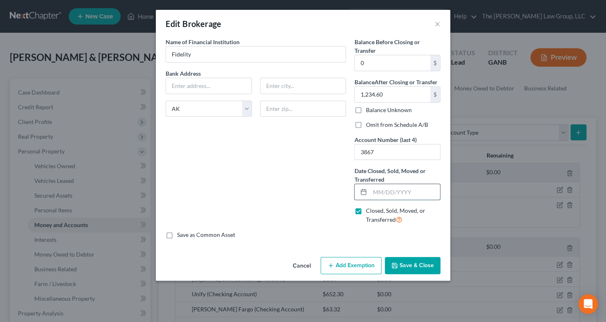
click at [373, 191] on input "text" at bounding box center [405, 192] width 70 height 16
type input "07/26/2025"
click at [374, 59] on input "0" at bounding box center [393, 63] width 76 height 16
type input "6,129.31"
click at [268, 153] on div "Name of Financial Institution * Fidelity Bank Address State AL AK AR AZ CA CO C…" at bounding box center [256, 134] width 189 height 193
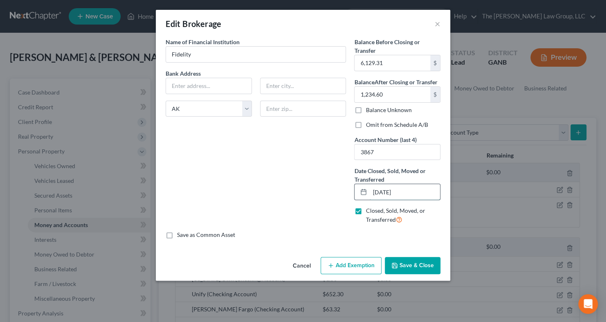
click at [385, 193] on input "07/26/2025" at bounding box center [405, 192] width 70 height 16
drag, startPoint x: 416, startPoint y: 189, endPoint x: 337, endPoint y: 184, distance: 79.1
click at [339, 185] on div "Name of Financial Institution * Fidelity Bank Address State AL AK AR AZ CA CO C…" at bounding box center [303, 134] width 283 height 193
type input "-"
type input "07/16/2025"
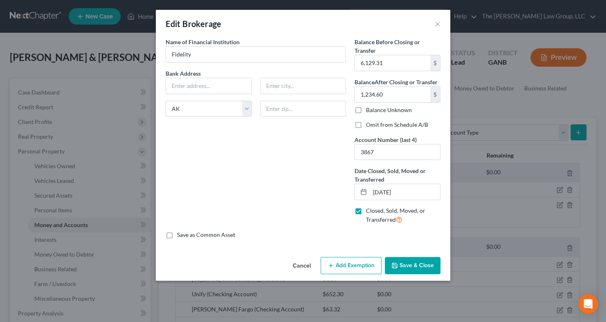
click at [426, 268] on button "Save & Close" at bounding box center [413, 265] width 56 height 17
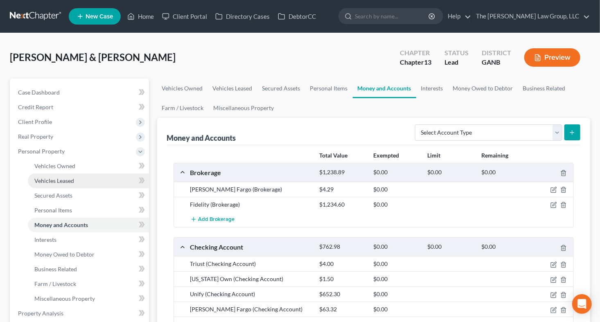
scroll to position [281, 0]
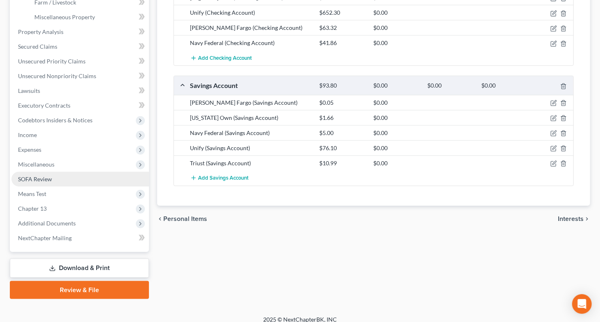
click at [68, 181] on link "SOFA Review" at bounding box center [79, 179] width 137 height 15
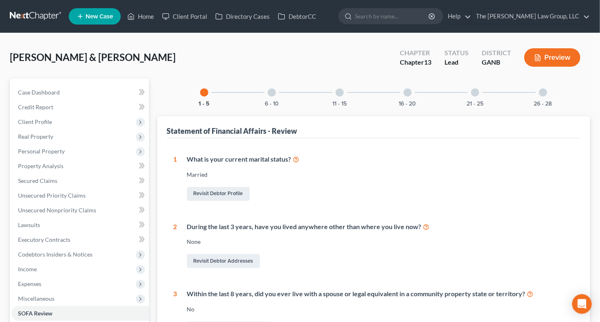
click at [477, 96] on div "21 - 25" at bounding box center [475, 93] width 28 height 28
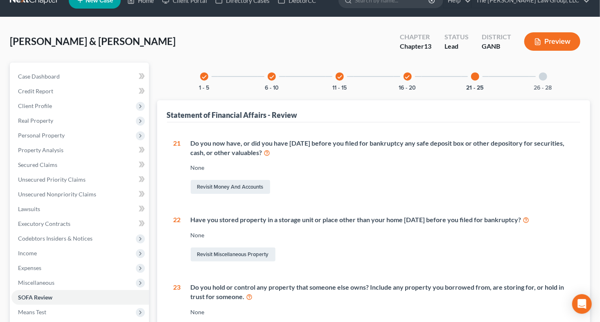
scroll to position [13, 0]
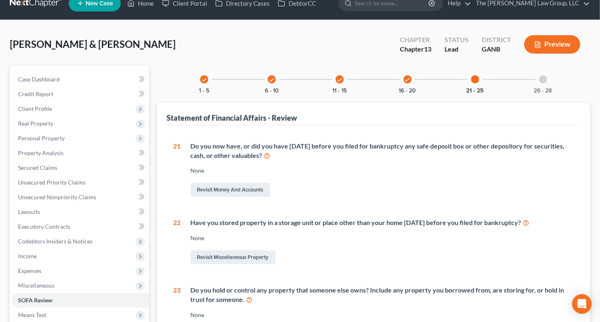
click at [544, 78] on div at bounding box center [543, 79] width 8 height 8
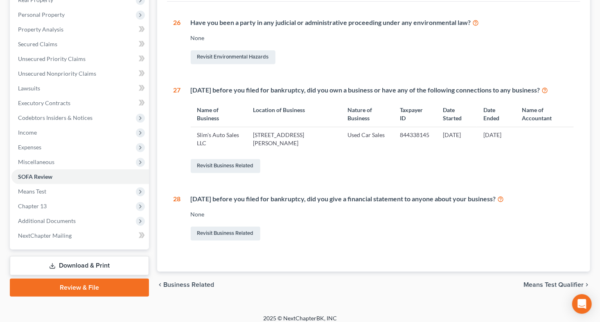
scroll to position [137, 0]
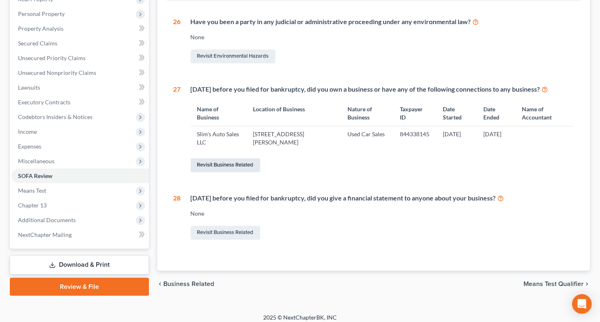
click at [246, 166] on link "Revisit Business Related" at bounding box center [226, 165] width 70 height 14
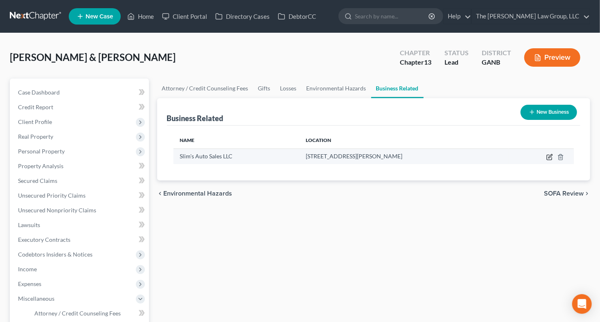
click at [550, 157] on icon "button" at bounding box center [549, 157] width 7 height 7
select select "sole_proprietor"
select select "10"
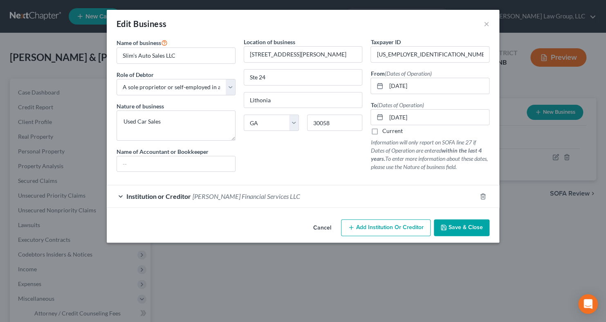
click at [214, 198] on span "Milligan Financial Services LLC" at bounding box center [247, 196] width 108 height 8
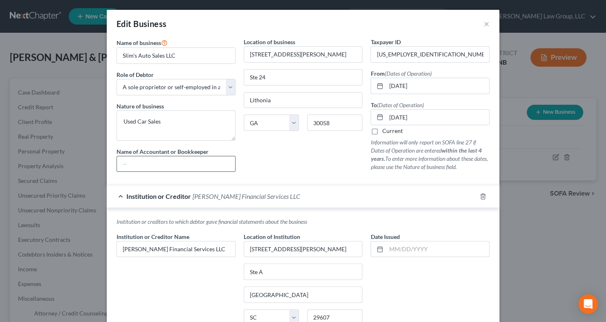
click at [173, 167] on input "text" at bounding box center [176, 164] width 118 height 16
type input "M"
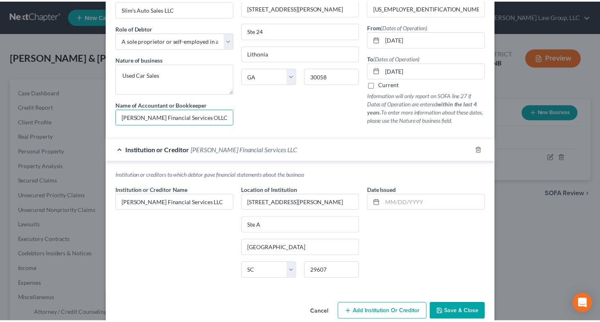
scroll to position [60, 0]
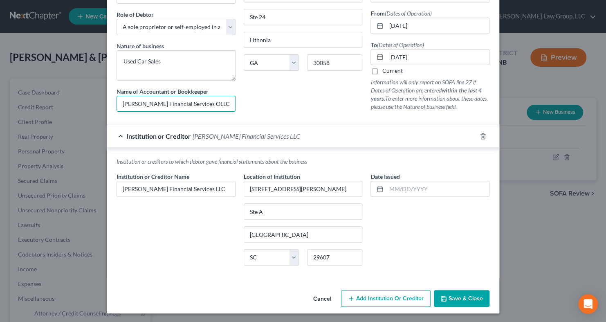
type input "Milligan Financial Services OLLC"
click at [454, 297] on span "Save & Close" at bounding box center [466, 298] width 34 height 7
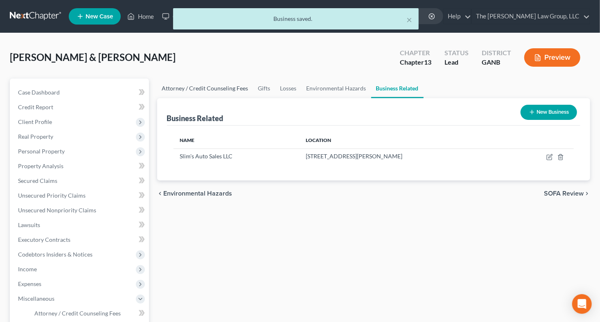
click at [213, 90] on link "Attorney / Credit Counseling Fees" at bounding box center [205, 89] width 96 height 20
select select "0"
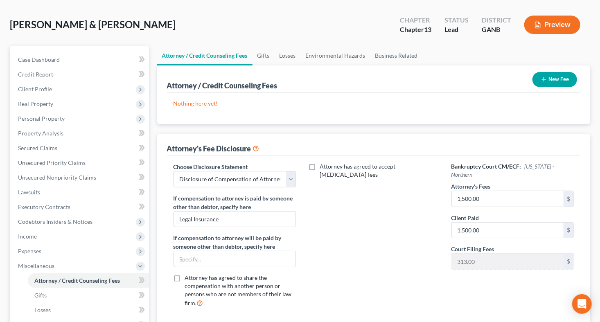
scroll to position [19, 0]
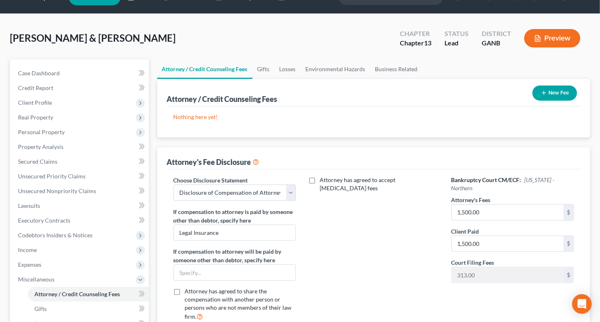
click at [555, 97] on button "New Fee" at bounding box center [554, 92] width 45 height 15
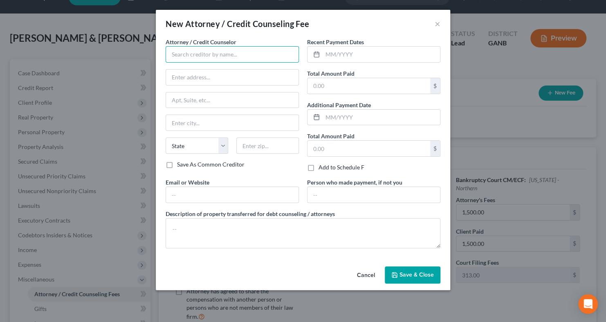
click at [226, 58] on input "text" at bounding box center [232, 54] width 133 height 16
type input "The Martin Law Group, LLC"
type input "3355 Lenox Rd"
type input "Suite 750"
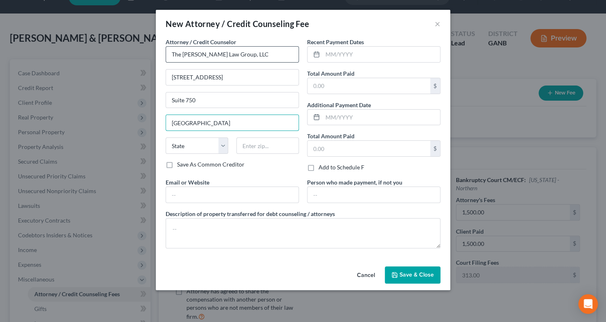
type input "Atlanta"
select select "10"
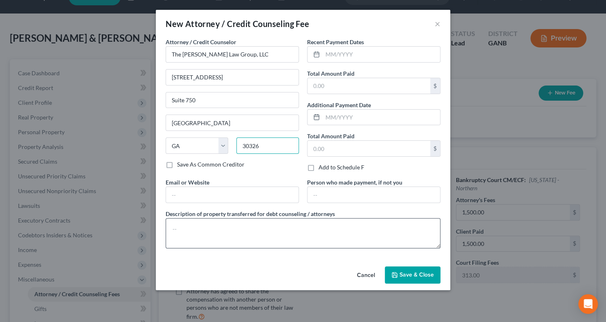
type input "30326"
click at [274, 231] on textarea at bounding box center [303, 233] width 275 height 30
type textarea "filing fee and credit report fee"
click at [332, 80] on input "text" at bounding box center [369, 86] width 123 height 16
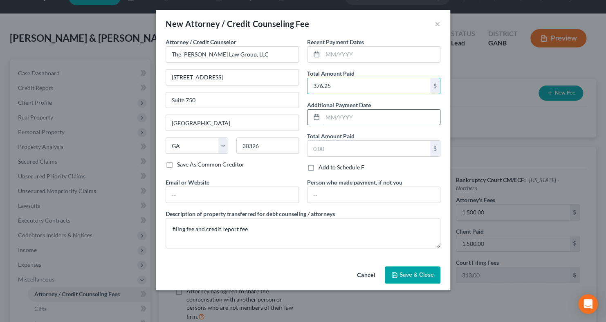
type input "376.25"
click at [331, 120] on input "text" at bounding box center [381, 118] width 117 height 16
type input "09/2025"
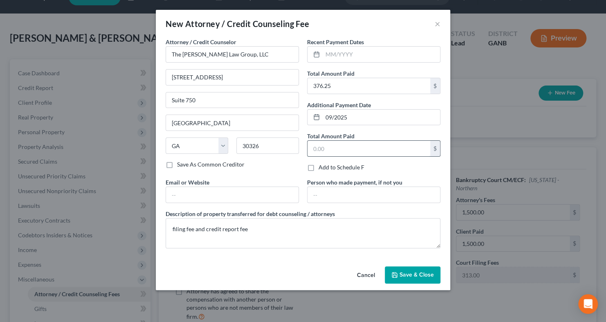
click at [327, 150] on input "text" at bounding box center [369, 149] width 123 height 16
type input "376.25"
click at [405, 268] on button "Save & Close" at bounding box center [413, 274] width 56 height 17
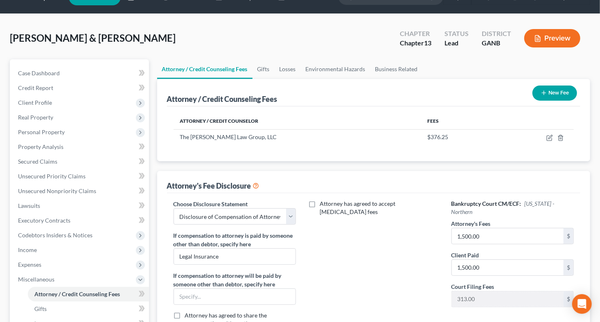
click at [550, 93] on button "New Fee" at bounding box center [554, 92] width 45 height 15
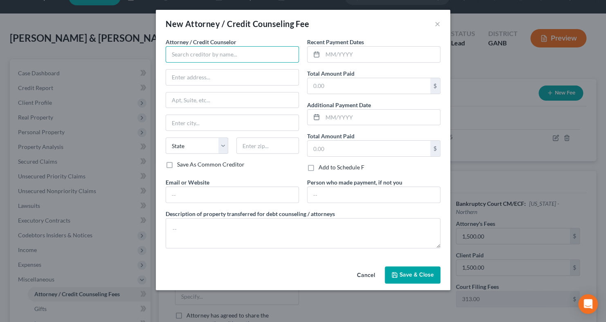
click at [229, 49] on input "text" at bounding box center [232, 54] width 133 height 16
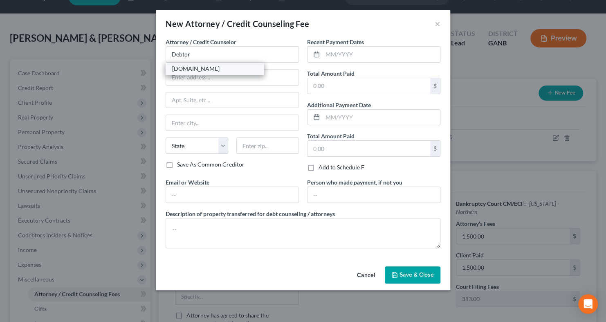
click at [202, 72] on div "DebtorCC.org" at bounding box center [214, 69] width 85 height 8
type input "DebtorCC.org"
type input "378 Summit Avenue"
type input "Jersey City"
select select "33"
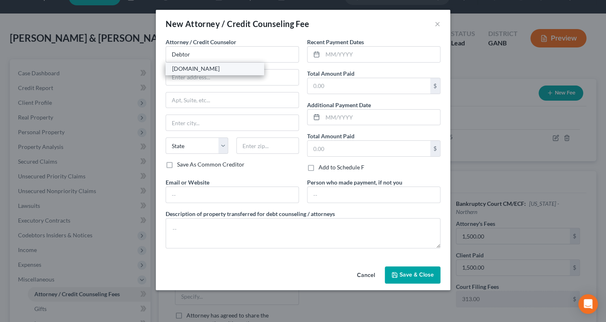
type input "07306"
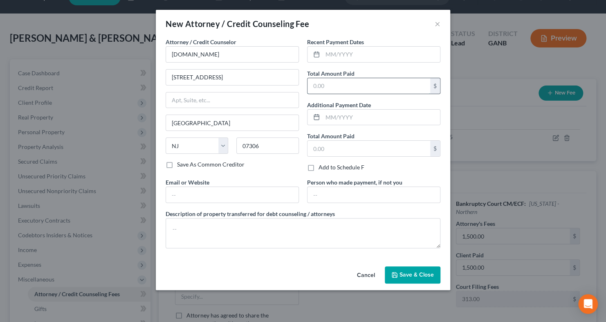
click at [348, 84] on input "text" at bounding box center [369, 86] width 123 height 16
type input "15"
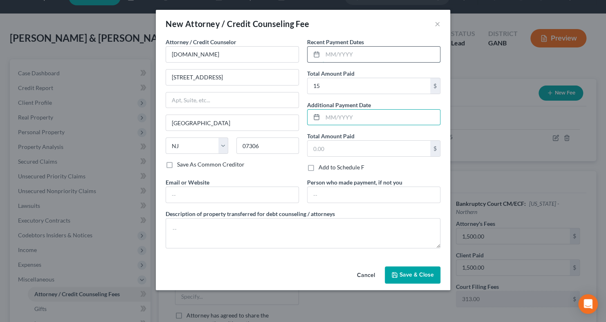
click at [327, 56] on input "text" at bounding box center [381, 55] width 117 height 16
type input "1"
type input "09/2025"
click at [333, 143] on input "text" at bounding box center [369, 149] width 123 height 16
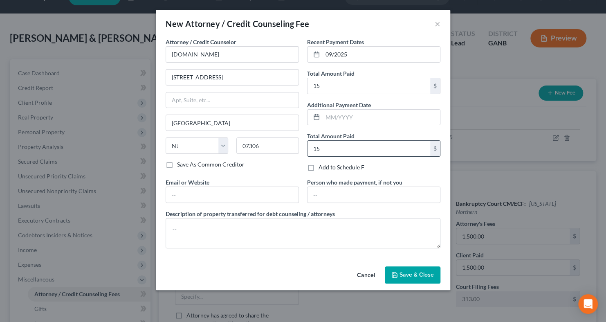
type input "1"
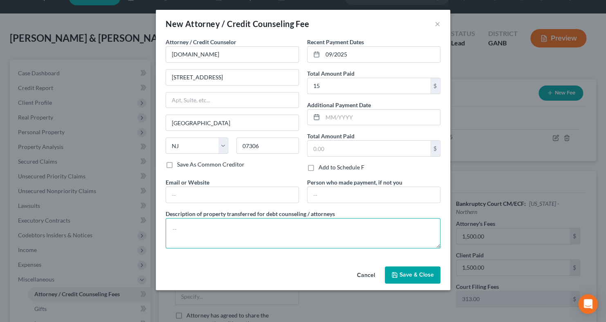
drag, startPoint x: 185, startPoint y: 241, endPoint x: 188, endPoint y: 237, distance: 4.6
click at [185, 240] on textarea at bounding box center [303, 233] width 275 height 30
type textarea "c"
type textarea "credit counseling fee"
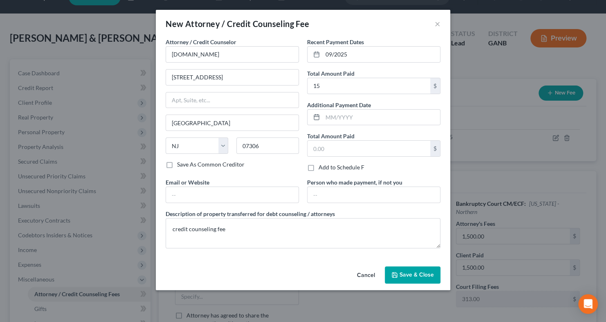
click at [416, 267] on button "Save & Close" at bounding box center [413, 274] width 56 height 17
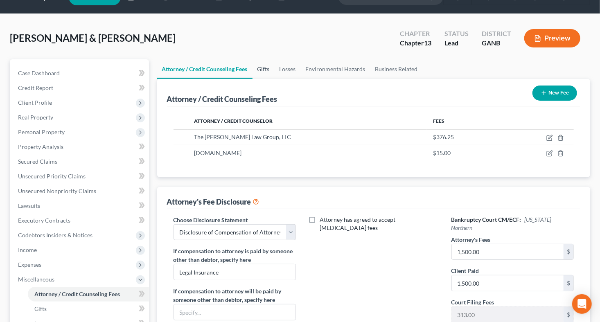
click at [263, 68] on link "Gifts" at bounding box center [263, 69] width 22 height 20
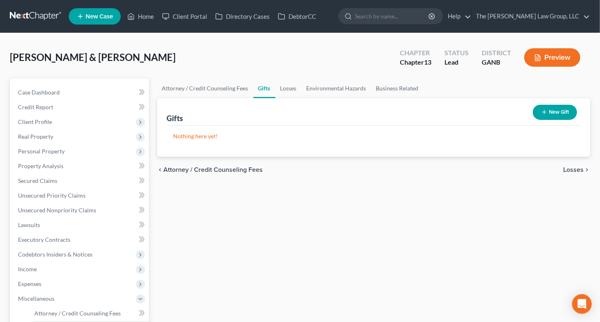
click at [558, 113] on button "New Gift" at bounding box center [555, 112] width 44 height 15
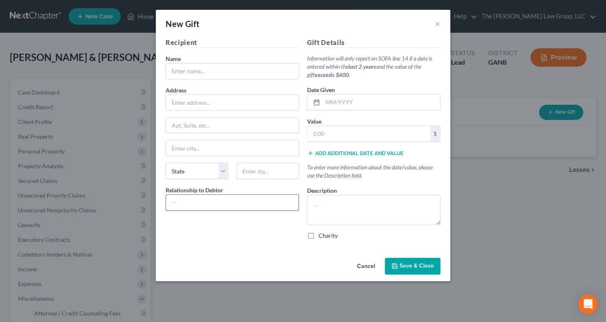
click at [211, 202] on input "text" at bounding box center [232, 203] width 133 height 16
click at [373, 268] on button "Cancel" at bounding box center [366, 267] width 31 height 16
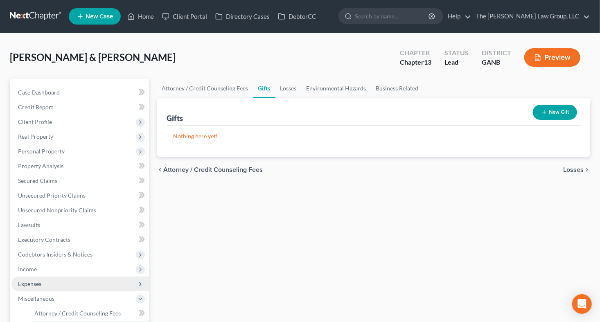
click at [40, 286] on span "Expenses" at bounding box center [29, 283] width 23 height 7
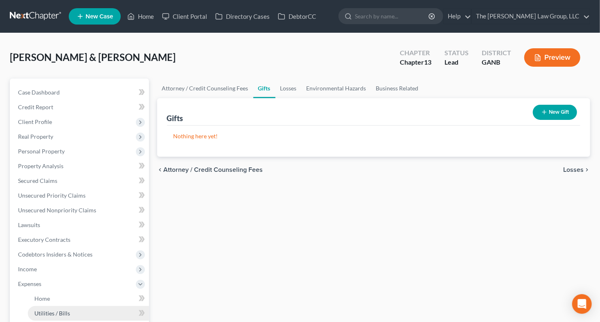
scroll to position [245, 0]
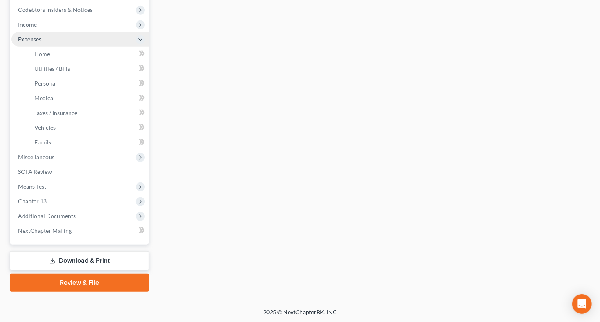
click at [35, 41] on span "Expenses" at bounding box center [29, 39] width 23 height 7
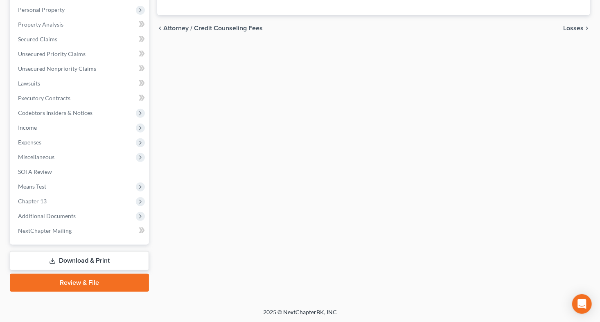
scroll to position [0, 0]
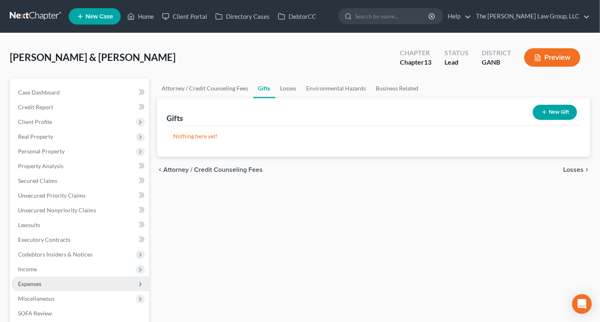
click at [47, 280] on span "Expenses" at bounding box center [79, 284] width 137 height 15
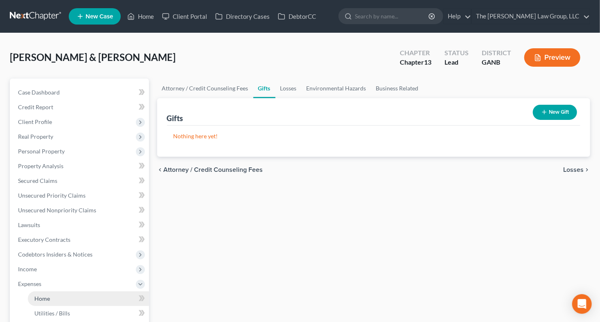
click at [47, 294] on link "Home" at bounding box center [88, 298] width 121 height 15
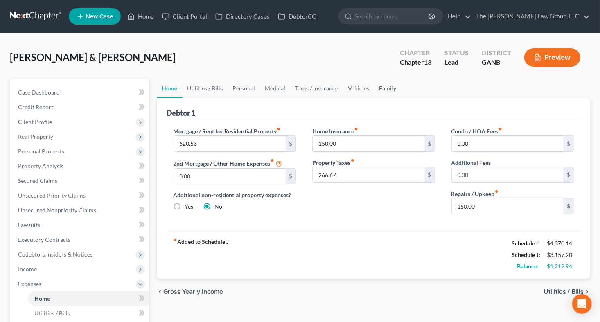
click at [380, 85] on link "Family" at bounding box center [387, 89] width 27 height 20
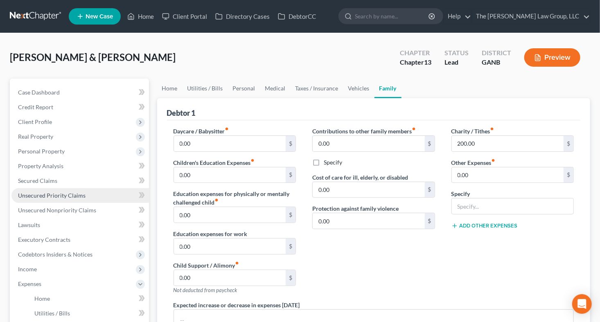
scroll to position [245, 0]
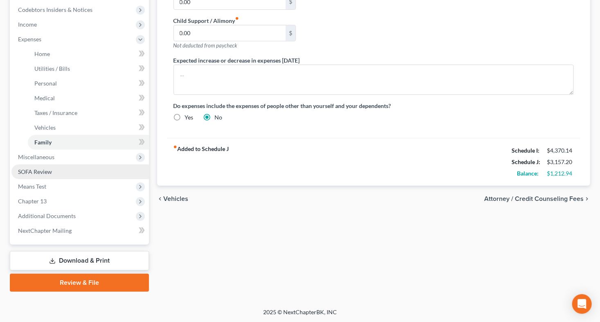
click at [62, 167] on link "SOFA Review" at bounding box center [79, 171] width 137 height 15
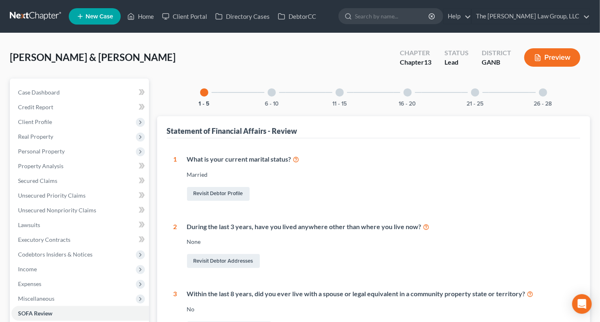
click at [472, 95] on div "21 - 25" at bounding box center [475, 93] width 28 height 28
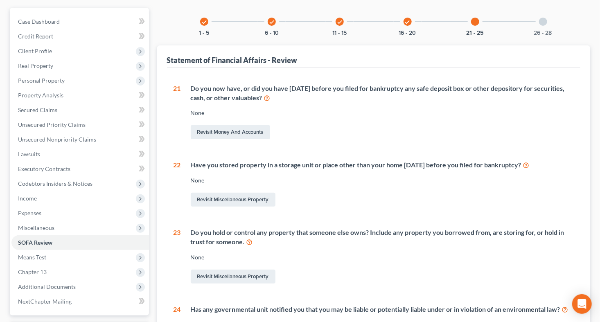
scroll to position [59, 0]
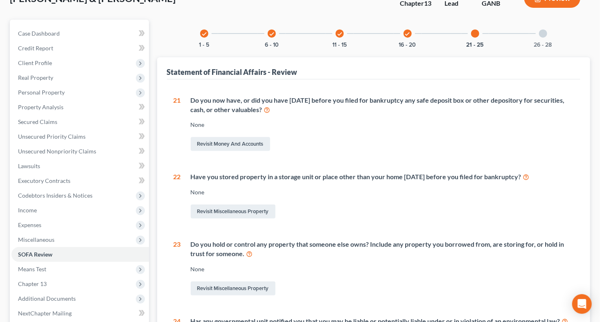
click at [541, 31] on div at bounding box center [543, 33] width 8 height 8
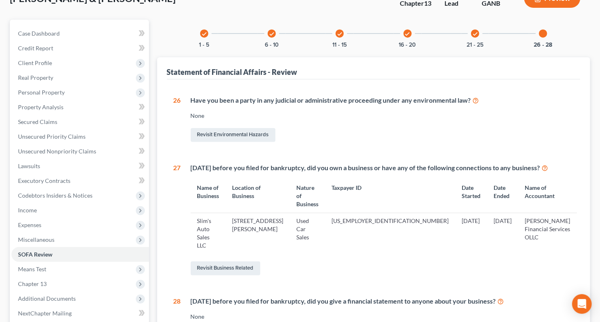
scroll to position [59, 0]
click at [51, 238] on span "Miscellaneous" at bounding box center [36, 239] width 36 height 7
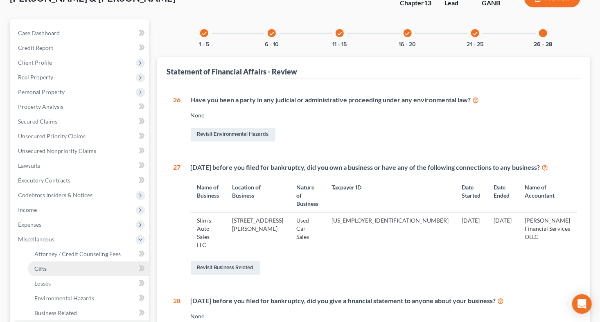
click at [61, 267] on link "Gifts" at bounding box center [88, 268] width 121 height 15
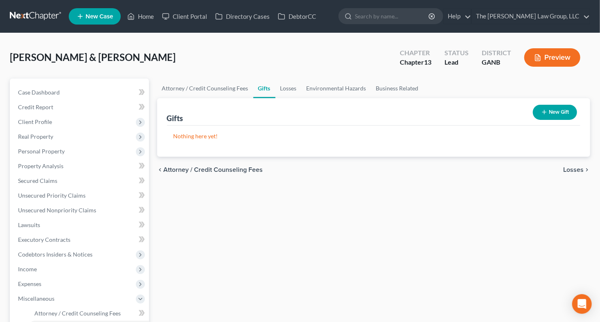
click at [556, 112] on button "New Gift" at bounding box center [555, 112] width 44 height 15
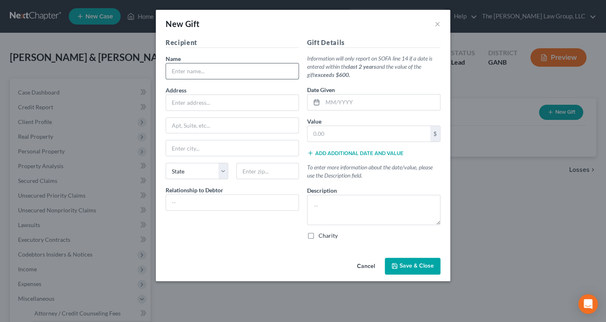
click at [236, 73] on input "text" at bounding box center [232, 71] width 133 height 16
type input "Jehovah's Witnesses"
drag, startPoint x: 216, startPoint y: 191, endPoint x: 215, endPoint y: 197, distance: 5.4
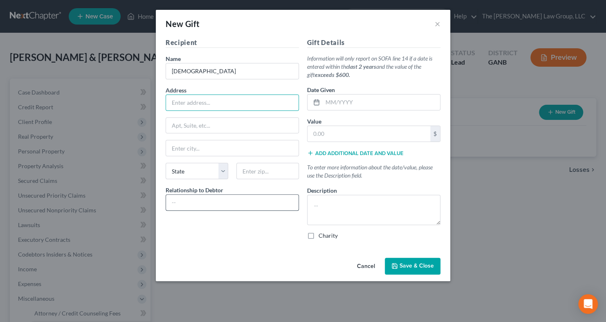
click at [215, 192] on label "Relationship to Debtor" at bounding box center [195, 190] width 58 height 9
click at [215, 198] on input "text" at bounding box center [232, 203] width 133 height 16
type input "c"
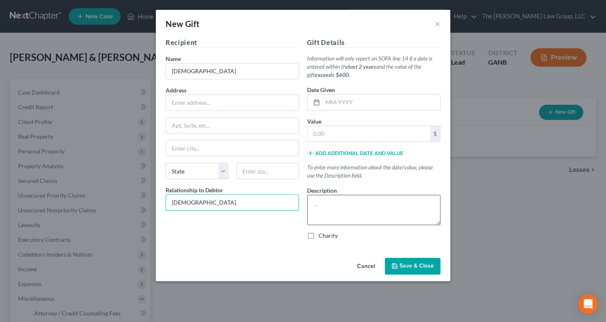
type input "Church"
click at [325, 206] on textarea at bounding box center [373, 210] width 133 height 30
type textarea "Donations"
click at [319, 236] on label "Charity" at bounding box center [328, 236] width 19 height 8
click at [322, 236] on input "Charity" at bounding box center [324, 234] width 5 height 5
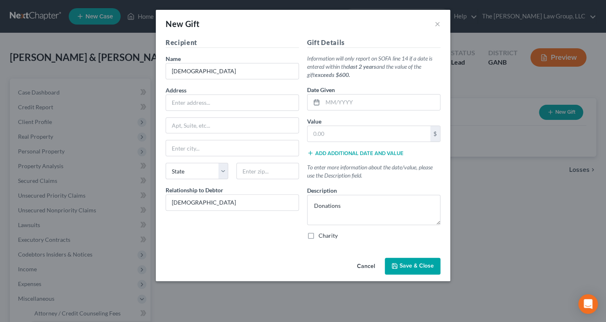
checkbox input "true"
click at [333, 136] on input "text" at bounding box center [369, 134] width 123 height 16
click at [214, 106] on input "text" at bounding box center [232, 103] width 133 height 16
click at [221, 167] on select "State AL AK AR AZ CA CO CT DE DC FL GA GU HI ID IL IN IA KS KY LA ME MD MA MI M…" at bounding box center [197, 171] width 63 height 16
select select "10"
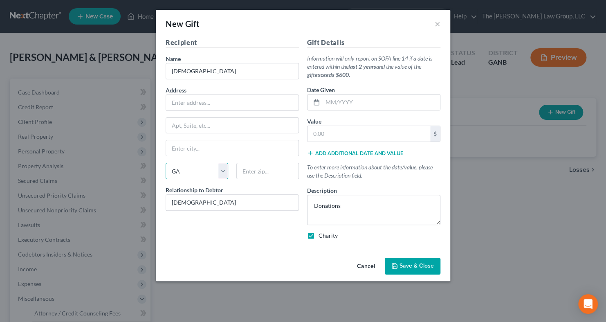
click at [166, 163] on select "State AL AK AR AZ CA CO CT DE DC FL GA GU HI ID IL IN IA KS KY LA ME MD MA MI M…" at bounding box center [197, 171] width 63 height 16
click at [340, 130] on input "text" at bounding box center [369, 134] width 123 height 16
click at [212, 103] on input "text" at bounding box center [232, 103] width 133 height 16
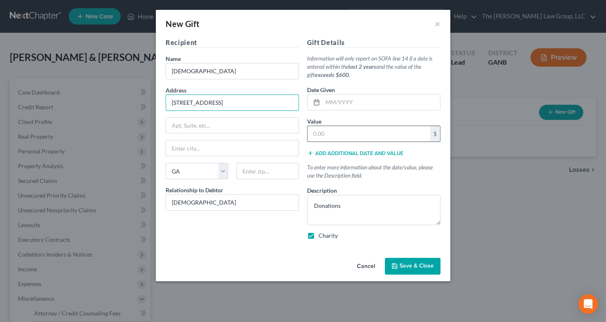
type input "900 Red Mill Rd"
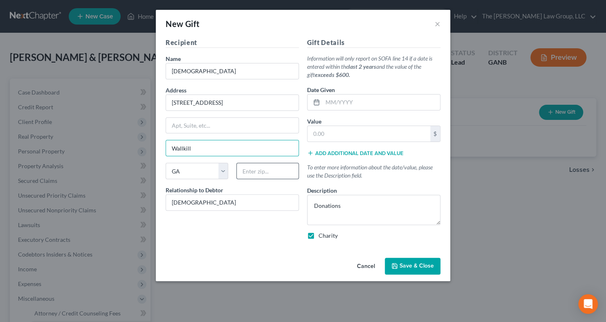
type input "Wallkill"
click at [272, 172] on input "text" at bounding box center [267, 171] width 63 height 16
type input "12589"
select select "35"
click at [356, 135] on input "text" at bounding box center [369, 134] width 123 height 16
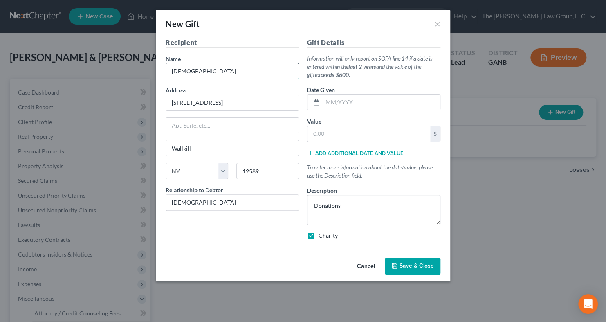
click at [241, 67] on input "Jehovah's Witnesses" at bounding box center [232, 71] width 133 height 16
type input "Jehovah's Witness"
click at [298, 35] on div "New Gift ×" at bounding box center [303, 24] width 295 height 28
click at [413, 268] on span "Save & Close" at bounding box center [417, 266] width 34 height 7
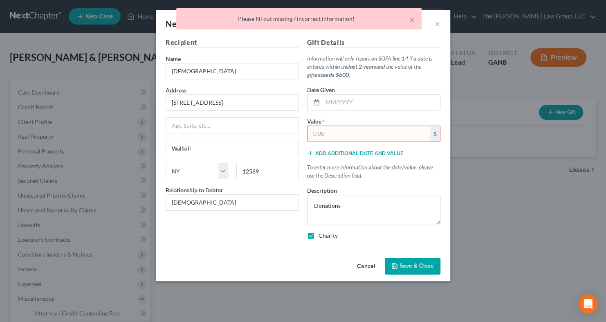
click at [353, 133] on input "text" at bounding box center [369, 134] width 123 height 16
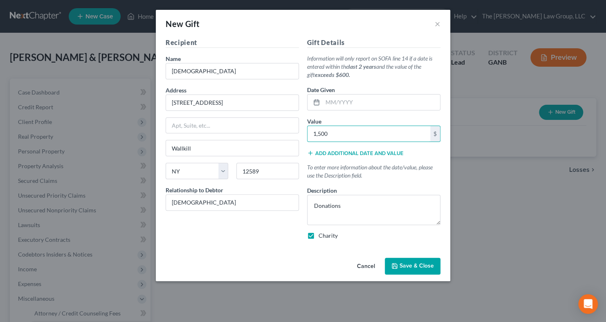
type input "1,500"
click at [418, 263] on span "Save & Close" at bounding box center [417, 266] width 34 height 7
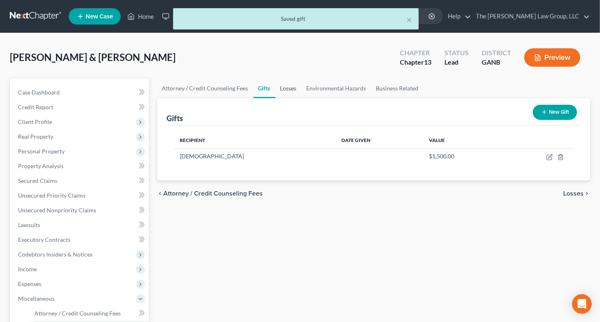
click at [291, 90] on link "Losses" at bounding box center [288, 89] width 26 height 20
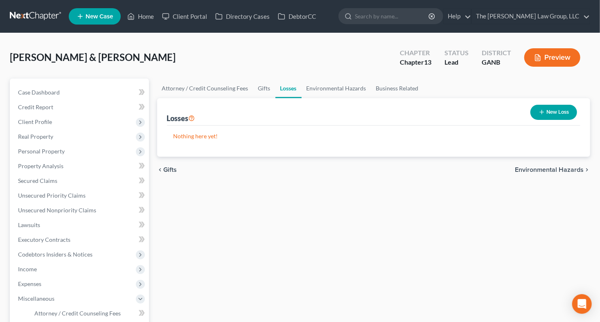
click at [541, 109] on icon "button" at bounding box center [541, 112] width 7 height 7
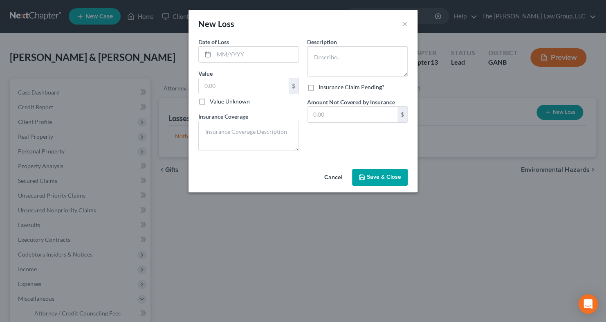
click at [330, 180] on button "Cancel" at bounding box center [333, 178] width 31 height 16
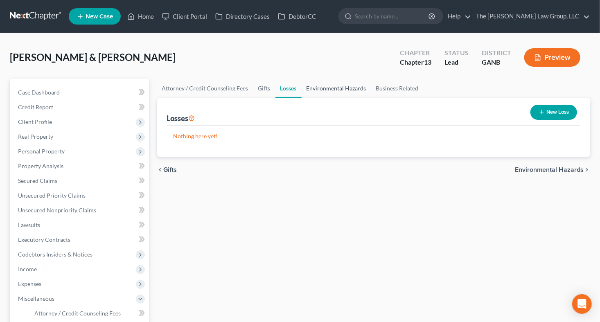
click at [333, 91] on link "Environmental Hazards" at bounding box center [336, 89] width 70 height 20
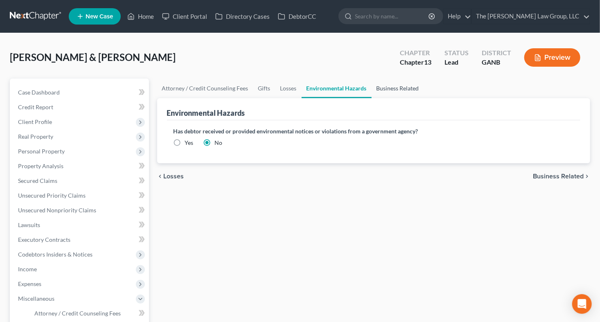
click at [375, 88] on link "Business Related" at bounding box center [397, 89] width 52 height 20
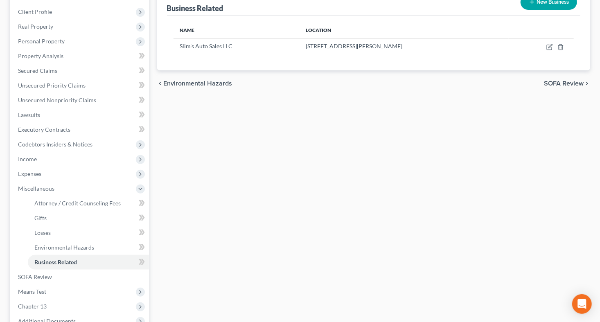
scroll to position [111, 0]
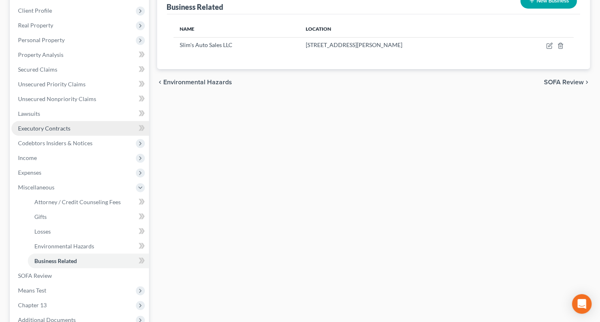
click at [56, 126] on span "Executory Contracts" at bounding box center [44, 128] width 52 height 7
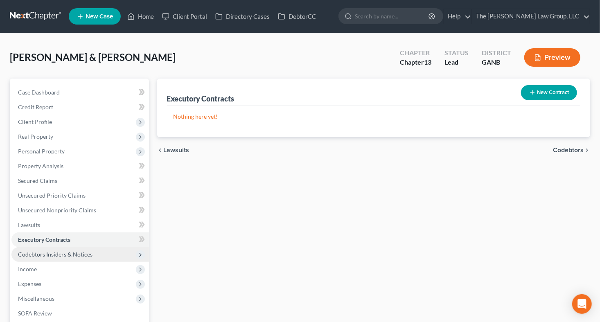
click at [75, 254] on span "Codebtors Insiders & Notices" at bounding box center [55, 254] width 74 height 7
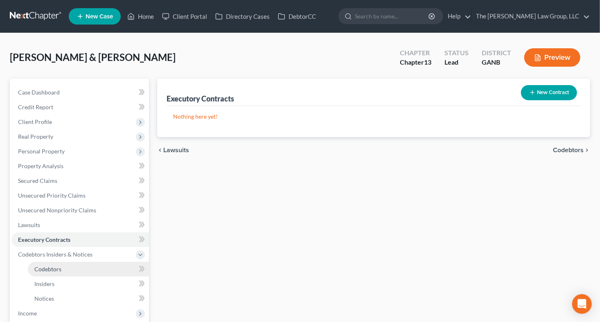
click at [68, 267] on link "Codebtors" at bounding box center [88, 269] width 121 height 15
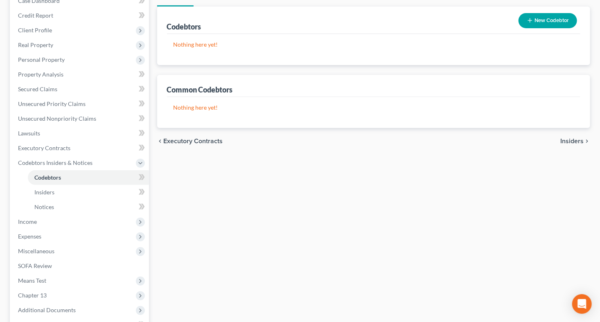
scroll to position [98, 0]
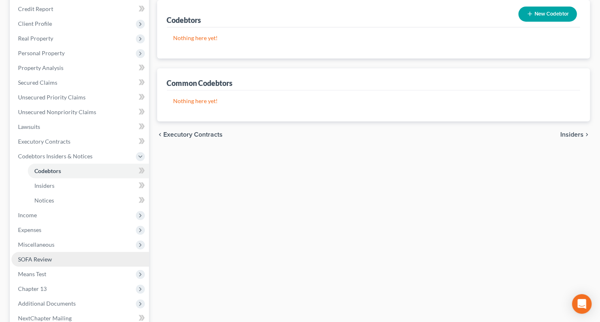
click at [34, 262] on link "SOFA Review" at bounding box center [79, 259] width 137 height 15
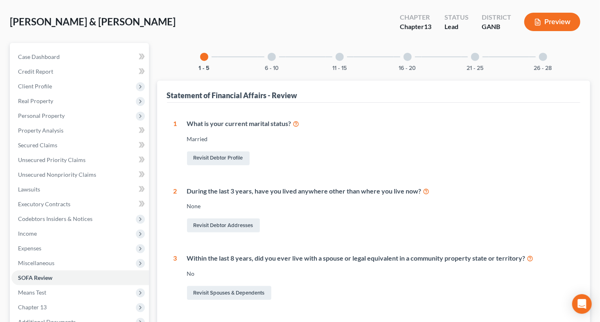
scroll to position [31, 0]
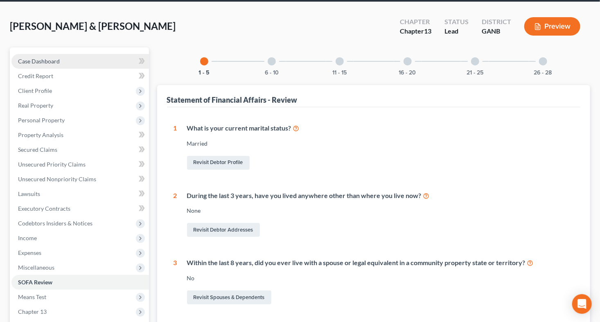
click at [51, 58] on span "Case Dashboard" at bounding box center [39, 61] width 42 height 7
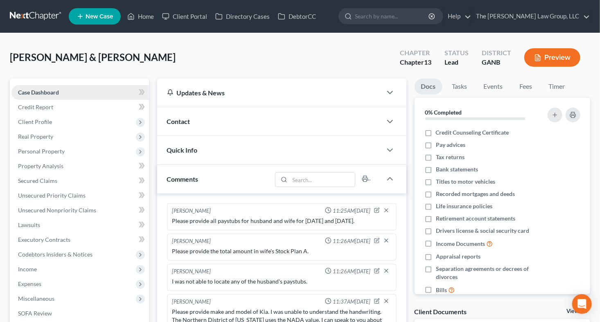
scroll to position [71, 0]
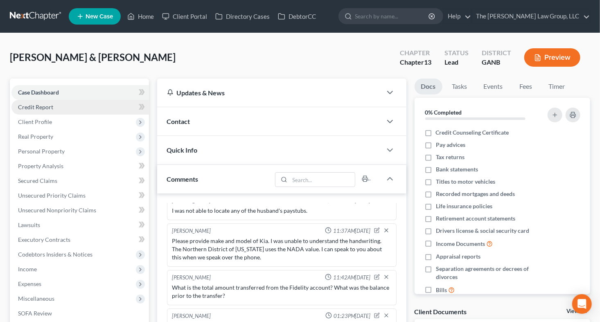
click at [41, 105] on span "Credit Report" at bounding box center [35, 106] width 35 height 7
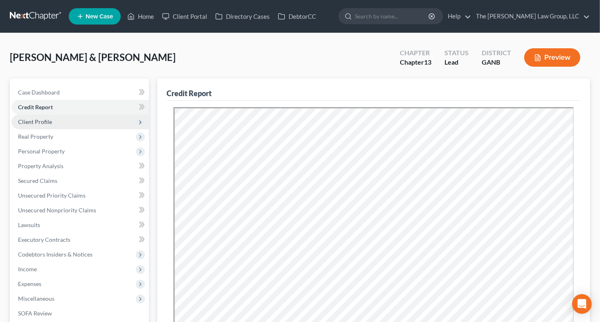
click at [40, 122] on span "Client Profile" at bounding box center [35, 121] width 34 height 7
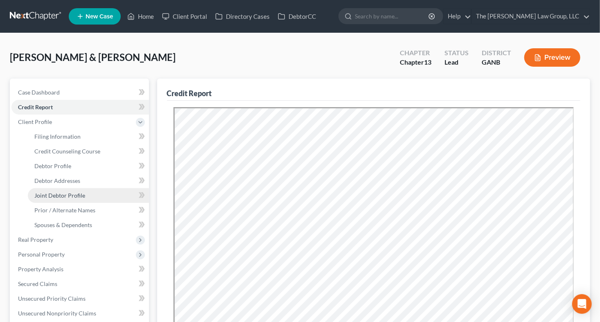
click at [63, 192] on span "Joint Debtor Profile" at bounding box center [59, 195] width 51 height 7
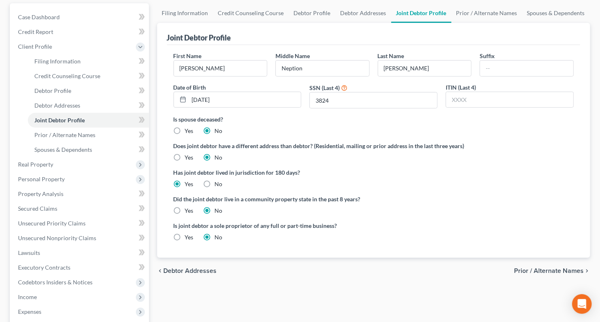
scroll to position [76, 0]
click at [81, 149] on span "Spouses & Dependents" at bounding box center [63, 149] width 58 height 7
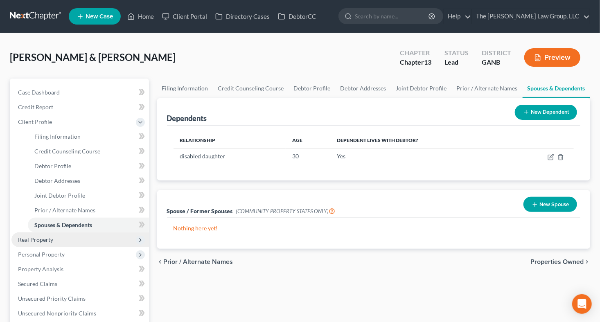
click at [53, 241] on span "Real Property" at bounding box center [79, 239] width 137 height 15
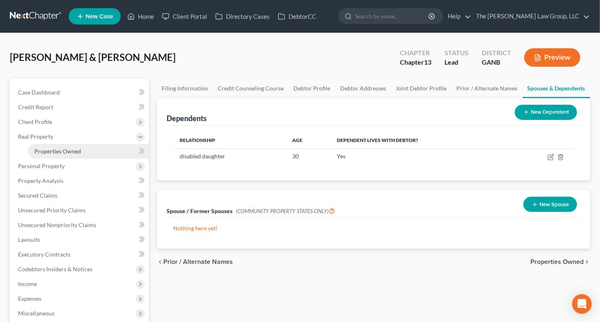
click at [51, 154] on span "Properties Owned" at bounding box center [57, 151] width 47 height 7
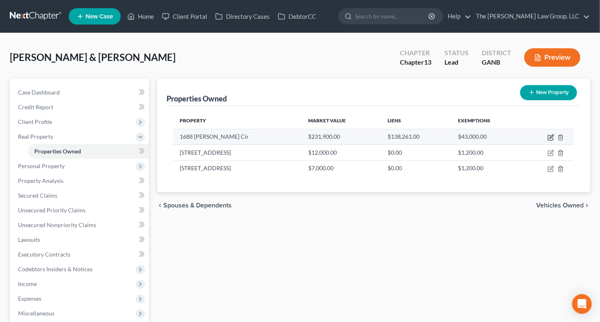
click at [551, 138] on icon "button" at bounding box center [550, 137] width 7 height 7
select select "10"
select select "2"
select select "0"
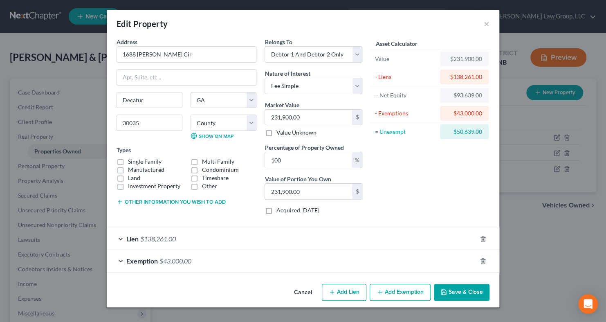
click at [301, 294] on button "Cancel" at bounding box center [303, 293] width 31 height 16
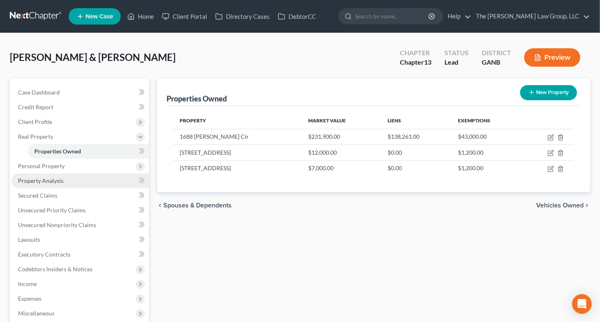
click at [30, 183] on span "Property Analysis" at bounding box center [40, 180] width 45 height 7
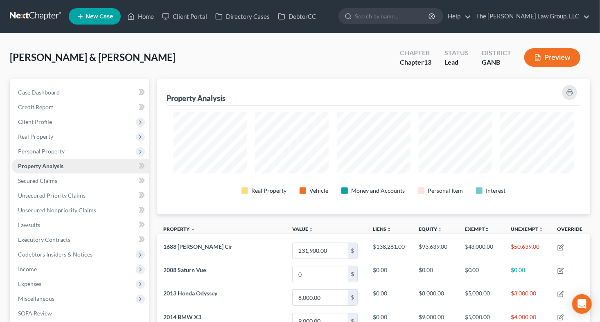
scroll to position [136, 433]
click at [37, 196] on span "Unsecured Priority Claims" at bounding box center [51, 195] width 67 height 7
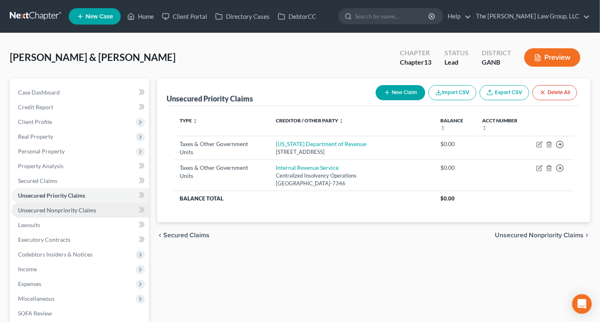
click at [40, 207] on span "Unsecured Nonpriority Claims" at bounding box center [57, 210] width 78 height 7
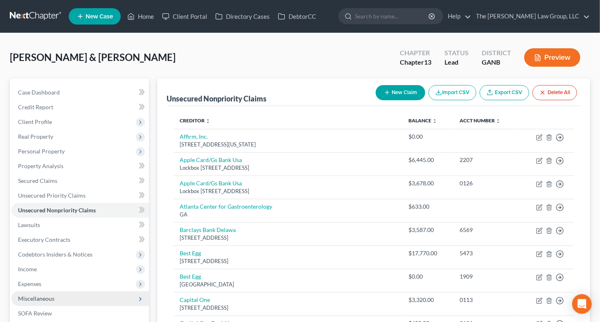
click at [34, 297] on span "Miscellaneous" at bounding box center [36, 298] width 36 height 7
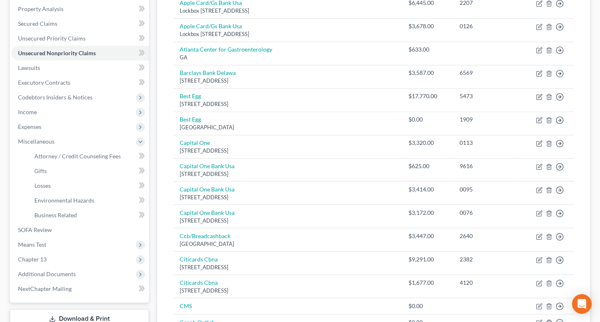
scroll to position [159, 0]
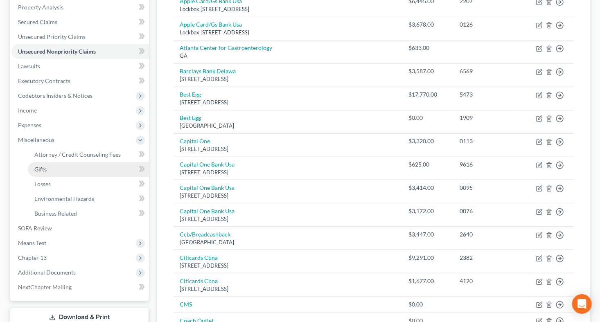
click at [63, 165] on link "Gifts" at bounding box center [88, 169] width 121 height 15
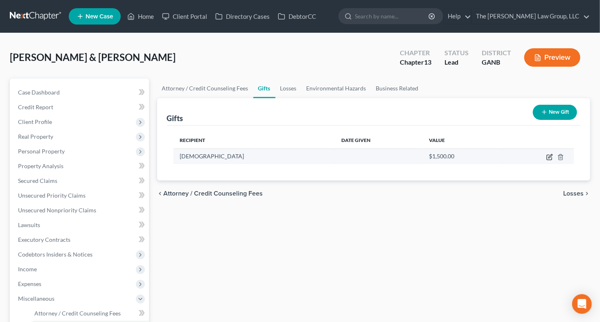
click at [549, 157] on icon "button" at bounding box center [550, 156] width 4 height 4
select select "35"
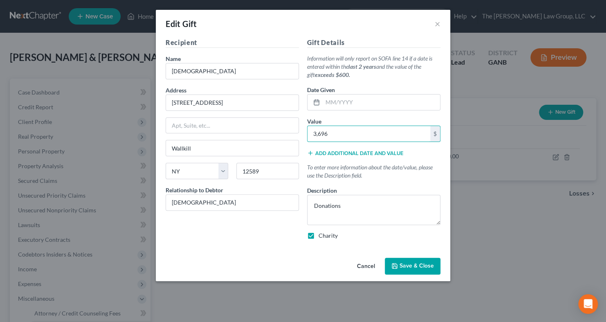
type input "3,696"
click at [422, 276] on div "Cancel Save & Close" at bounding box center [303, 267] width 295 height 27
click at [424, 268] on span "Save & Close" at bounding box center [417, 266] width 34 height 7
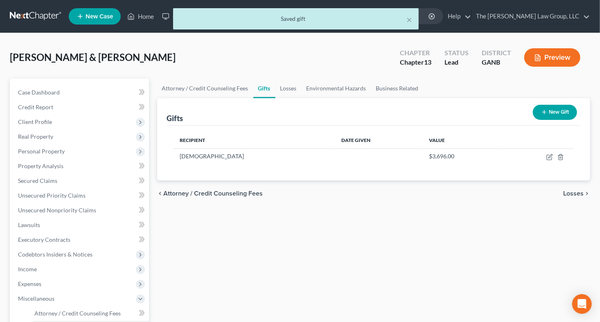
scroll to position [215, 0]
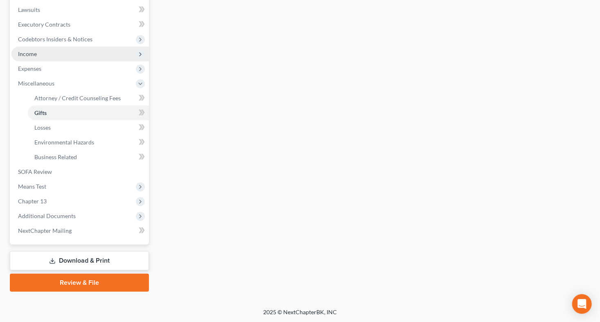
click at [38, 48] on span "Income" at bounding box center [79, 54] width 137 height 15
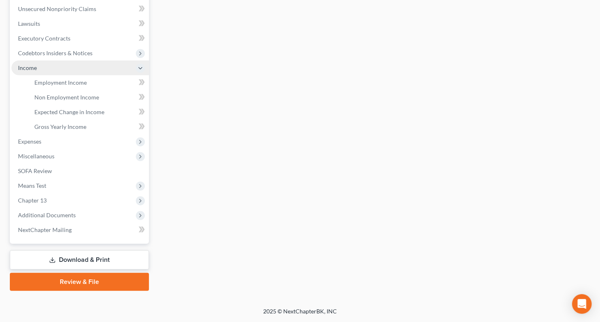
scroll to position [200, 0]
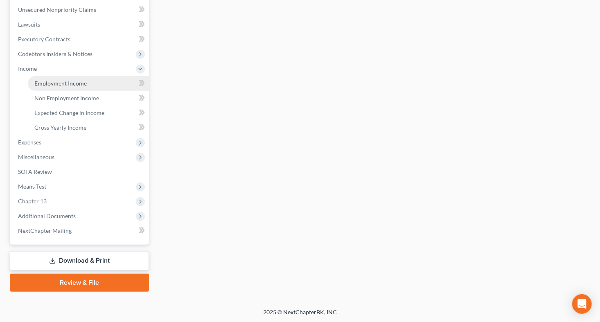
click at [52, 80] on span "Employment Income" at bounding box center [60, 83] width 52 height 7
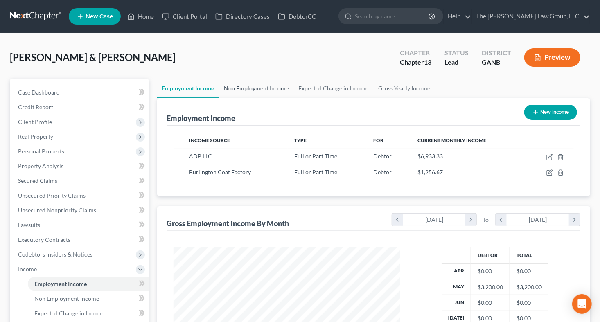
click at [240, 88] on link "Non Employment Income" at bounding box center [256, 89] width 74 height 20
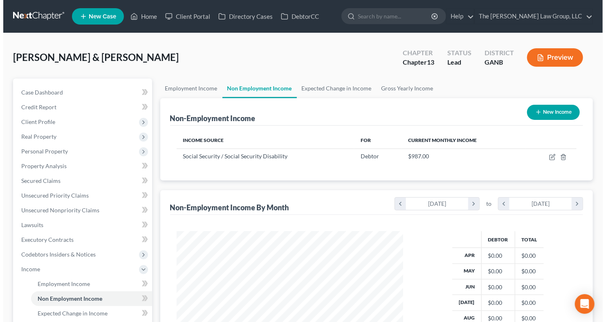
scroll to position [146, 243]
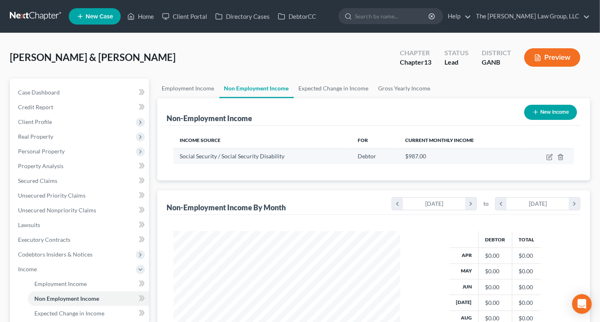
click at [555, 156] on td at bounding box center [547, 156] width 51 height 16
click at [549, 157] on icon "button" at bounding box center [550, 156] width 4 height 4
select select "4"
select select "0"
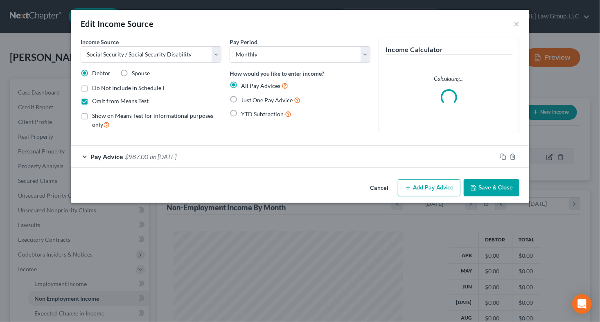
scroll to position [146, 245]
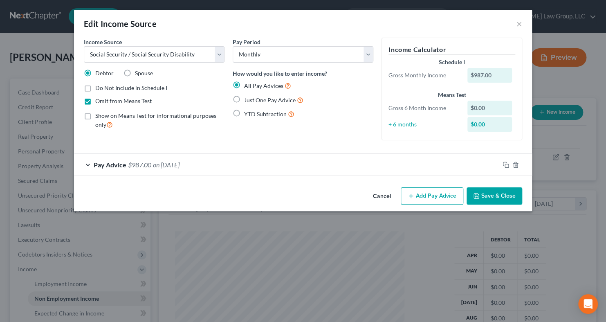
click at [153, 162] on span "on 10/03/2025" at bounding box center [166, 165] width 27 height 8
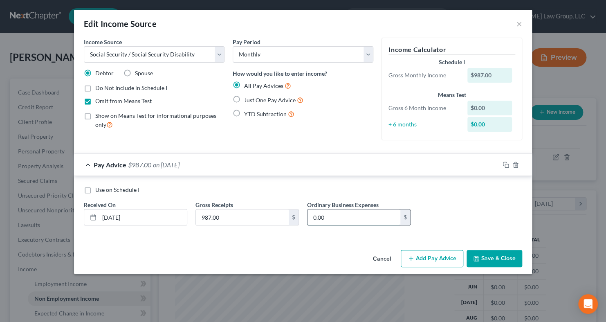
click at [336, 218] on input "0.00" at bounding box center [354, 217] width 93 height 16
type input "861"
click at [476, 260] on polyline "button" at bounding box center [476, 260] width 3 height 2
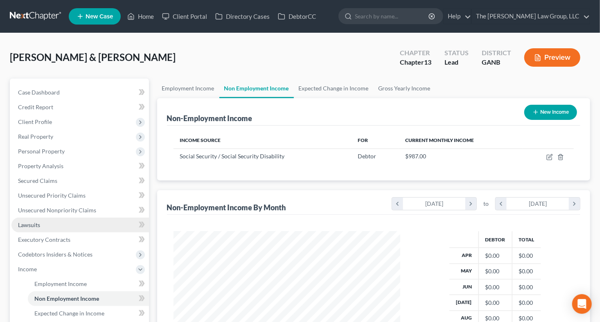
scroll to position [200, 0]
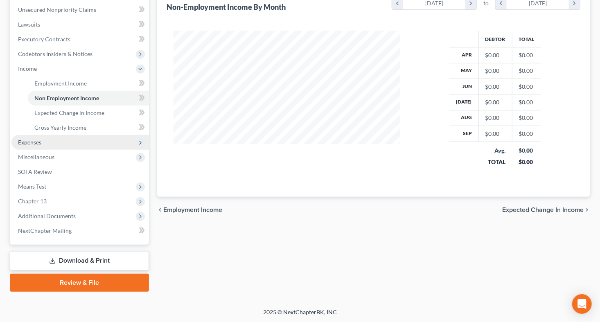
click at [72, 142] on span "Expenses" at bounding box center [79, 142] width 137 height 15
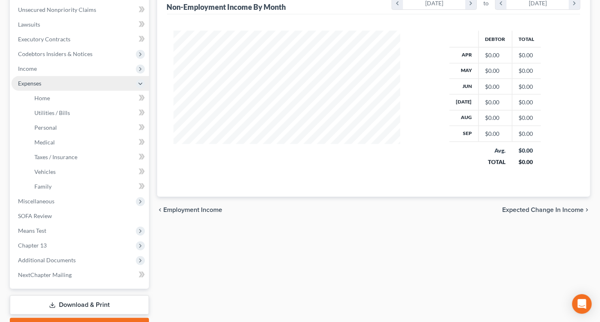
click at [39, 90] on span "Expenses" at bounding box center [79, 83] width 137 height 15
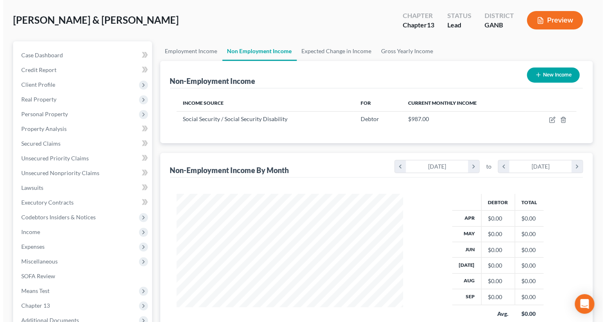
scroll to position [36, 0]
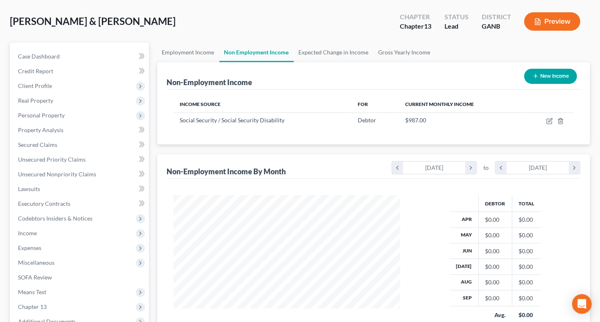
click at [547, 25] on button "Preview" at bounding box center [552, 21] width 56 height 18
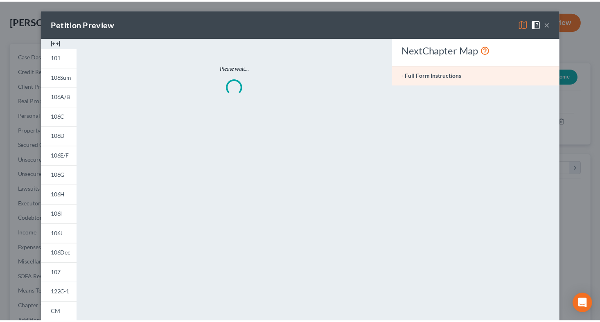
scroll to position [146, 245]
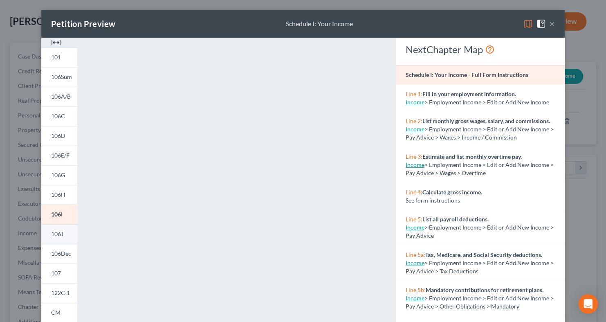
click at [54, 230] on link "106J" at bounding box center [59, 234] width 36 height 20
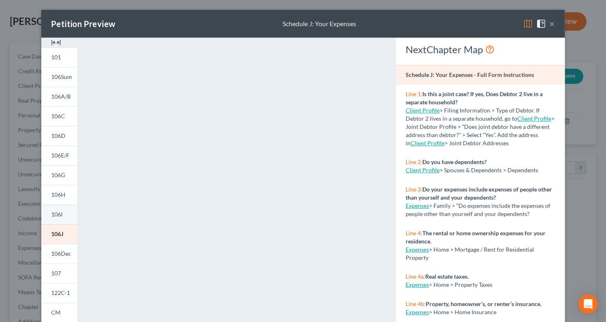
click at [51, 214] on span "106I" at bounding box center [56, 214] width 11 height 7
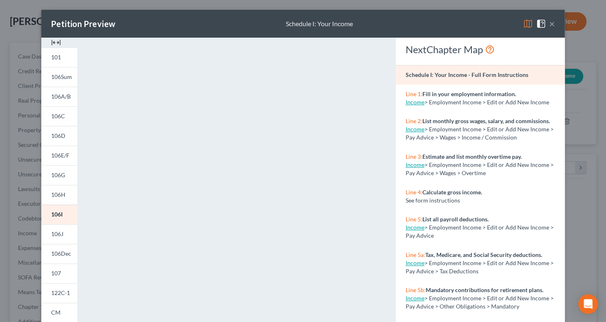
click at [549, 24] on button "×" at bounding box center [552, 24] width 6 height 10
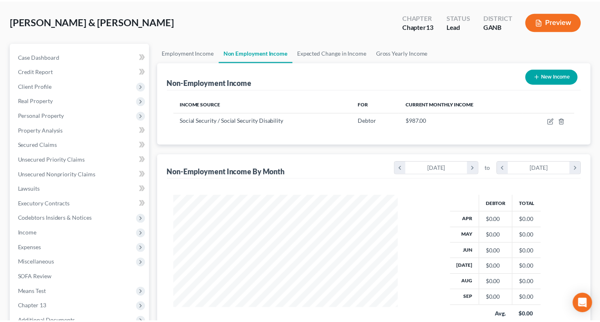
scroll to position [408905, 408808]
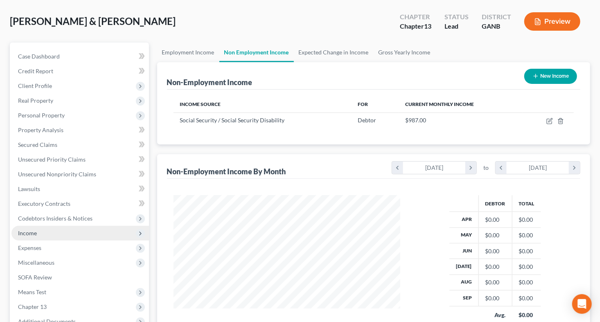
click at [40, 232] on span "Income" at bounding box center [79, 233] width 137 height 15
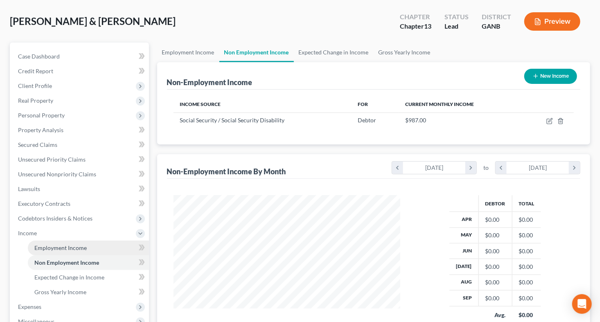
click at [44, 246] on span "Employment Income" at bounding box center [60, 247] width 52 height 7
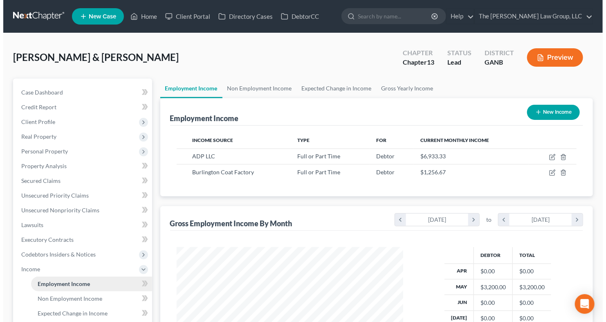
scroll to position [146, 243]
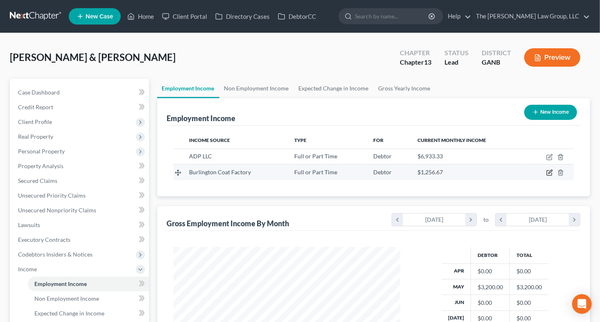
click at [550, 173] on icon "button" at bounding box center [549, 172] width 7 height 7
select select "0"
select select "3"
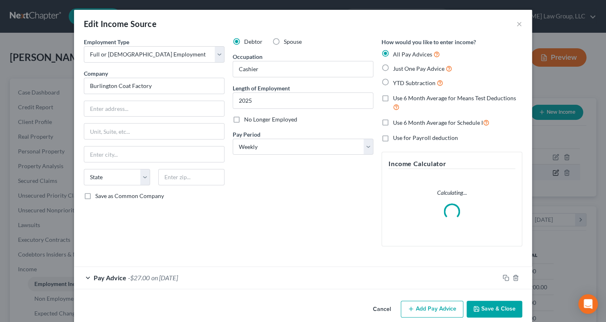
scroll to position [146, 245]
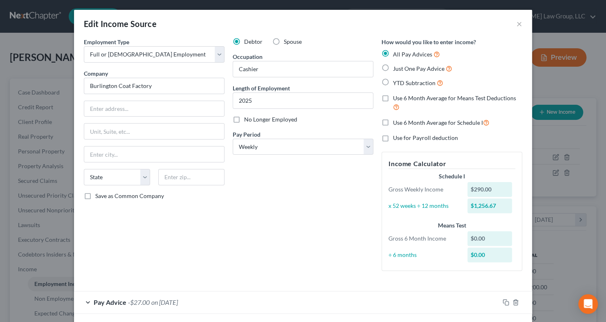
click at [121, 299] on span "Pay Advice" at bounding box center [110, 302] width 33 height 8
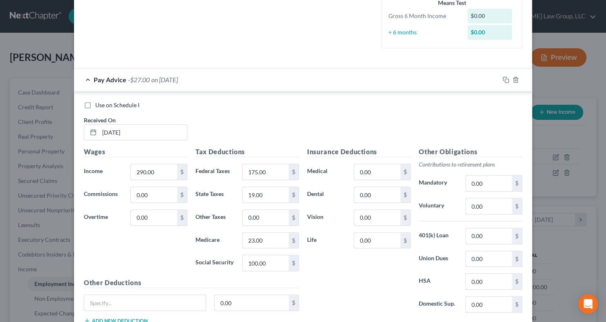
scroll to position [224, 0]
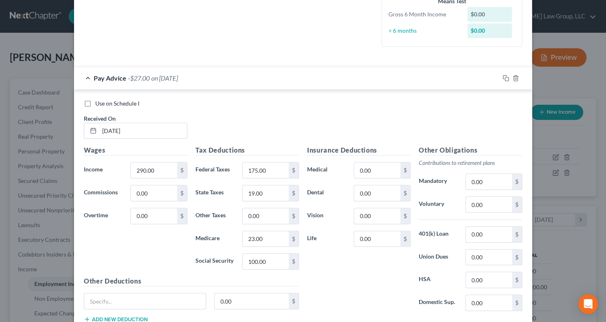
click at [95, 103] on label "Use on Schedule I" at bounding box center [117, 103] width 44 height 8
click at [99, 103] on input "Use on Schedule I" at bounding box center [101, 101] width 5 height 5
checkbox input "true"
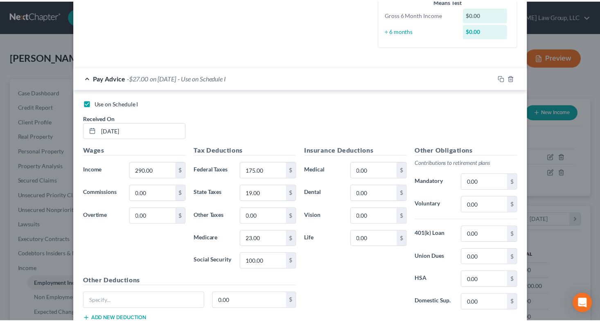
scroll to position [281, 0]
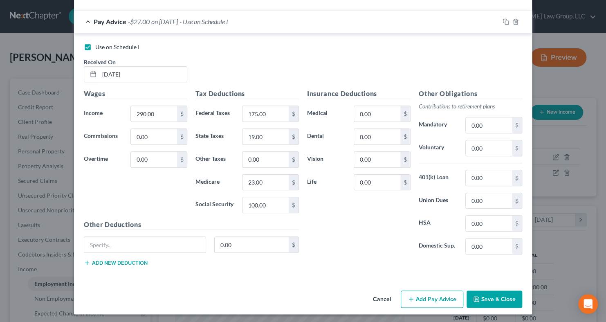
click at [485, 295] on button "Save & Close" at bounding box center [495, 298] width 56 height 17
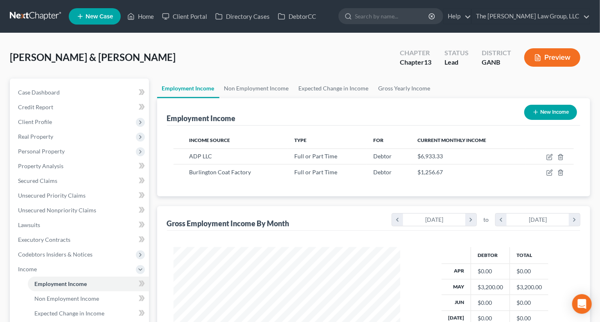
scroll to position [200, 0]
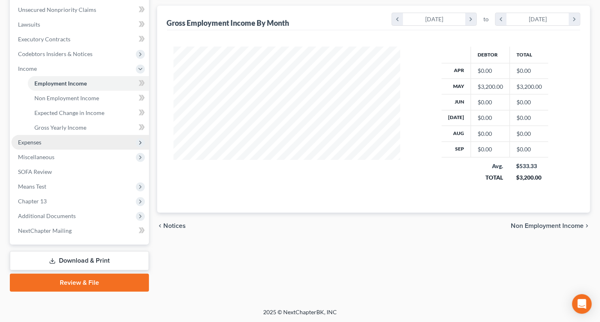
click at [51, 142] on span "Expenses" at bounding box center [79, 142] width 137 height 15
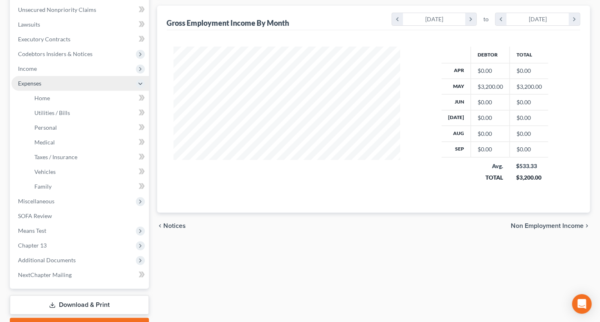
click at [43, 84] on span "Expenses" at bounding box center [79, 83] width 137 height 15
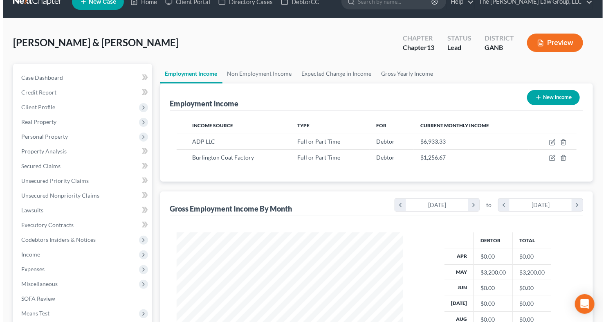
scroll to position [13, 0]
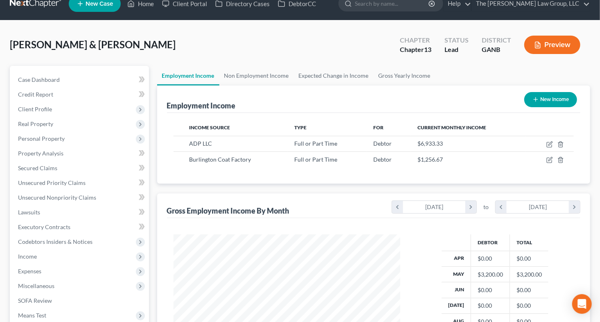
click at [549, 46] on button "Preview" at bounding box center [552, 45] width 56 height 18
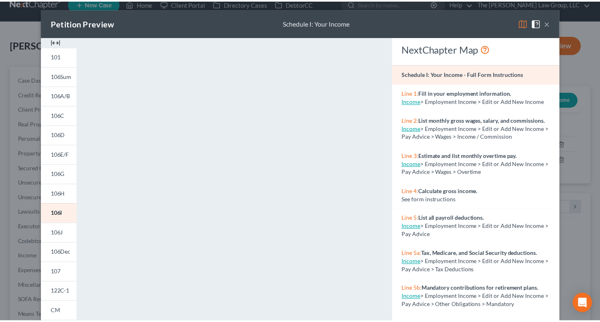
scroll to position [0, 0]
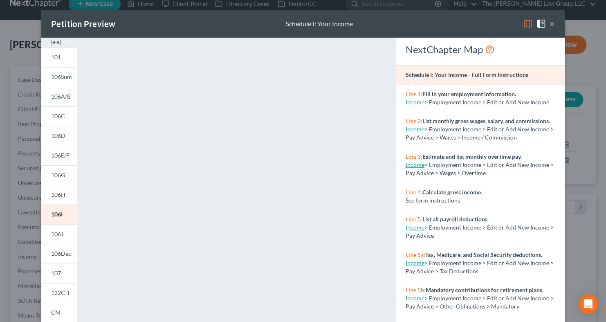
click at [549, 25] on button "×" at bounding box center [552, 24] width 6 height 10
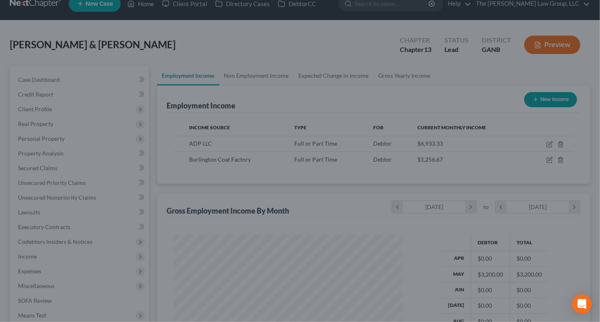
scroll to position [408905, 408808]
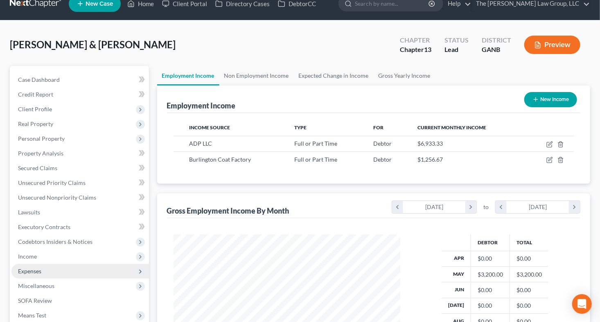
click at [27, 270] on span "Expenses" at bounding box center [29, 271] width 23 height 7
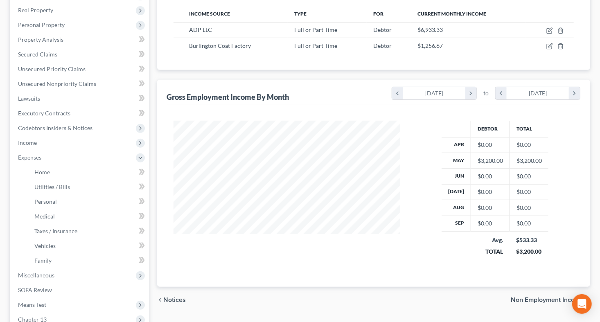
scroll to position [128, 0]
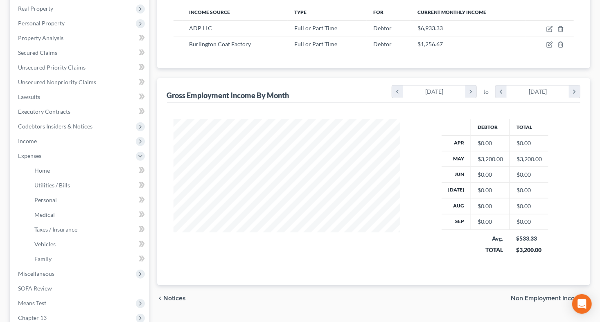
click at [599, 199] on div "Holmes, Andrea & Derrick Upgraded Chapter Chapter 13 Status Lead District GANB …" at bounding box center [300, 164] width 600 height 519
click at [22, 150] on span "Expenses" at bounding box center [79, 155] width 137 height 15
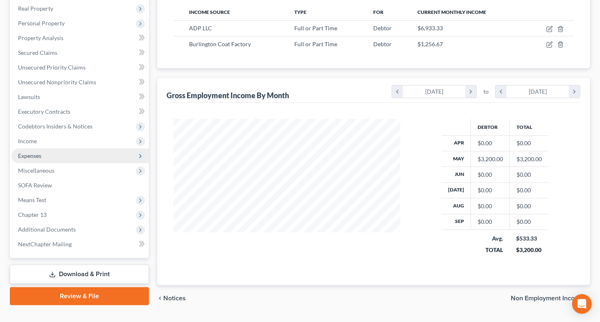
click at [22, 150] on span "Expenses" at bounding box center [79, 155] width 137 height 15
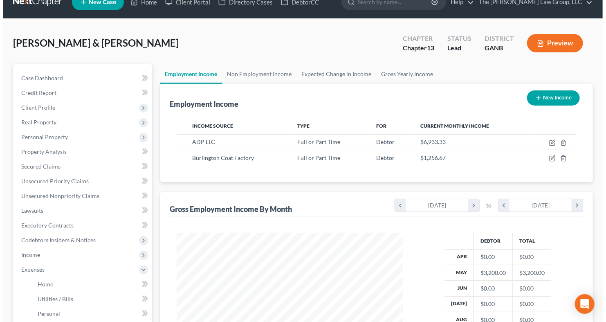
scroll to position [9, 0]
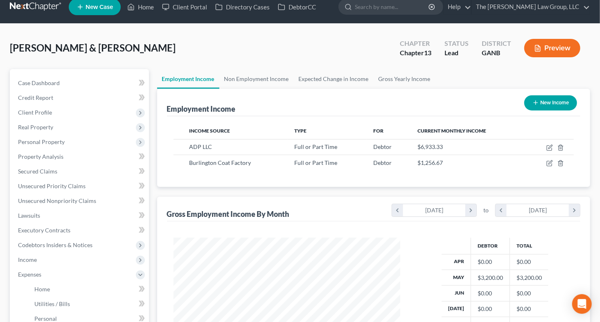
click at [558, 44] on button "Preview" at bounding box center [552, 48] width 56 height 18
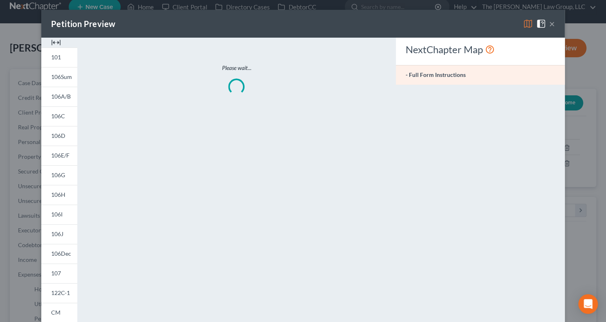
scroll to position [146, 245]
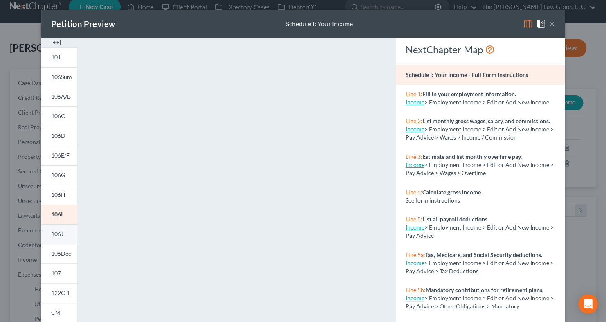
click at [51, 233] on span "106J" at bounding box center [57, 233] width 12 height 7
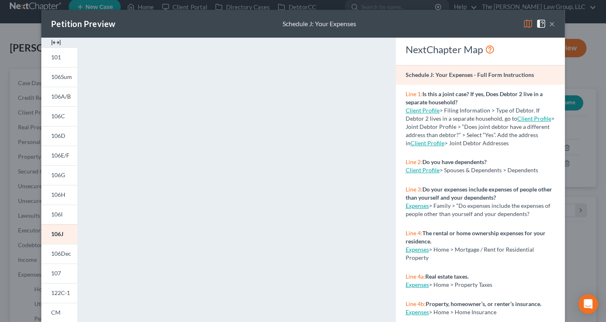
scroll to position [139, 0]
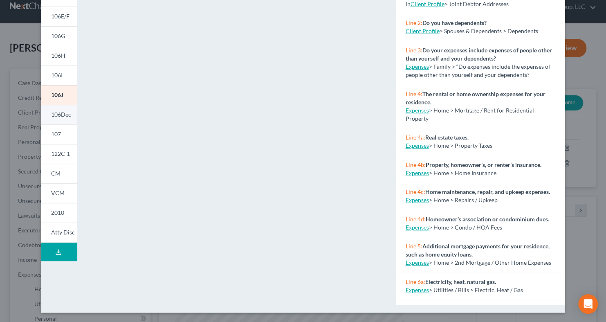
click at [51, 114] on span "106Dec" at bounding box center [61, 114] width 20 height 7
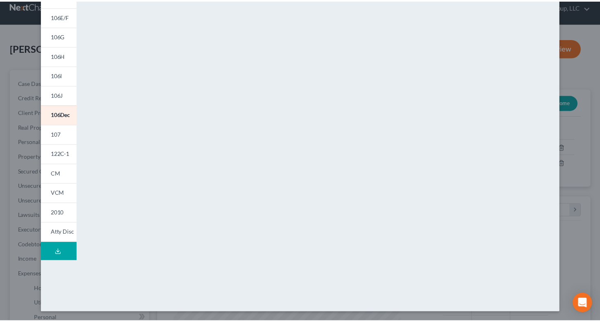
scroll to position [0, 0]
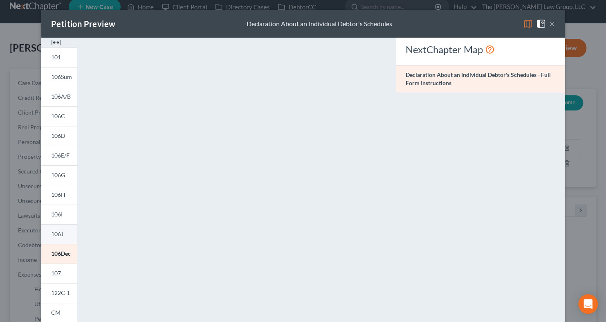
click at [51, 236] on span "106J" at bounding box center [57, 233] width 12 height 7
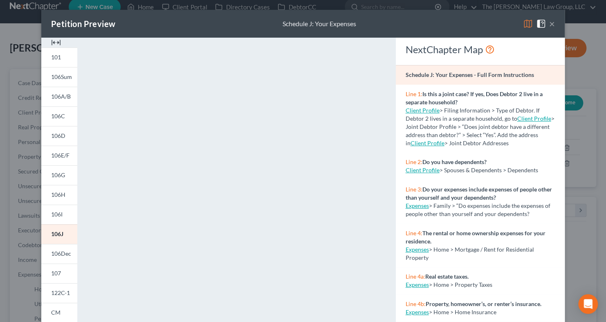
click at [549, 22] on button "×" at bounding box center [552, 24] width 6 height 10
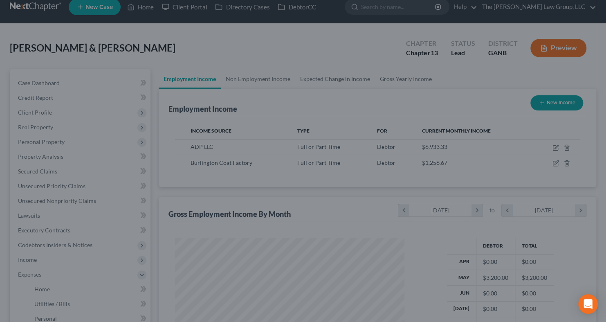
scroll to position [408905, 408808]
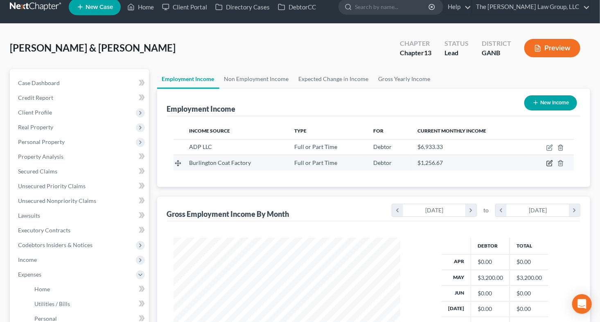
click at [547, 164] on icon "button" at bounding box center [549, 163] width 7 height 7
select select "0"
select select "3"
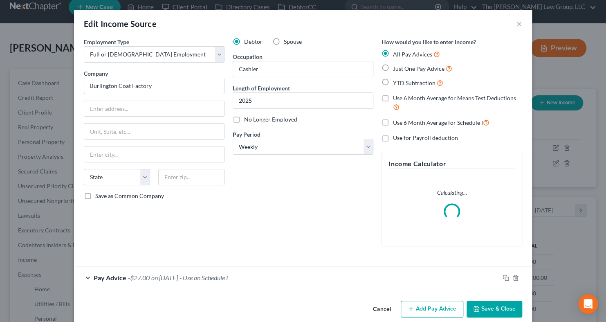
scroll to position [146, 245]
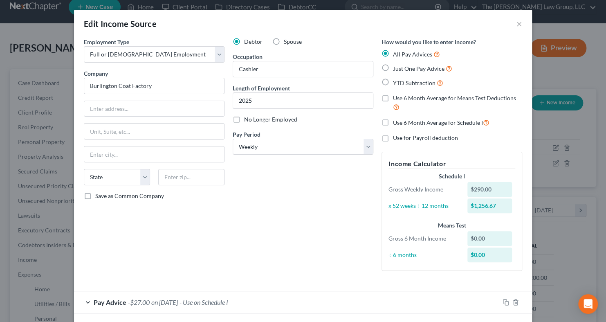
click at [393, 67] on label "Just One Pay Advice" at bounding box center [422, 68] width 59 height 9
click at [396, 67] on input "Just One Pay Advice" at bounding box center [398, 66] width 5 height 5
radio input "true"
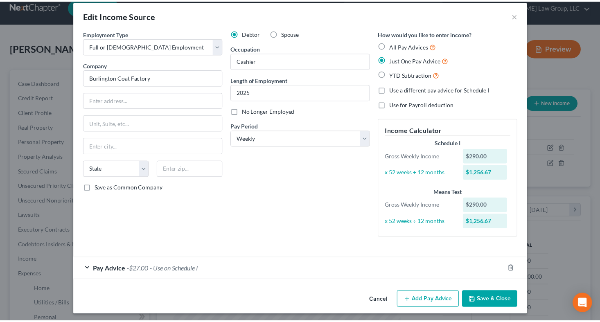
scroll to position [11, 0]
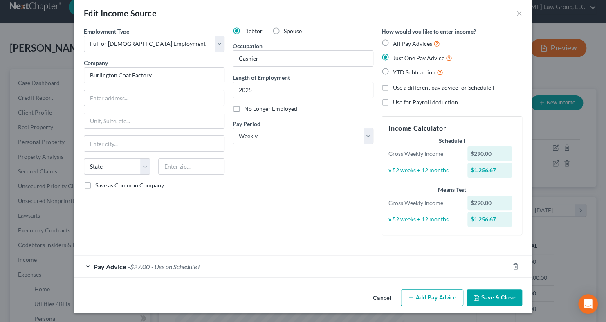
click at [488, 292] on button "Save & Close" at bounding box center [495, 297] width 56 height 17
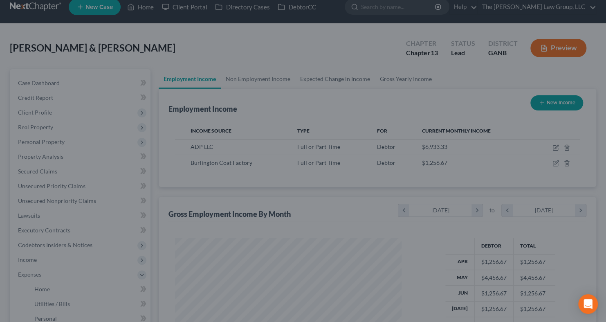
scroll to position [408905, 408808]
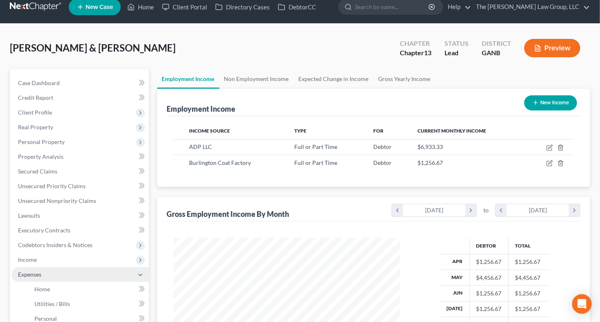
click at [69, 278] on span "Expenses" at bounding box center [79, 274] width 137 height 15
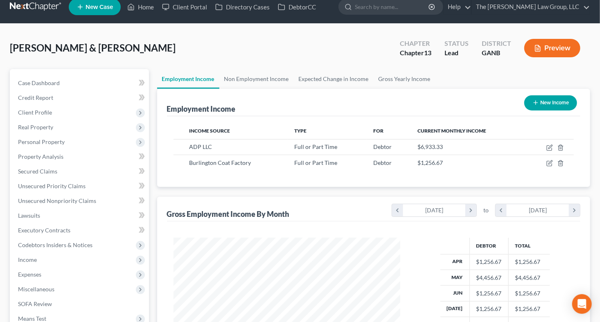
click at [558, 48] on button "Preview" at bounding box center [552, 48] width 56 height 18
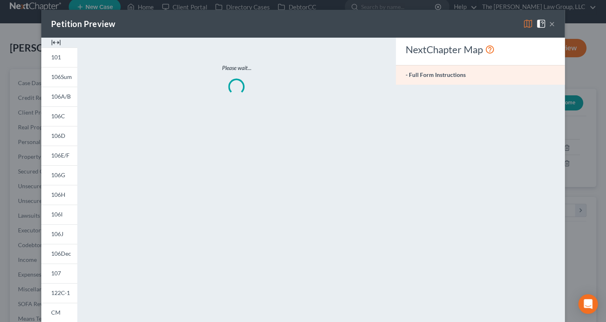
scroll to position [146, 245]
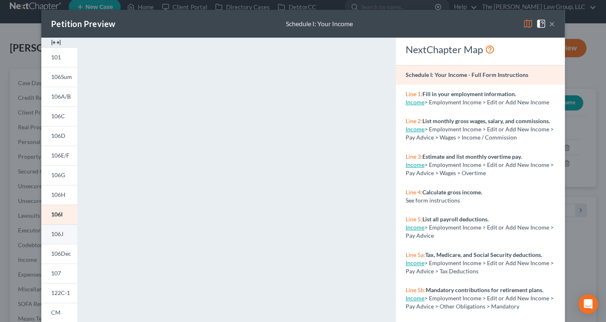
click at [57, 231] on span "106J" at bounding box center [57, 233] width 12 height 7
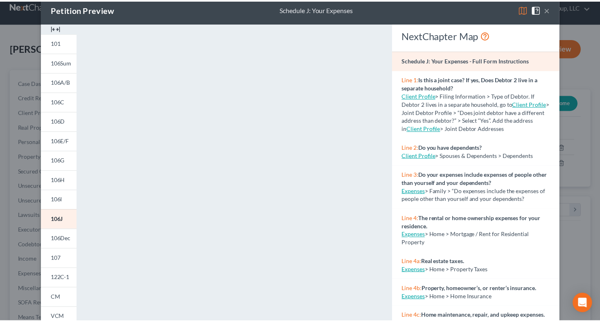
scroll to position [2, 0]
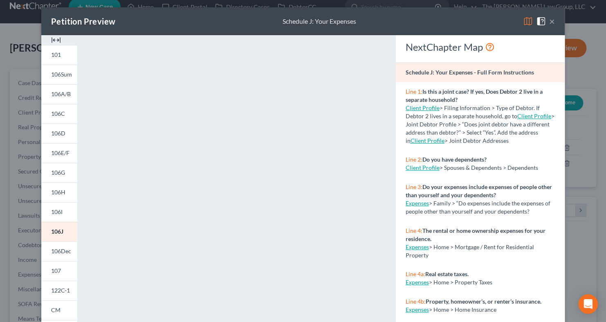
click at [550, 18] on button "×" at bounding box center [552, 21] width 6 height 10
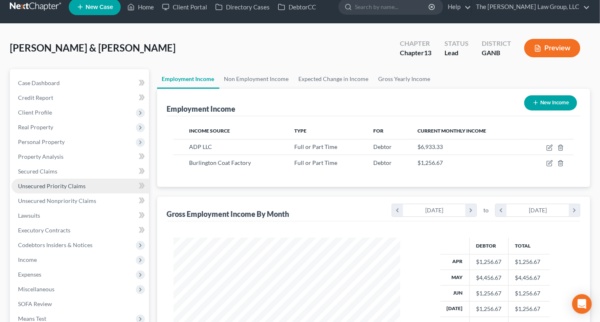
scroll to position [147, 0]
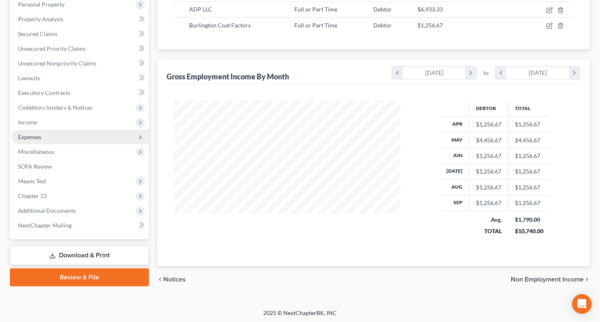
click at [43, 141] on span "Expenses" at bounding box center [79, 137] width 137 height 15
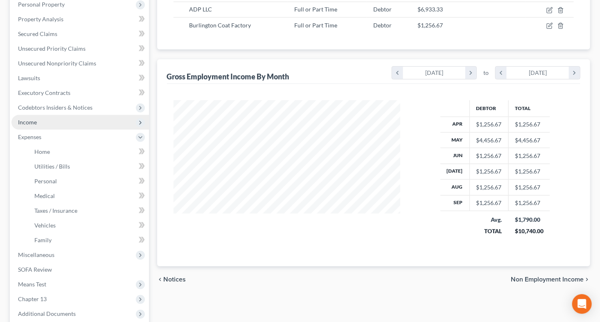
click at [37, 119] on span "Income" at bounding box center [79, 122] width 137 height 15
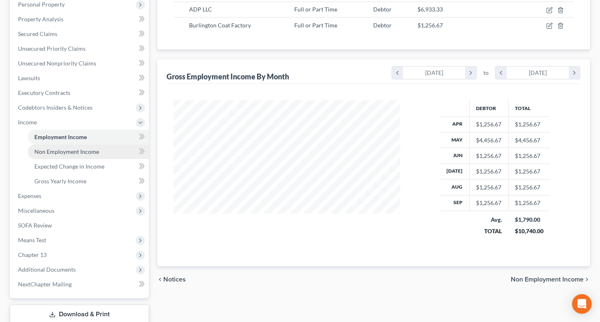
click at [68, 149] on span "Non Employment Income" at bounding box center [66, 151] width 65 height 7
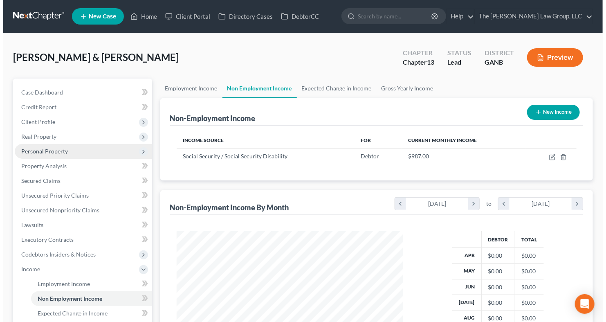
scroll to position [146, 243]
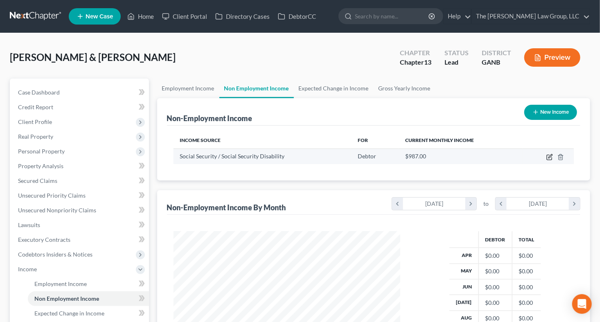
click at [549, 157] on icon "button" at bounding box center [549, 157] width 7 height 7
select select "4"
select select "0"
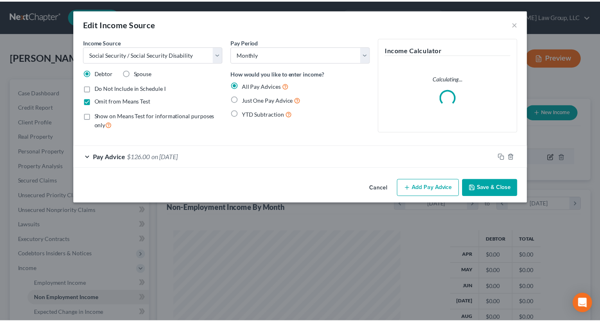
scroll to position [146, 245]
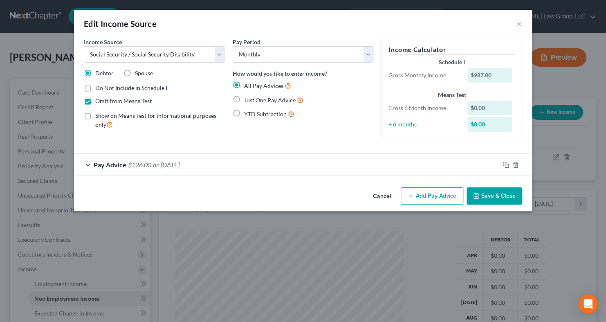
click at [244, 97] on label "Just One Pay Advice" at bounding box center [273, 99] width 59 height 9
click at [247, 97] on input "Just One Pay Advice" at bounding box center [249, 97] width 5 height 5
radio input "true"
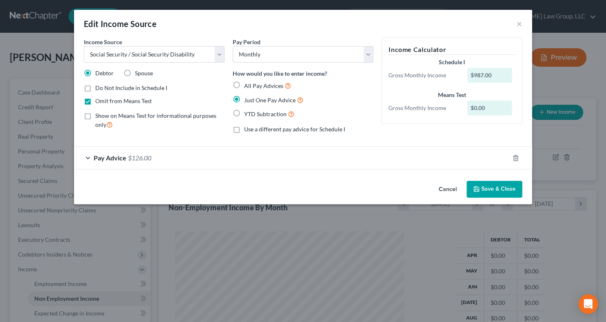
click at [145, 157] on span "$126.00" at bounding box center [139, 158] width 23 height 8
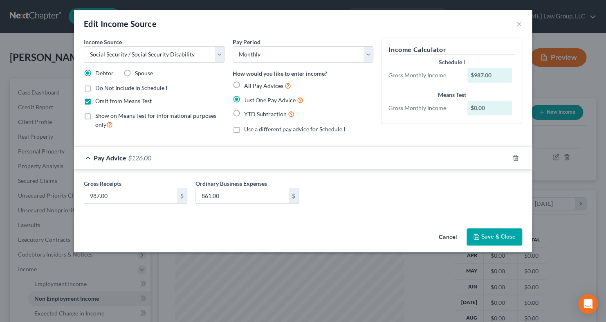
click at [498, 238] on button "Save & Close" at bounding box center [495, 236] width 56 height 17
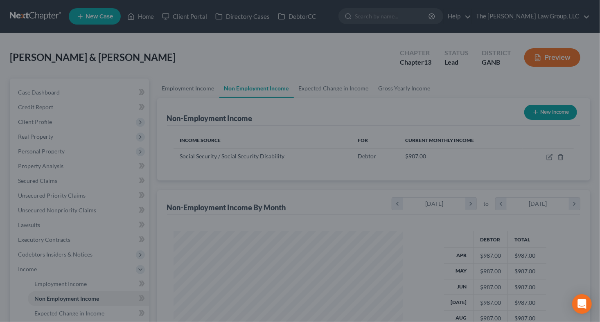
scroll to position [408905, 408808]
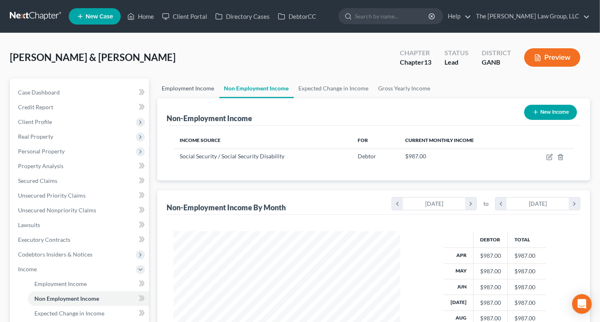
click at [203, 88] on link "Employment Income" at bounding box center [188, 89] width 62 height 20
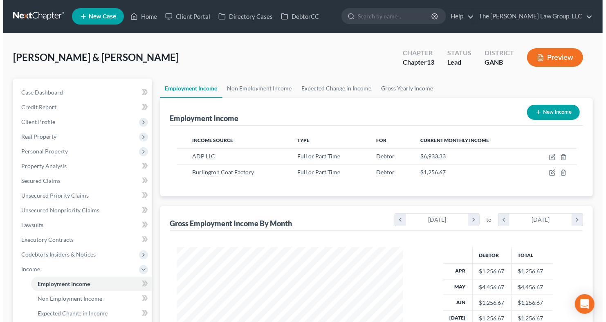
scroll to position [146, 243]
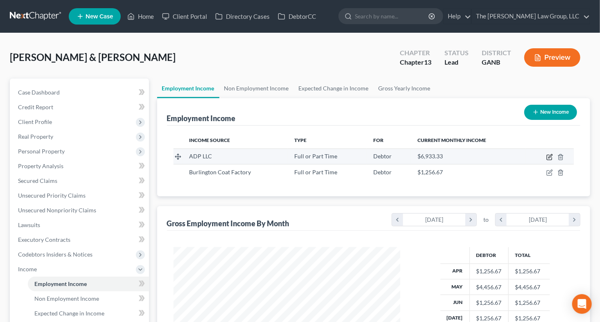
click at [549, 154] on icon "button" at bounding box center [549, 157] width 7 height 7
select select "0"
select select "10"
select select "2"
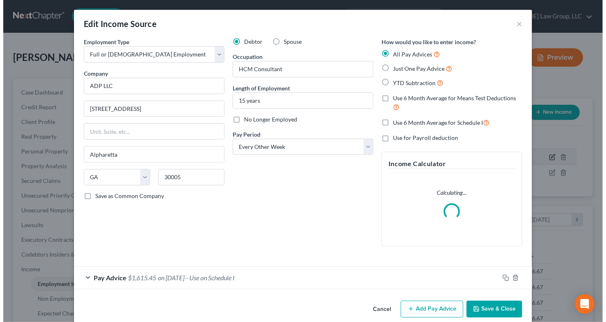
scroll to position [146, 245]
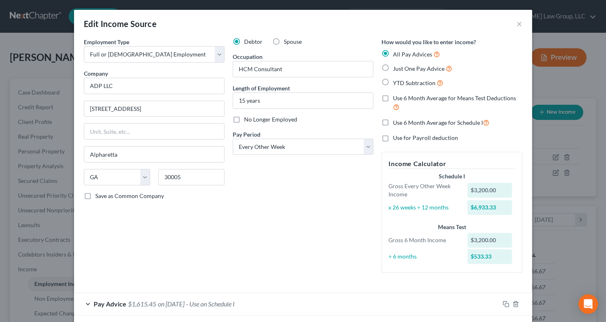
click at [393, 67] on label "Just One Pay Advice" at bounding box center [422, 68] width 59 height 9
click at [396, 67] on input "Just One Pay Advice" at bounding box center [398, 66] width 5 height 5
radio input "true"
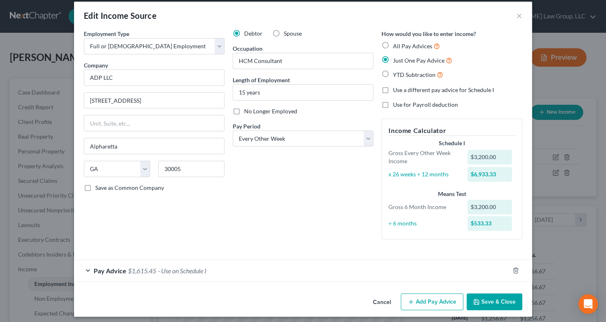
scroll to position [12, 0]
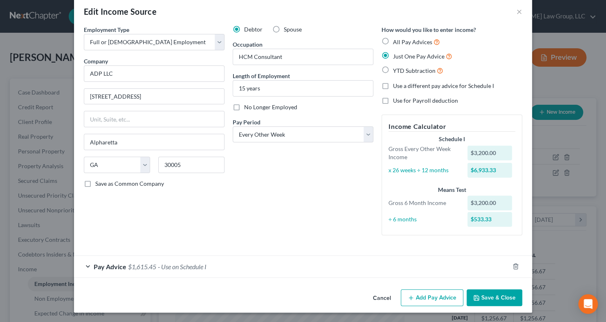
click at [313, 262] on div "Pay Advice $1,615.45 - Use on Schedule I" at bounding box center [291, 267] width 435 height 22
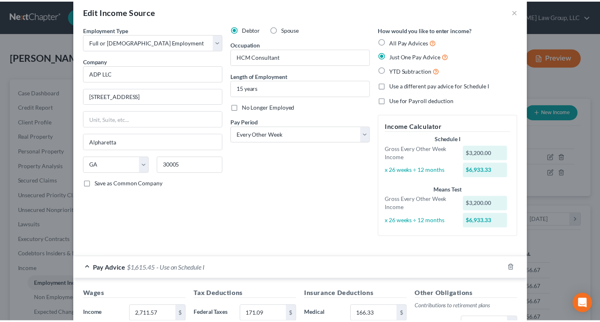
scroll to position [213, 0]
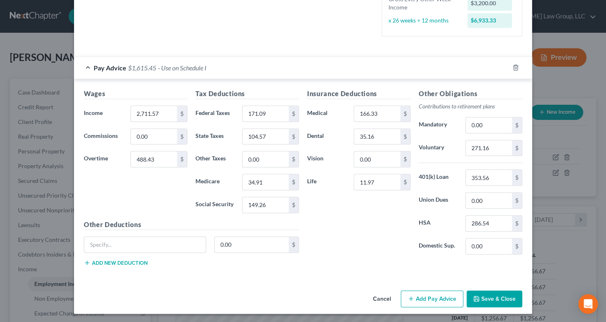
click at [499, 298] on button "Save & Close" at bounding box center [495, 298] width 56 height 17
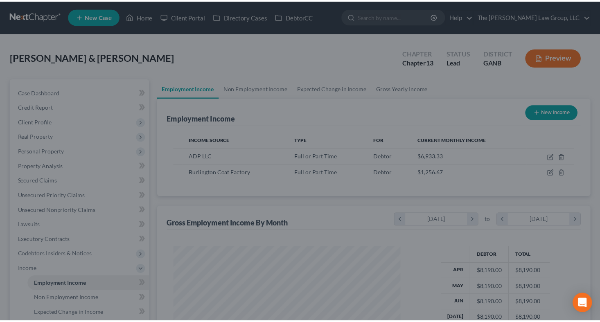
scroll to position [408905, 408808]
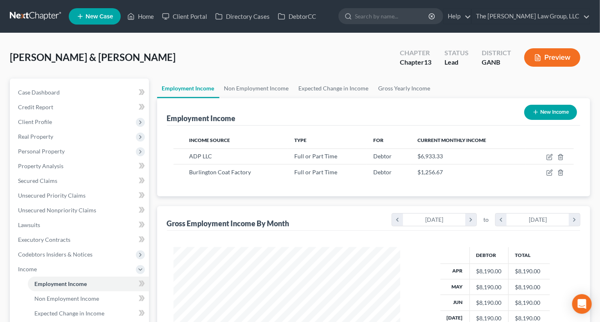
scroll to position [200, 0]
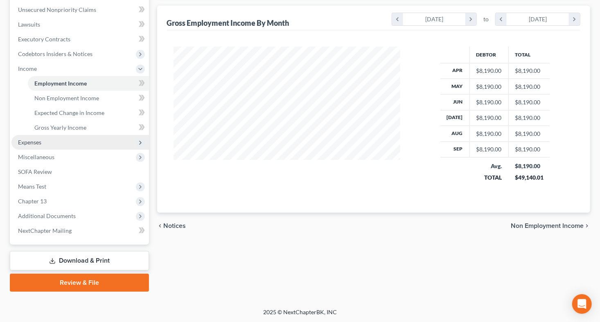
click at [40, 142] on span "Expenses" at bounding box center [29, 142] width 23 height 7
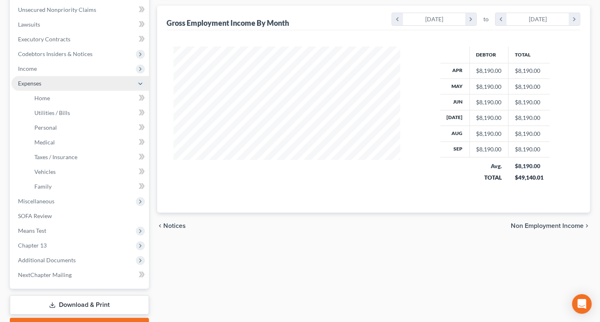
click at [26, 83] on span "Expenses" at bounding box center [29, 83] width 23 height 7
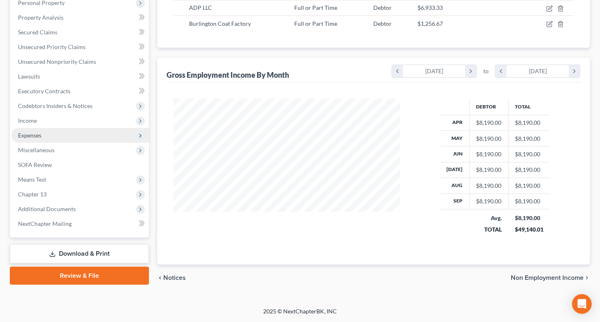
scroll to position [147, 0]
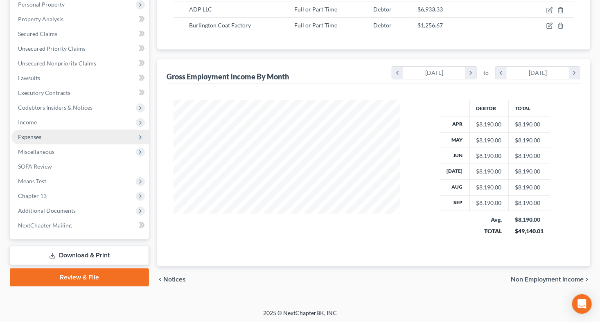
click at [32, 134] on span "Expenses" at bounding box center [29, 136] width 23 height 7
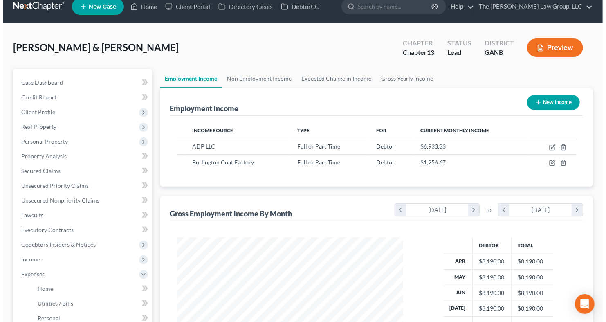
scroll to position [3, 0]
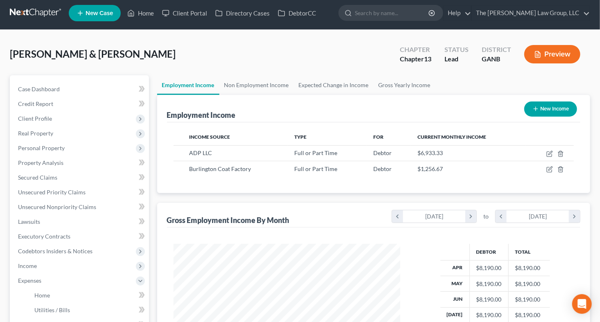
click at [548, 50] on button "Preview" at bounding box center [552, 54] width 56 height 18
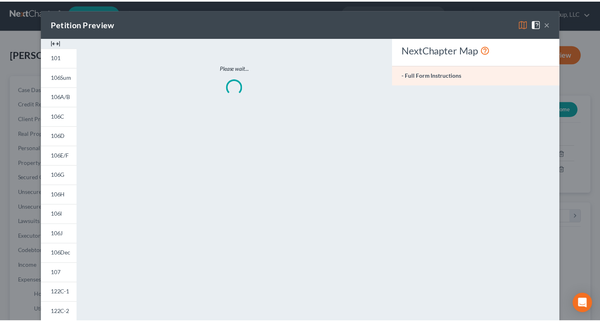
scroll to position [146, 245]
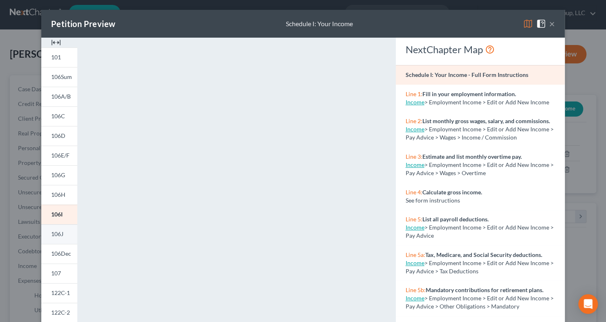
click at [66, 234] on link "106J" at bounding box center [59, 234] width 36 height 20
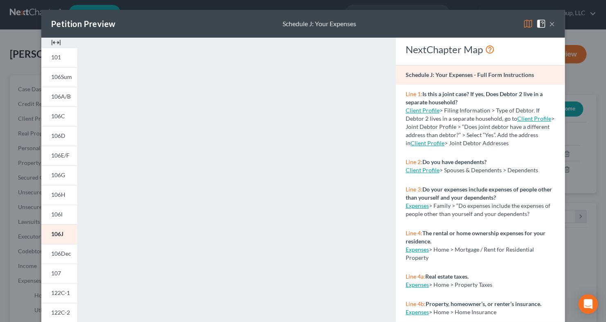
click at [549, 22] on button "×" at bounding box center [552, 24] width 6 height 10
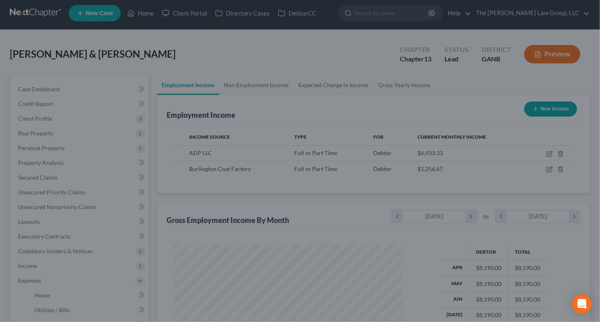
scroll to position [408905, 408808]
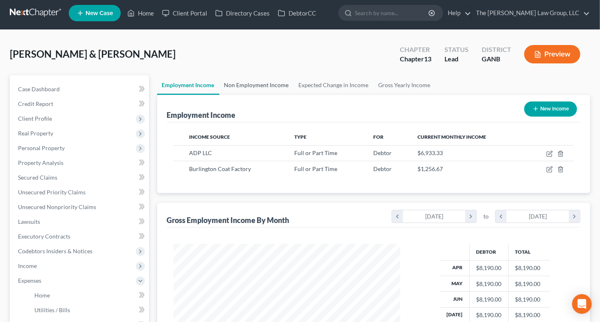
click at [278, 83] on link "Non Employment Income" at bounding box center [256, 85] width 74 height 20
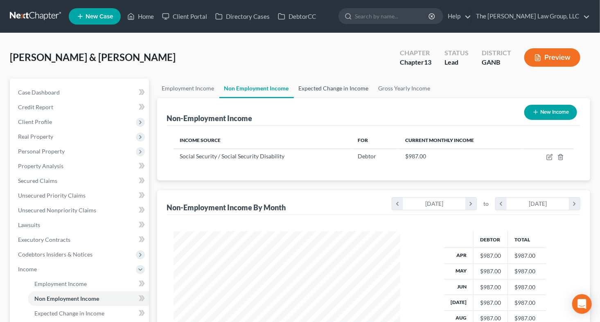
click at [313, 85] on link "Expected Change in Income" at bounding box center [334, 89] width 80 height 20
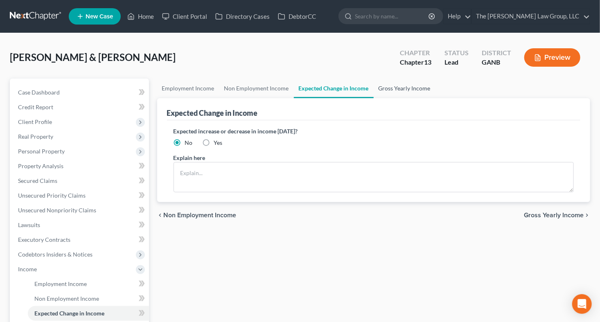
click at [387, 91] on link "Gross Yearly Income" at bounding box center [404, 89] width 62 height 20
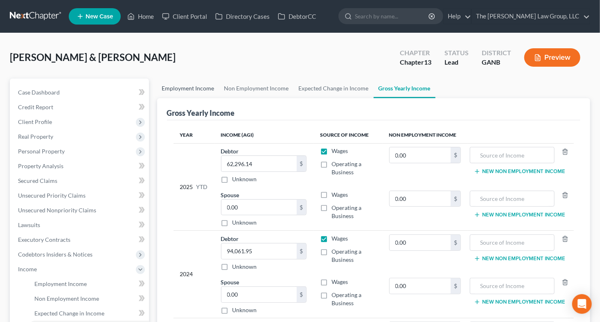
click at [185, 85] on link "Employment Income" at bounding box center [188, 89] width 62 height 20
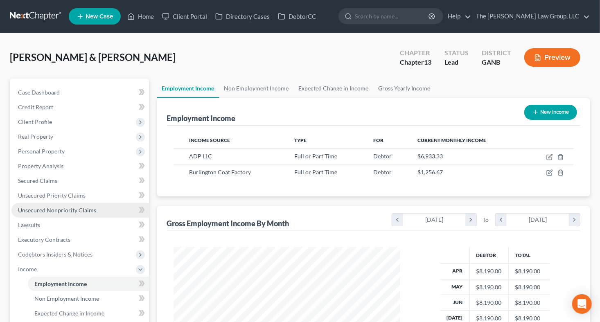
click at [85, 211] on span "Unsecured Nonpriority Claims" at bounding box center [57, 210] width 78 height 7
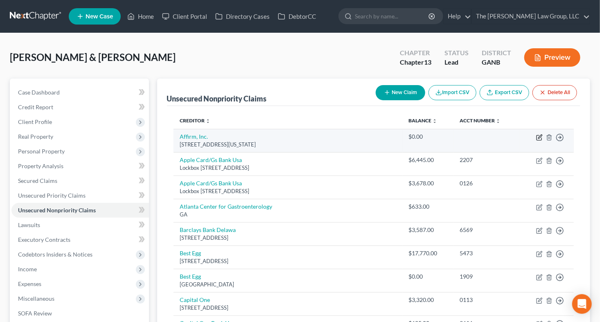
click at [537, 134] on icon "button" at bounding box center [539, 137] width 7 height 7
select select "4"
select select "0"
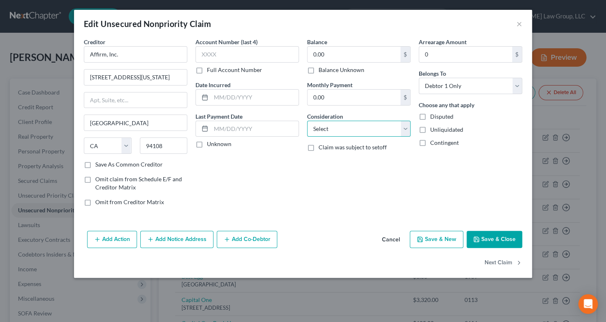
click at [405, 126] on select "Select Cable / Satellite Services Collection Agency Credit Card Debt Debt Couns…" at bounding box center [358, 129] width 103 height 16
select select "9"
click at [307, 121] on select "Select Cable / Satellite Services Collection Agency Credit Card Debt Debt Couns…" at bounding box center [358, 129] width 103 height 16
click at [334, 57] on input "0.00" at bounding box center [354, 55] width 93 height 16
type input "441.48"
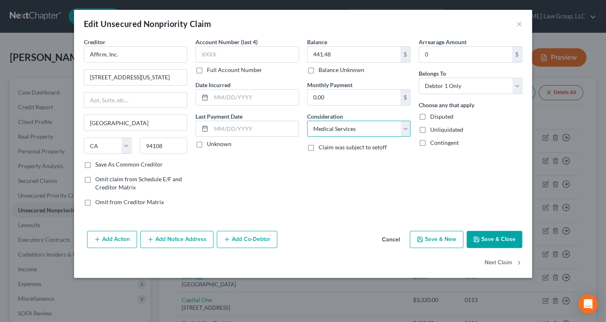
click at [398, 131] on select "Select Cable / Satellite Services Collection Agency Credit Card Debt Debt Couns…" at bounding box center [358, 129] width 103 height 16
select select "2"
click at [307, 121] on select "Select Cable / Satellite Services Collection Agency Credit Card Debt Debt Couns…" at bounding box center [358, 129] width 103 height 16
click at [519, 83] on select "Select Debtor 1 Only Debtor 2 Only Debtor 1 And Debtor 2 Only At Least One Of T…" at bounding box center [470, 86] width 103 height 16
select select "1"
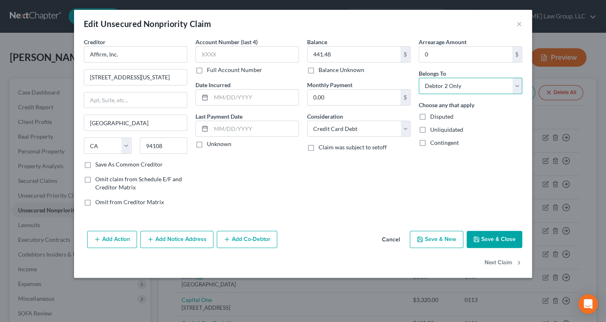
click at [419, 78] on select "Select Debtor 1 Only Debtor 2 Only Debtor 1 And Debtor 2 Only At Least One Of T…" at bounding box center [470, 86] width 103 height 16
click at [490, 239] on button "Save & Close" at bounding box center [495, 239] width 56 height 17
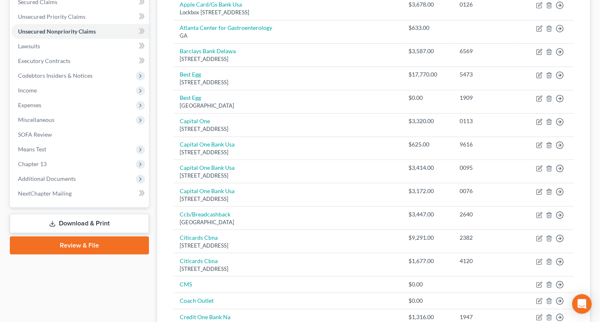
scroll to position [144, 0]
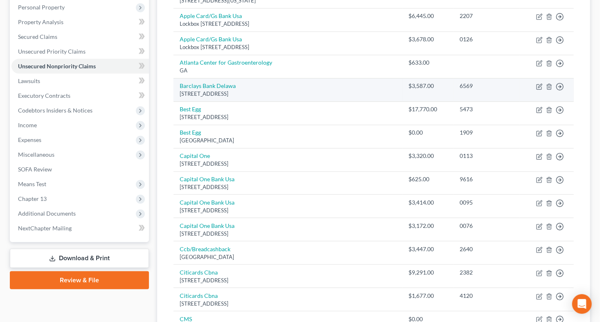
click at [540, 90] on td "Move to D Move to E Move to G Move to Notice Only" at bounding box center [546, 89] width 54 height 23
click at [539, 87] on icon "button" at bounding box center [539, 86] width 7 height 7
select select "7"
select select "2"
select select "1"
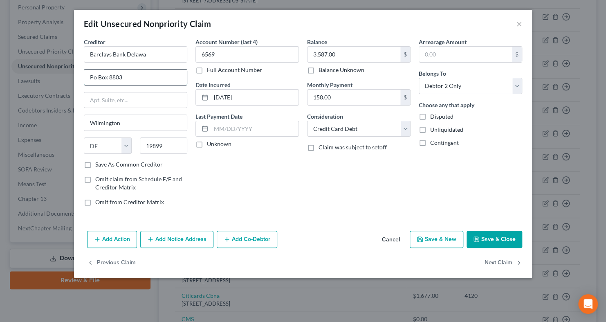
click at [97, 74] on input "Po Box 8803" at bounding box center [135, 78] width 103 height 16
type input "PO Box 8803"
click at [488, 241] on button "Save & Close" at bounding box center [495, 239] width 56 height 17
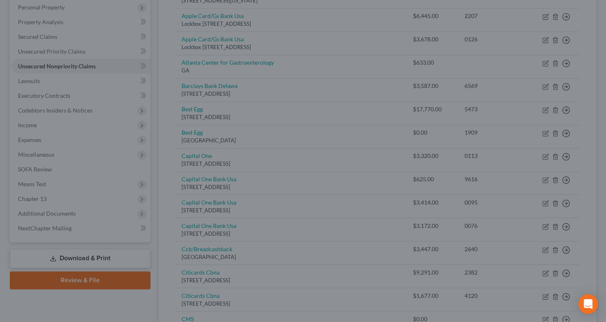
type input "0"
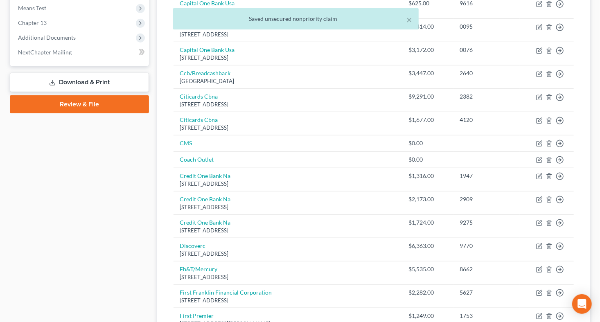
scroll to position [327, 0]
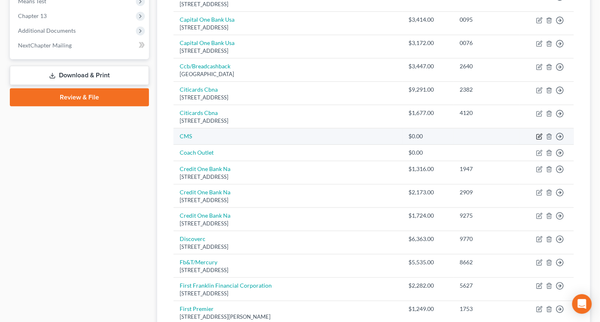
click at [539, 135] on icon "button" at bounding box center [539, 136] width 7 height 7
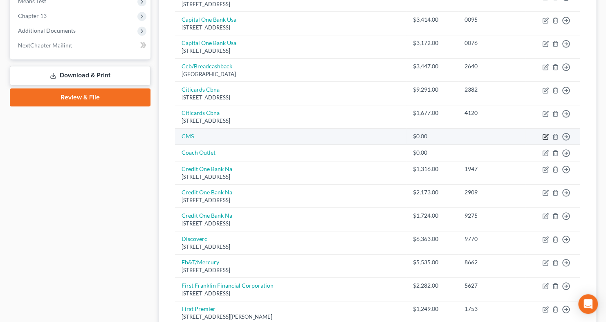
select select "9"
select select "1"
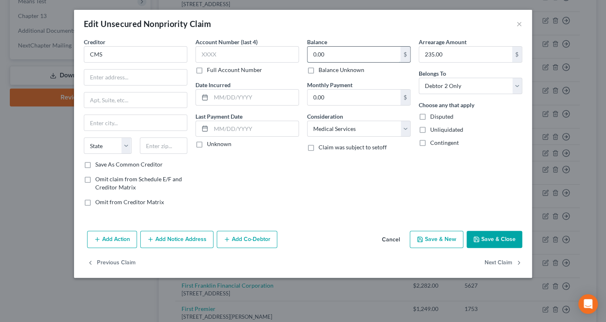
click at [333, 54] on input "0.00" at bounding box center [354, 55] width 93 height 16
click at [123, 53] on input "CMS" at bounding box center [135, 54] width 103 height 16
type input "CMC"
click at [368, 56] on input "0.00" at bounding box center [354, 55] width 93 height 16
click at [497, 231] on button "Save & Close" at bounding box center [495, 239] width 56 height 17
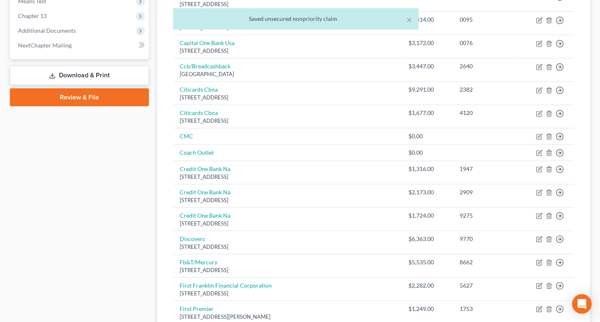
scroll to position [329, 0]
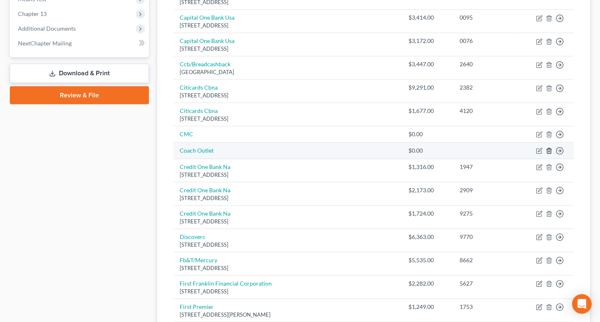
click at [547, 149] on icon "button" at bounding box center [549, 150] width 4 height 5
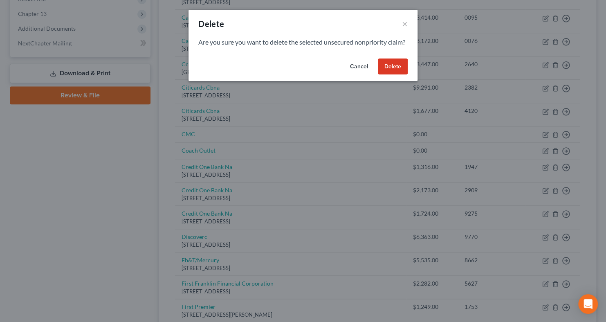
click at [398, 75] on button "Delete" at bounding box center [393, 66] width 30 height 16
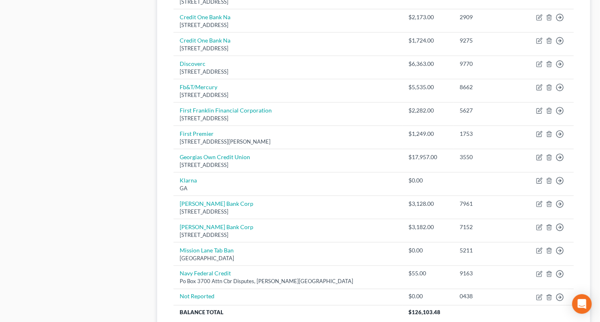
scroll to position [496, 0]
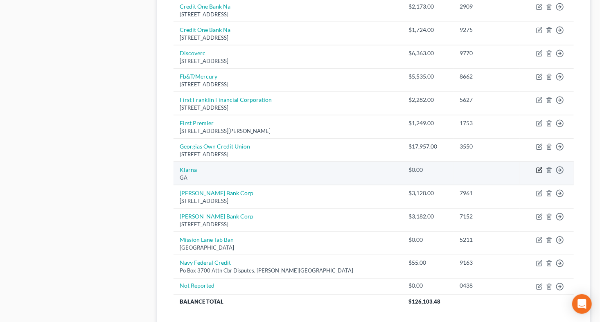
click at [539, 167] on icon "button" at bounding box center [539, 170] width 7 height 7
select select "10"
select select "0"
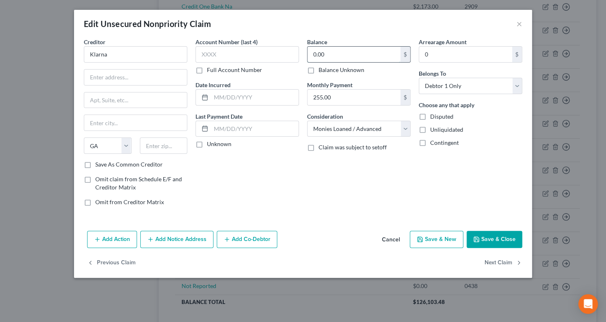
paste input "254.77"
type input "254.77"
click at [382, 190] on div "Balance 254.77 $ Balance Unknown Balance Undetermined 254.77 $ Balance Unknown …" at bounding box center [359, 125] width 112 height 175
click at [517, 85] on select "Select Debtor 1 Only Debtor 2 Only Debtor 1 And Debtor 2 Only At Least One Of T…" at bounding box center [470, 86] width 103 height 16
select select "1"
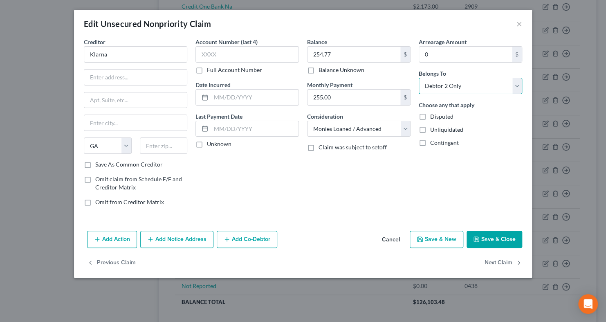
click at [419, 78] on select "Select Debtor 1 Only Debtor 2 Only Debtor 1 And Debtor 2 Only At Least One Of T…" at bounding box center [470, 86] width 103 height 16
click at [404, 128] on select "Select Cable / Satellite Services Collection Agency Credit Card Debt Debt Couns…" at bounding box center [358, 129] width 103 height 16
select select "2"
click at [307, 121] on select "Select Cable / Satellite Services Collection Agency Credit Card Debt Debt Couns…" at bounding box center [358, 129] width 103 height 16
click at [492, 238] on button "Save & Close" at bounding box center [495, 239] width 56 height 17
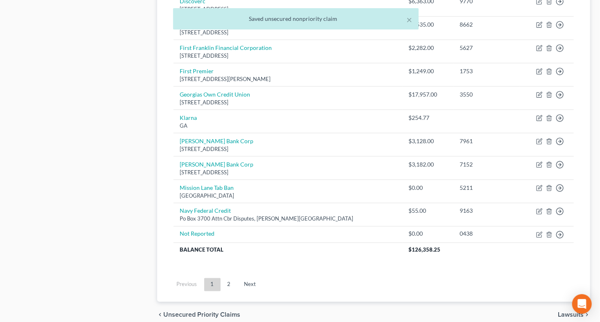
scroll to position [558, 0]
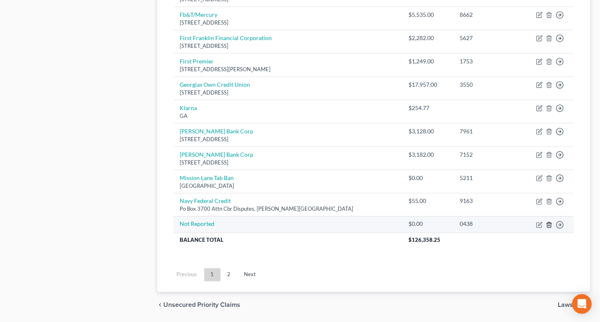
click at [549, 222] on icon "button" at bounding box center [549, 225] width 7 height 7
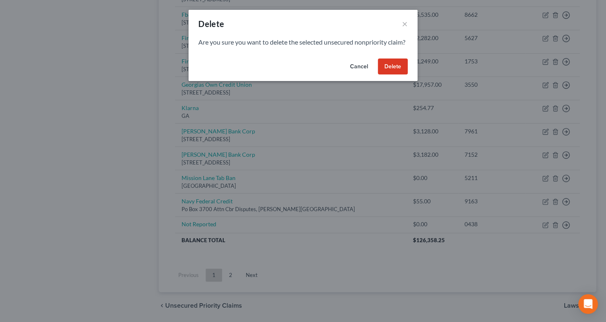
click at [387, 74] on button "Delete" at bounding box center [393, 66] width 30 height 16
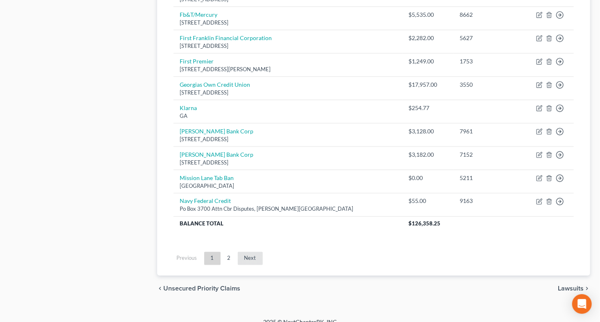
click at [251, 256] on link "Next" at bounding box center [250, 258] width 25 height 13
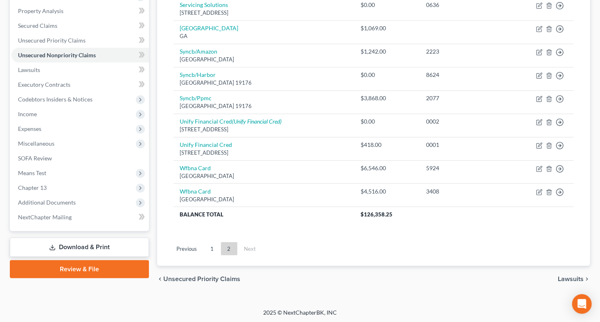
scroll to position [0, 0]
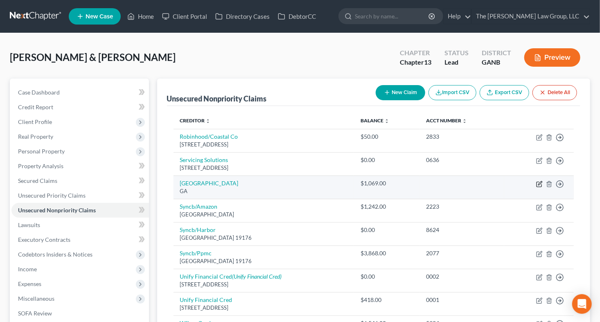
click at [537, 183] on icon "button" at bounding box center [539, 184] width 7 height 7
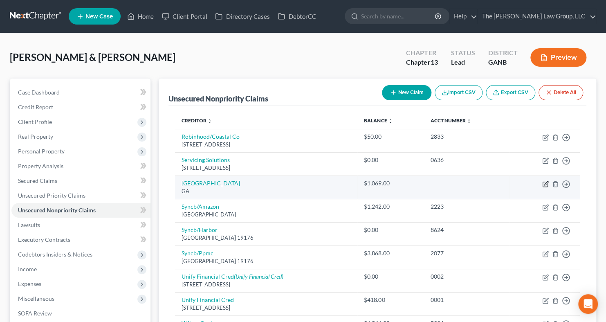
select select "10"
select select "9"
select select "1"
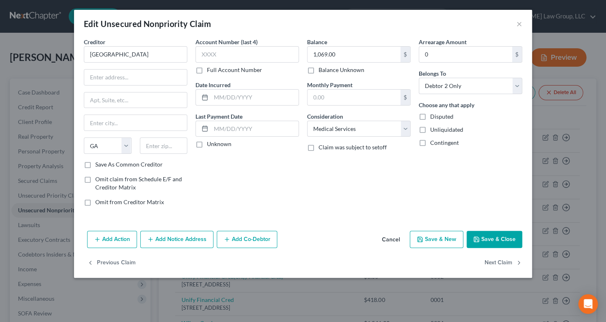
click at [390, 237] on button "Cancel" at bounding box center [391, 240] width 31 height 16
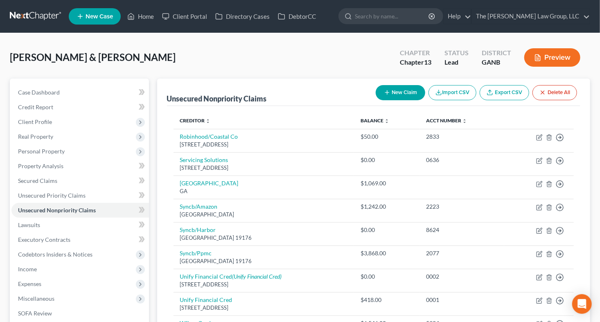
click at [599, 152] on div "Holmes, Andrea & Derrick Upgraded Chapter Chapter 13 Status Lead District GANB …" at bounding box center [300, 248] width 600 height 430
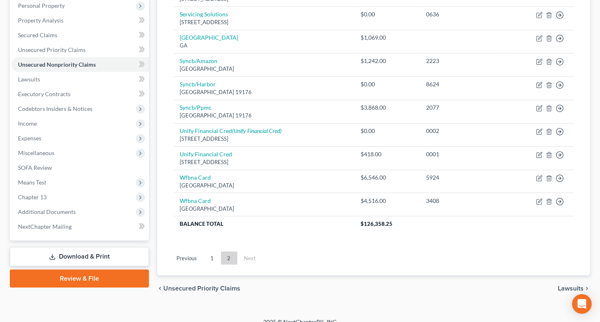
scroll to position [155, 0]
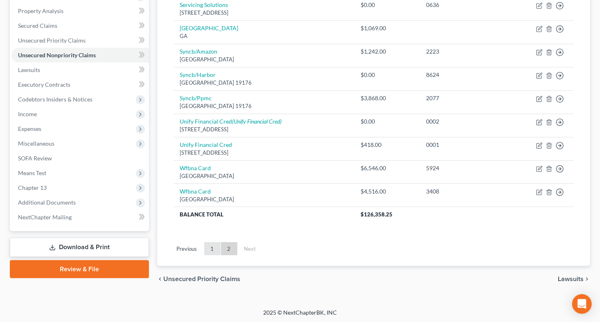
click at [209, 249] on link "1" at bounding box center [212, 248] width 16 height 13
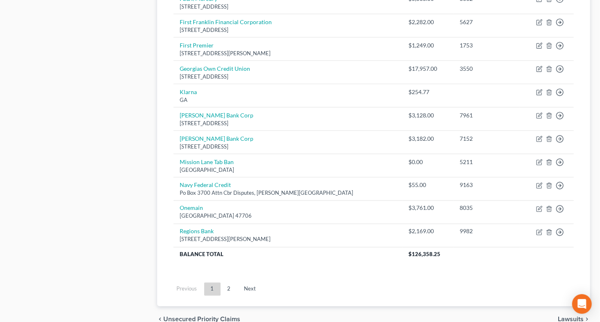
scroll to position [576, 0]
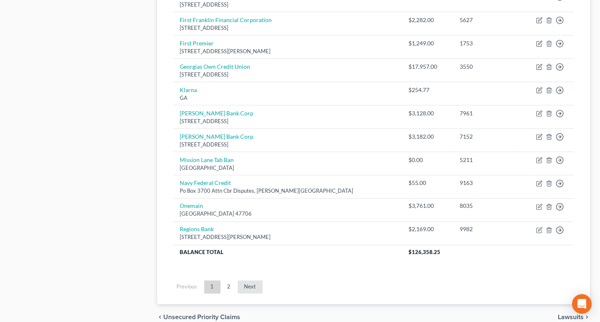
click at [253, 285] on link "Next" at bounding box center [250, 287] width 25 height 13
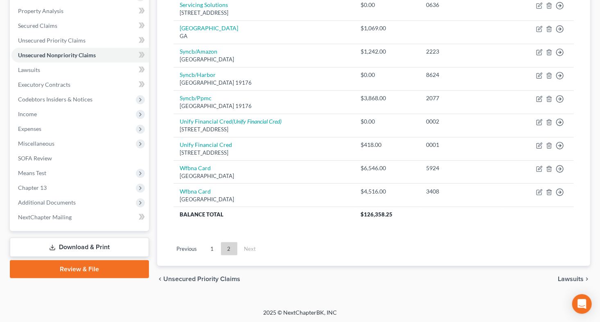
scroll to position [0, 0]
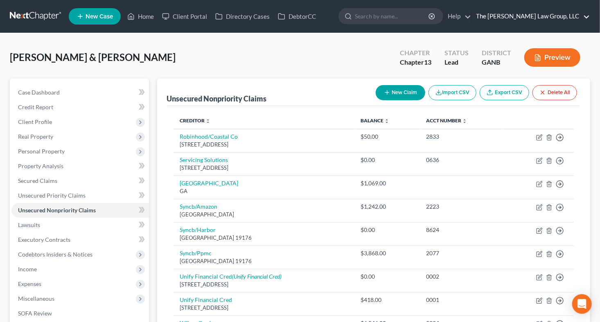
click at [583, 15] on link "The Martin Law Group, LLC" at bounding box center [531, 16] width 118 height 15
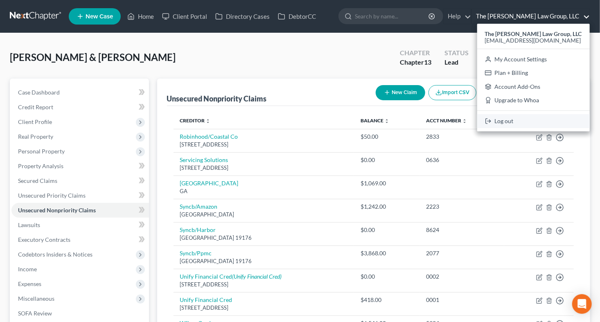
click at [509, 121] on link "Log out" at bounding box center [533, 121] width 112 height 14
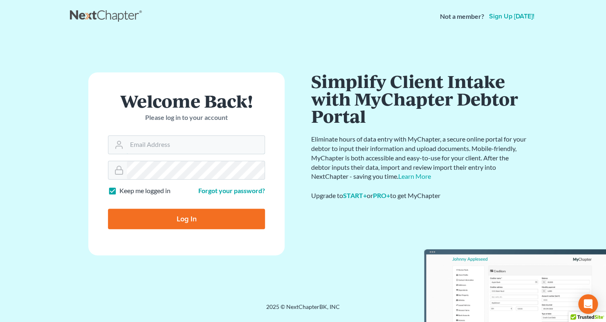
type input "[EMAIL_ADDRESS][DOMAIN_NAME]"
click at [178, 218] on input "Log In" at bounding box center [186, 219] width 157 height 20
type input "Thinking..."
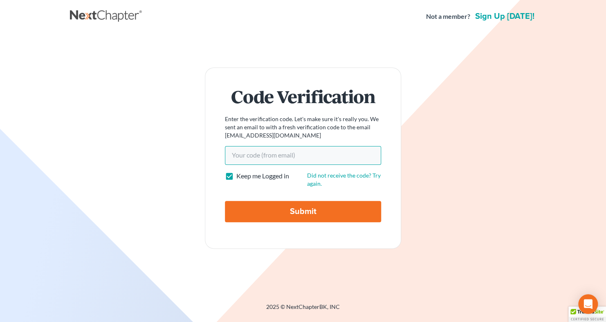
click at [254, 151] on input "Your code(from email)" at bounding box center [303, 155] width 156 height 19
paste input "ba5ba8"
type input "ba5ba8"
click at [273, 211] on input "Submit" at bounding box center [303, 211] width 156 height 21
type input "Thinking..."
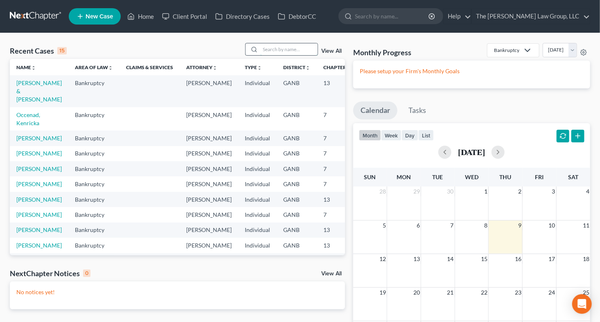
click at [277, 54] on input "search" at bounding box center [288, 49] width 57 height 12
paste input "[PERSON_NAME]"
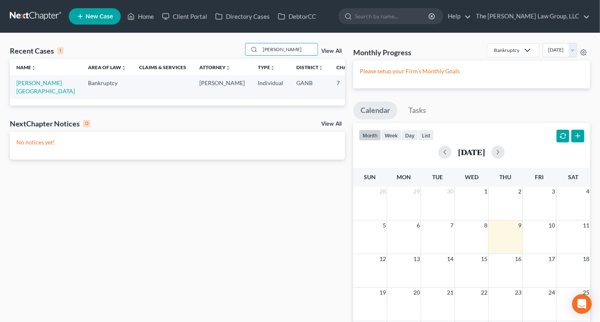
type input "[PERSON_NAME]"
click at [25, 82] on link "[PERSON_NAME][GEOGRAPHIC_DATA]" at bounding box center [45, 86] width 58 height 15
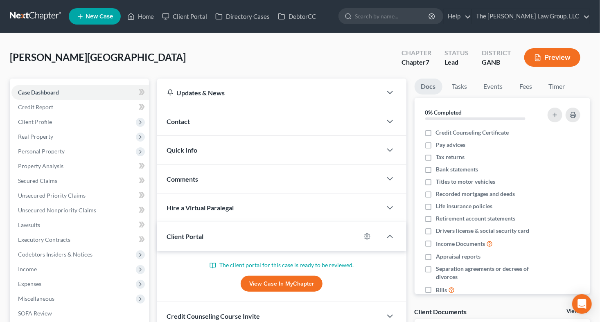
scroll to position [127, 0]
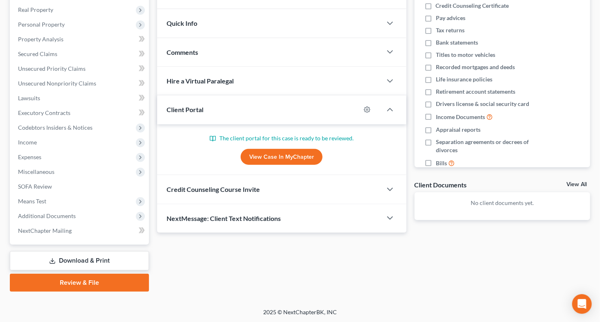
click at [259, 157] on link "View Case in MyChapter" at bounding box center [282, 157] width 82 height 16
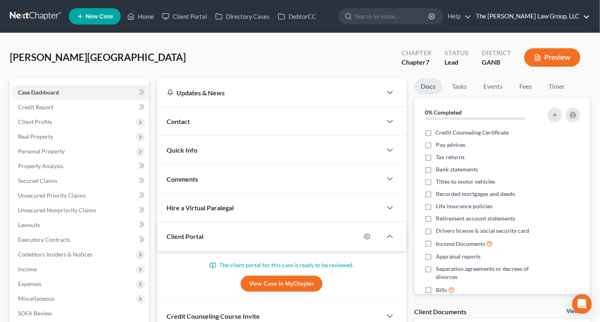
click at [589, 18] on link "The [PERSON_NAME] Law Group, LLC" at bounding box center [531, 16] width 118 height 15
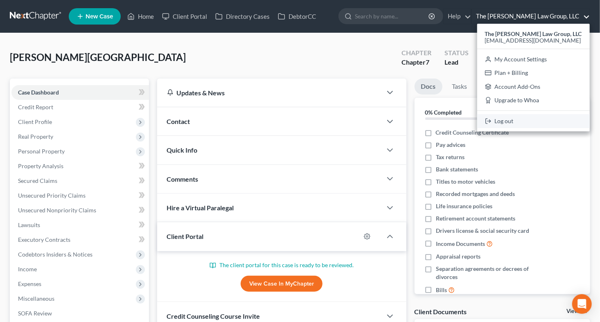
click at [516, 123] on link "Log out" at bounding box center [533, 121] width 112 height 14
